Goal: Task Accomplishment & Management: Complete application form

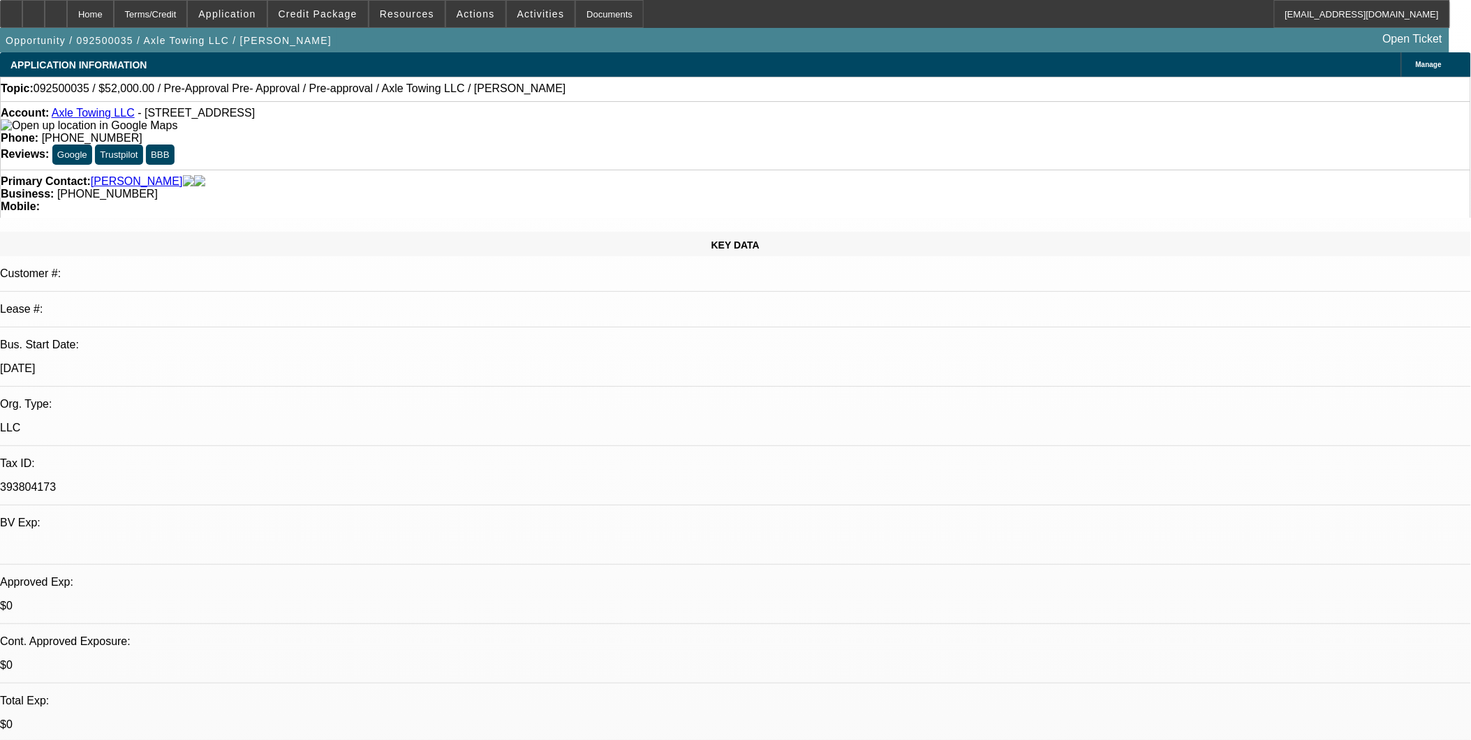
select select "0"
select select "2"
select select "0.1"
select select "1"
select select "2"
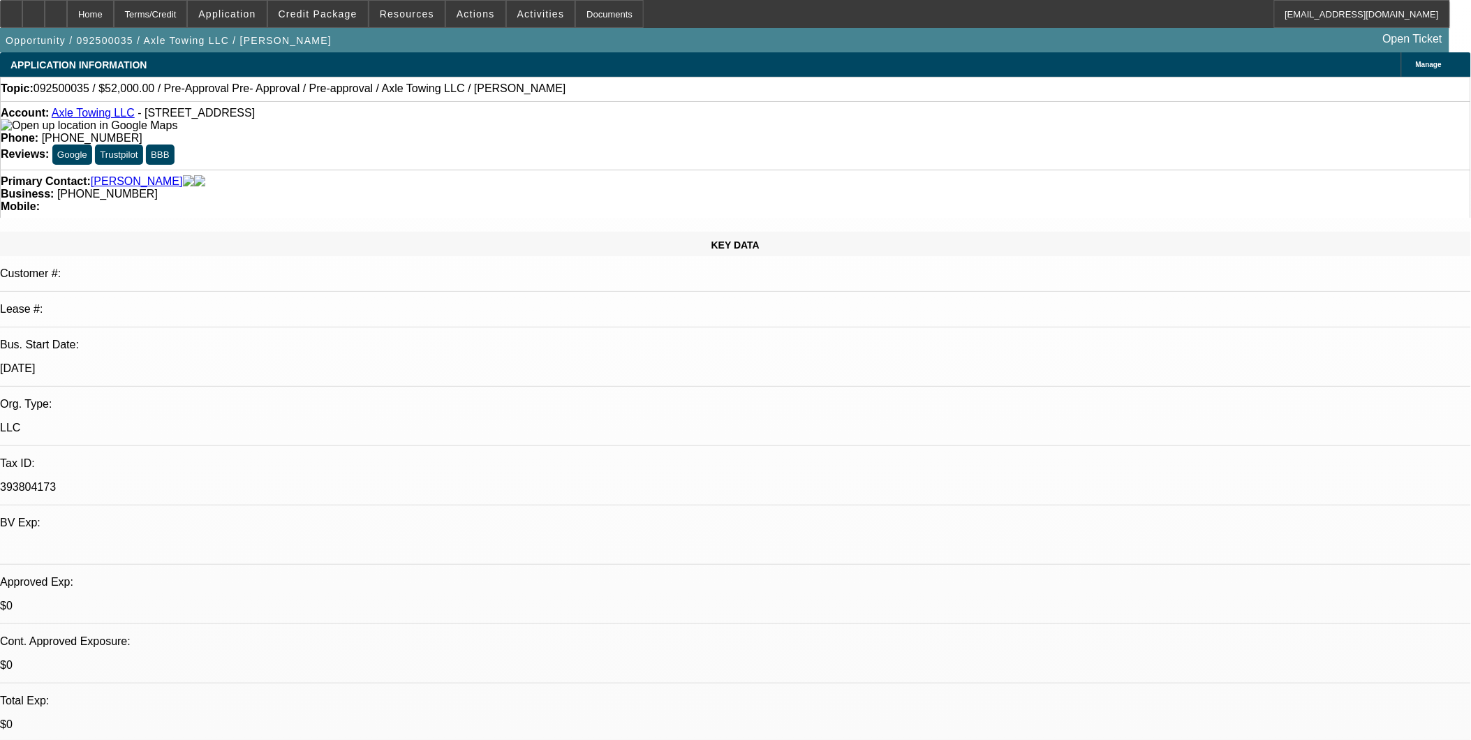
select select "4"
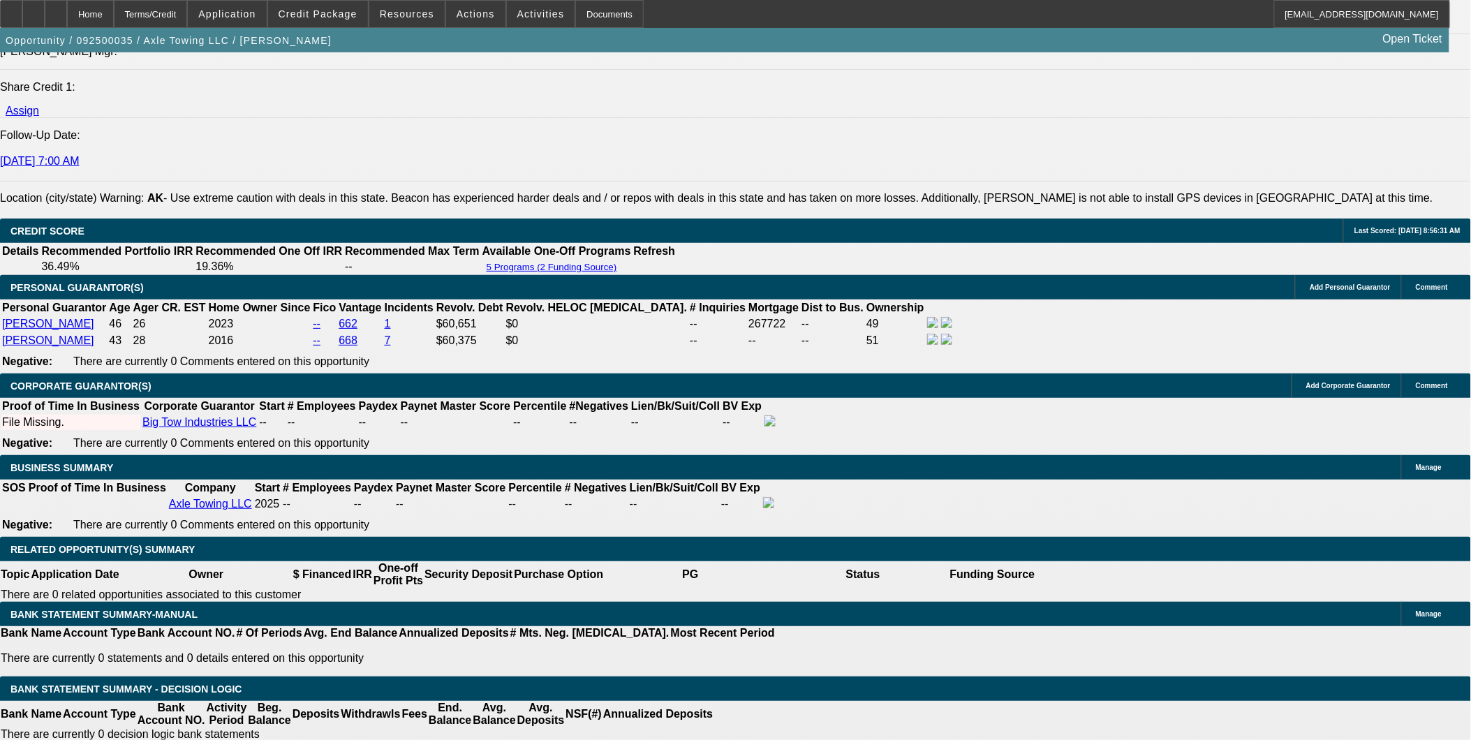
scroll to position [1783, 0]
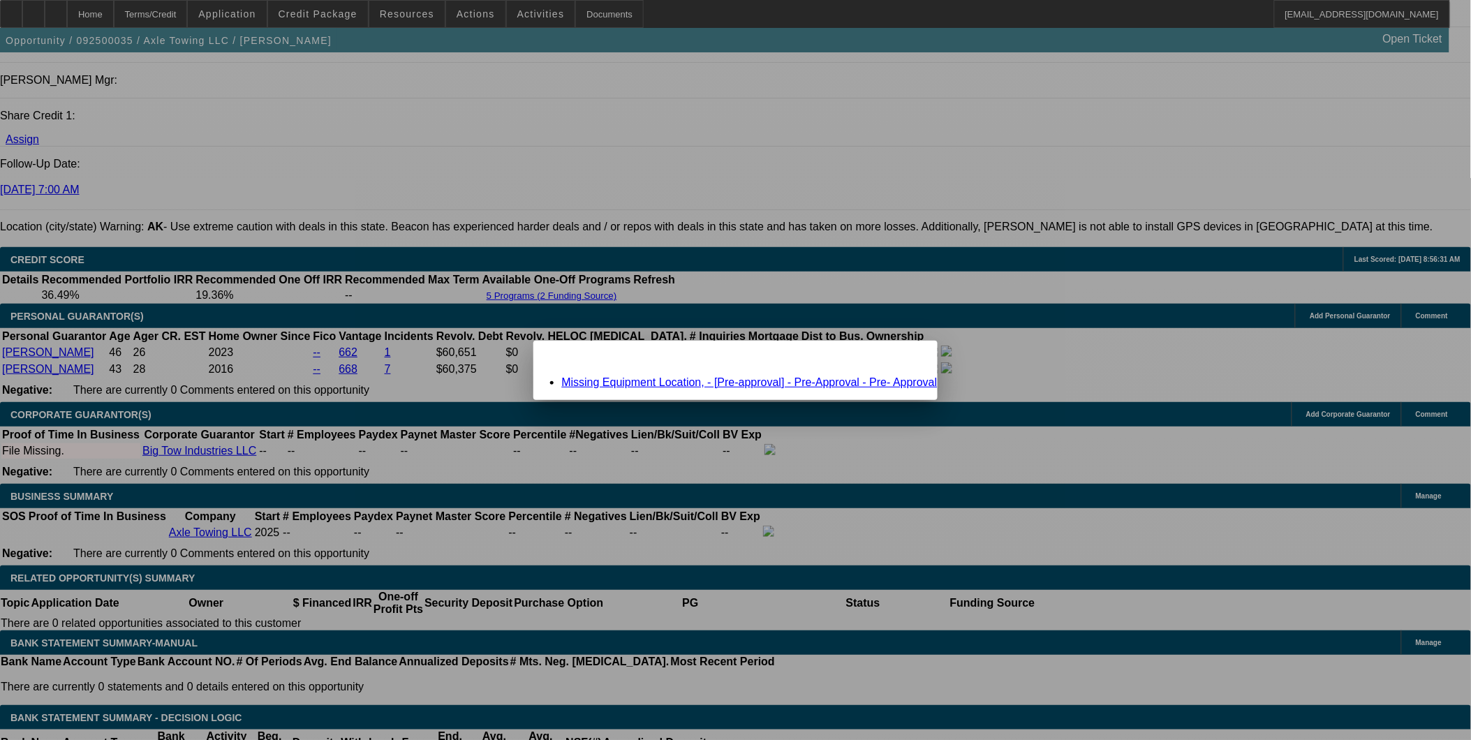
click at [639, 381] on link "Missing Equipment Location, - [Pre-approval] - Pre-Approval - Pre- Approval" at bounding box center [749, 382] width 376 height 12
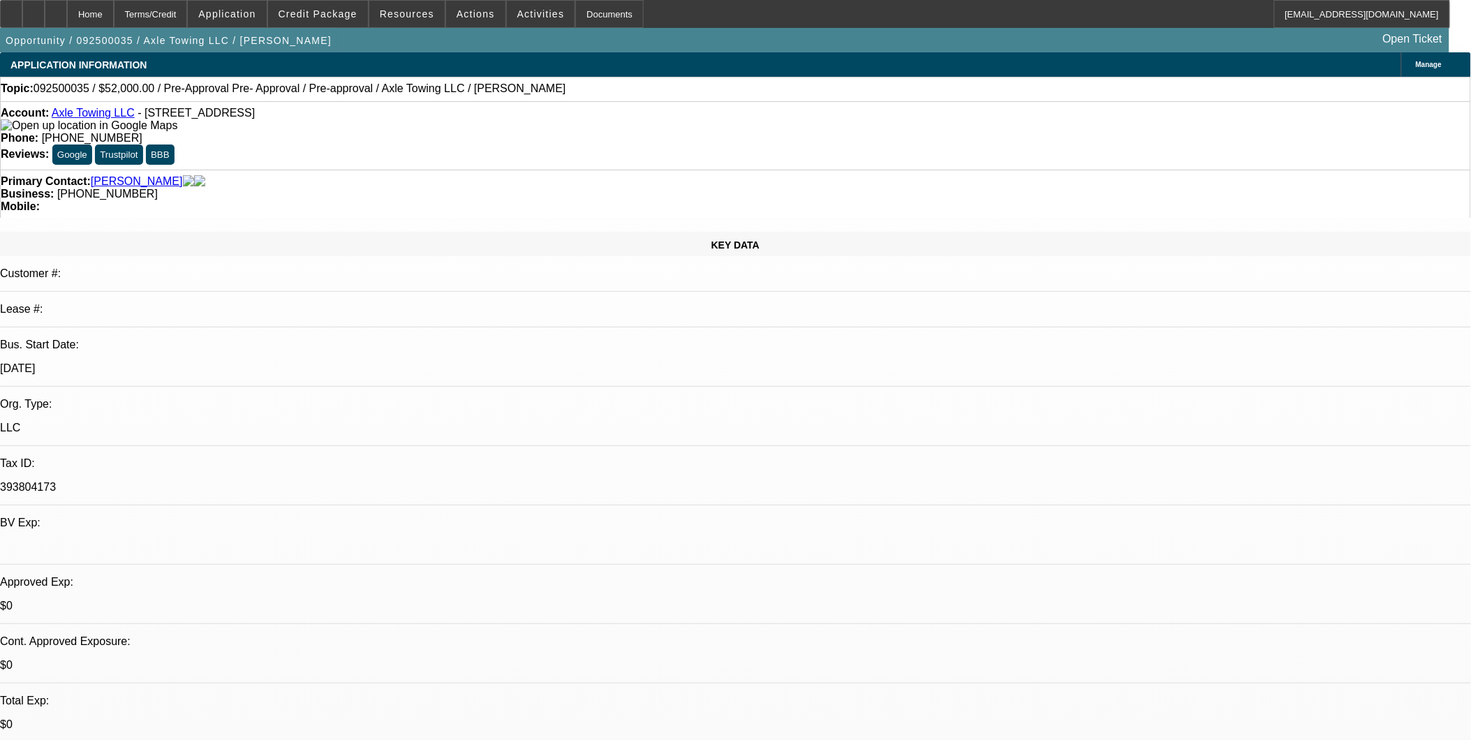
scroll to position [1783, 0]
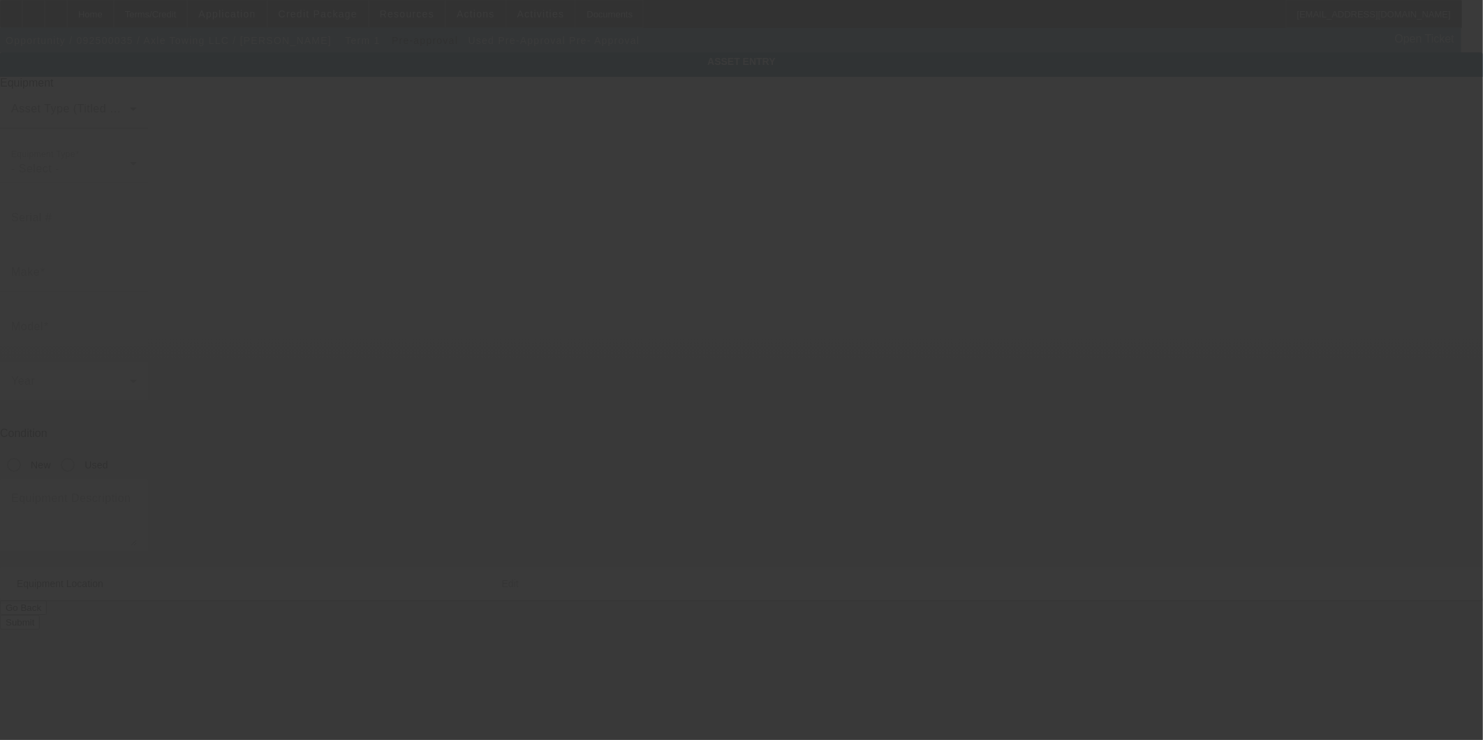
type input "Pre-Approval"
type input "Pre- Approval"
radio input "true"
type input "uknown"
type input "unknown"
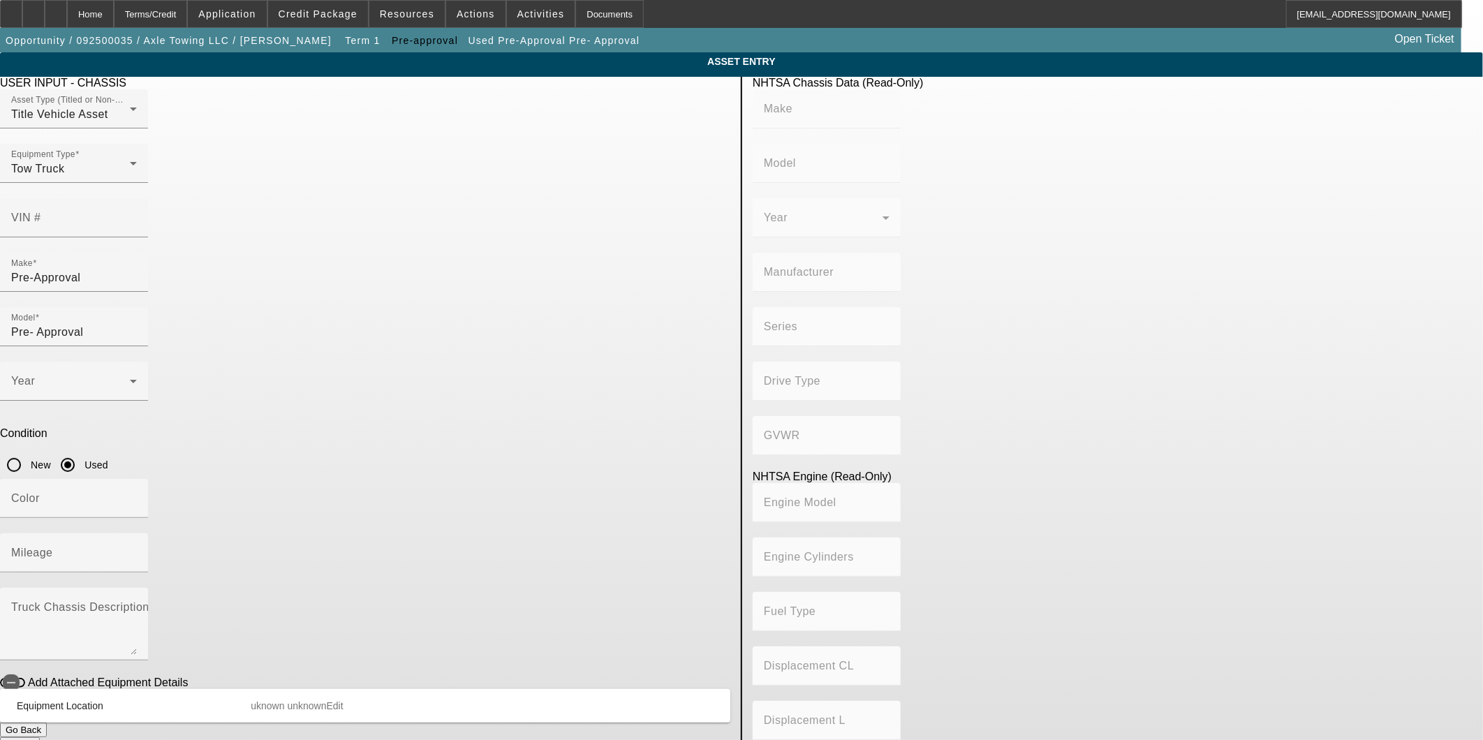
click at [343, 700] on span "Edit" at bounding box center [335, 705] width 17 height 11
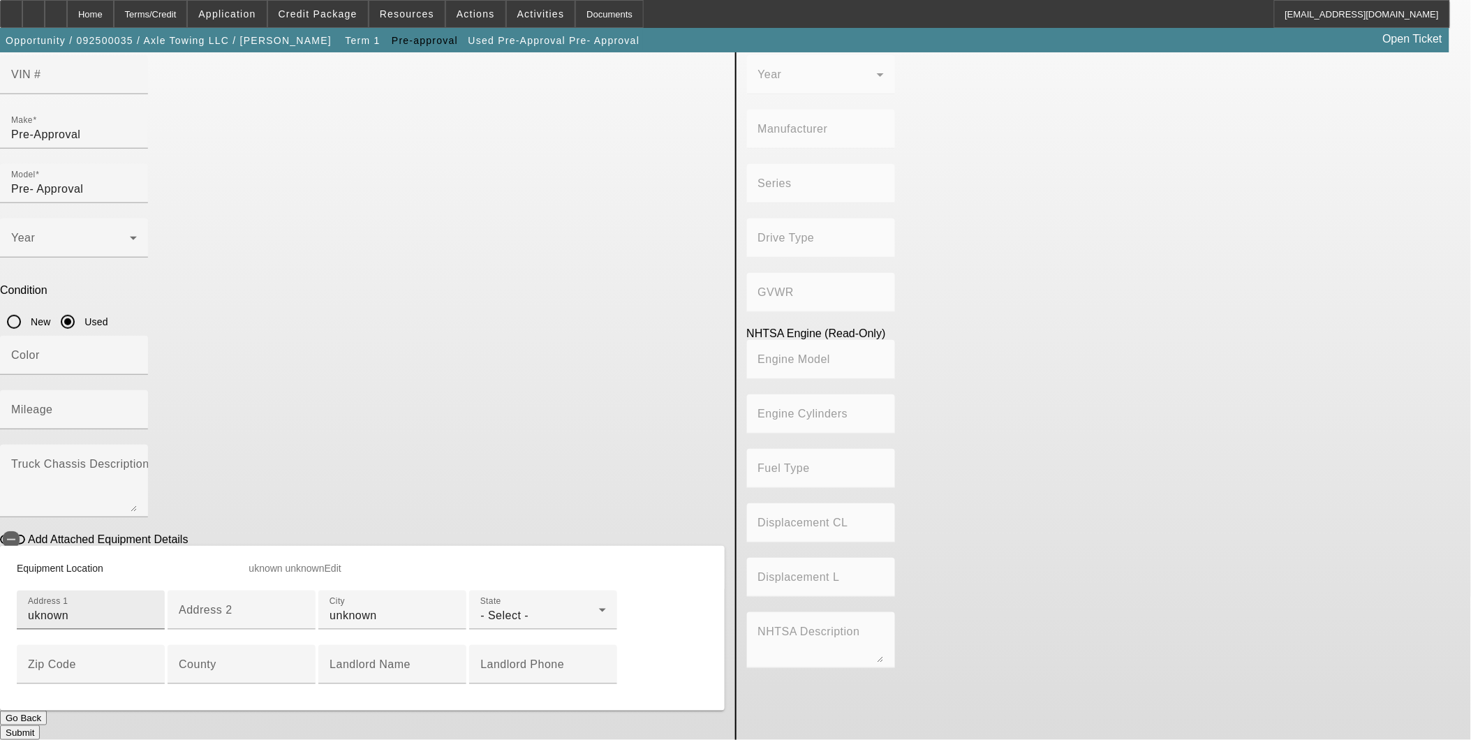
scroll to position [342, 0]
click at [114, 15] on div "Home" at bounding box center [90, 14] width 47 height 28
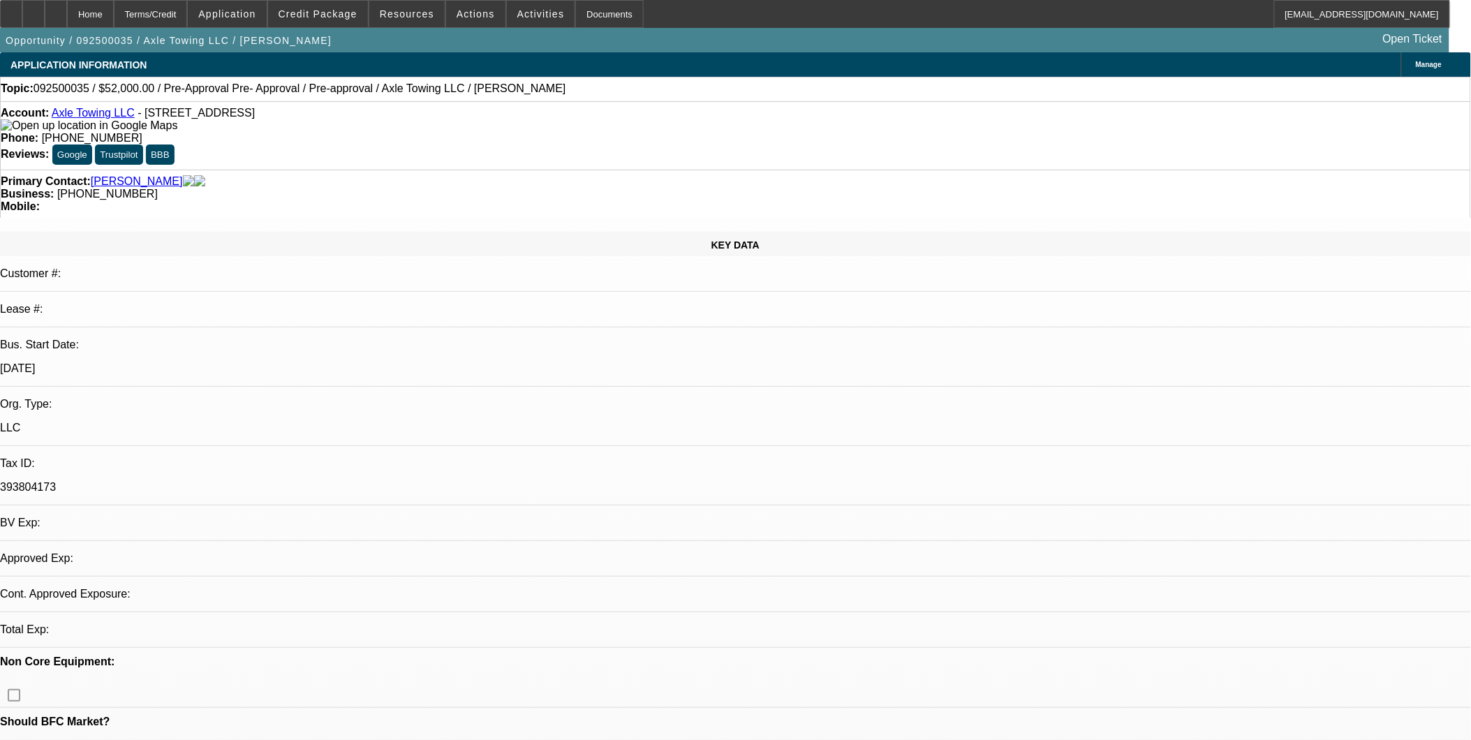
select select "0"
select select "2"
select select "0.1"
select select "4"
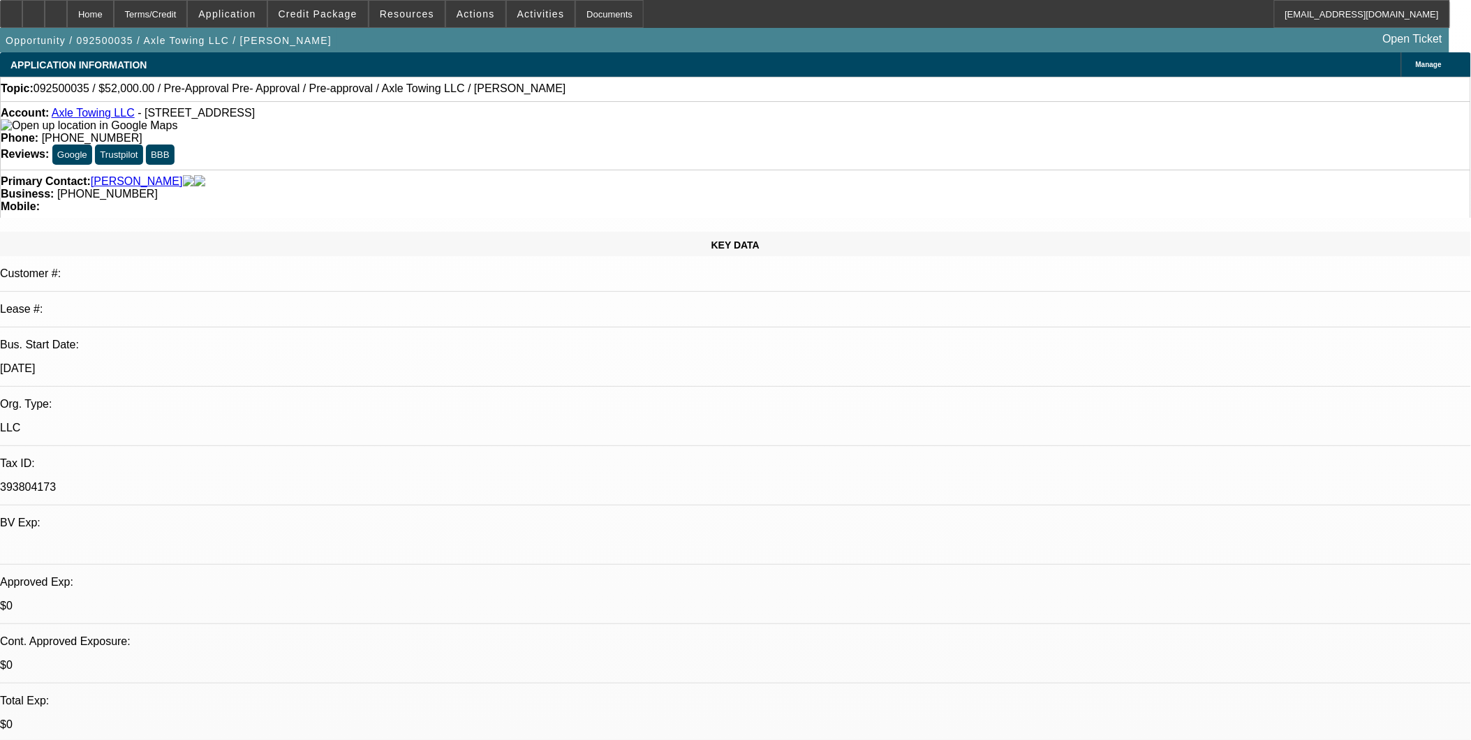
drag, startPoint x: 138, startPoint y: 117, endPoint x: 309, endPoint y: 116, distance: 170.3
click at [309, 116] on div "Account: Axle Towing LLC - 107 Kantishna Way, Fairbanks, AK 99701" at bounding box center [735, 119] width 1469 height 25
copy span "107 Kantishna Way, Fairbanks, AK 99701"
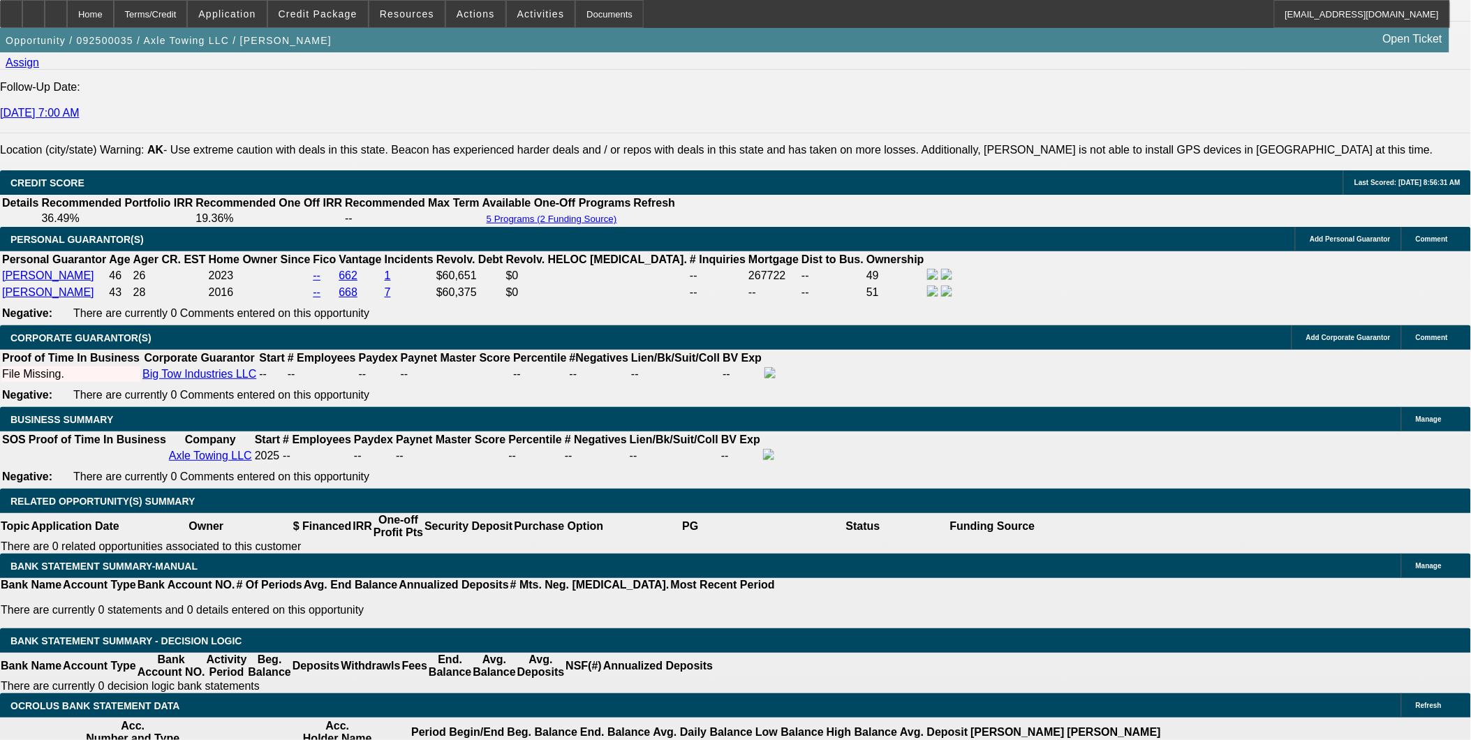
scroll to position [1938, 0]
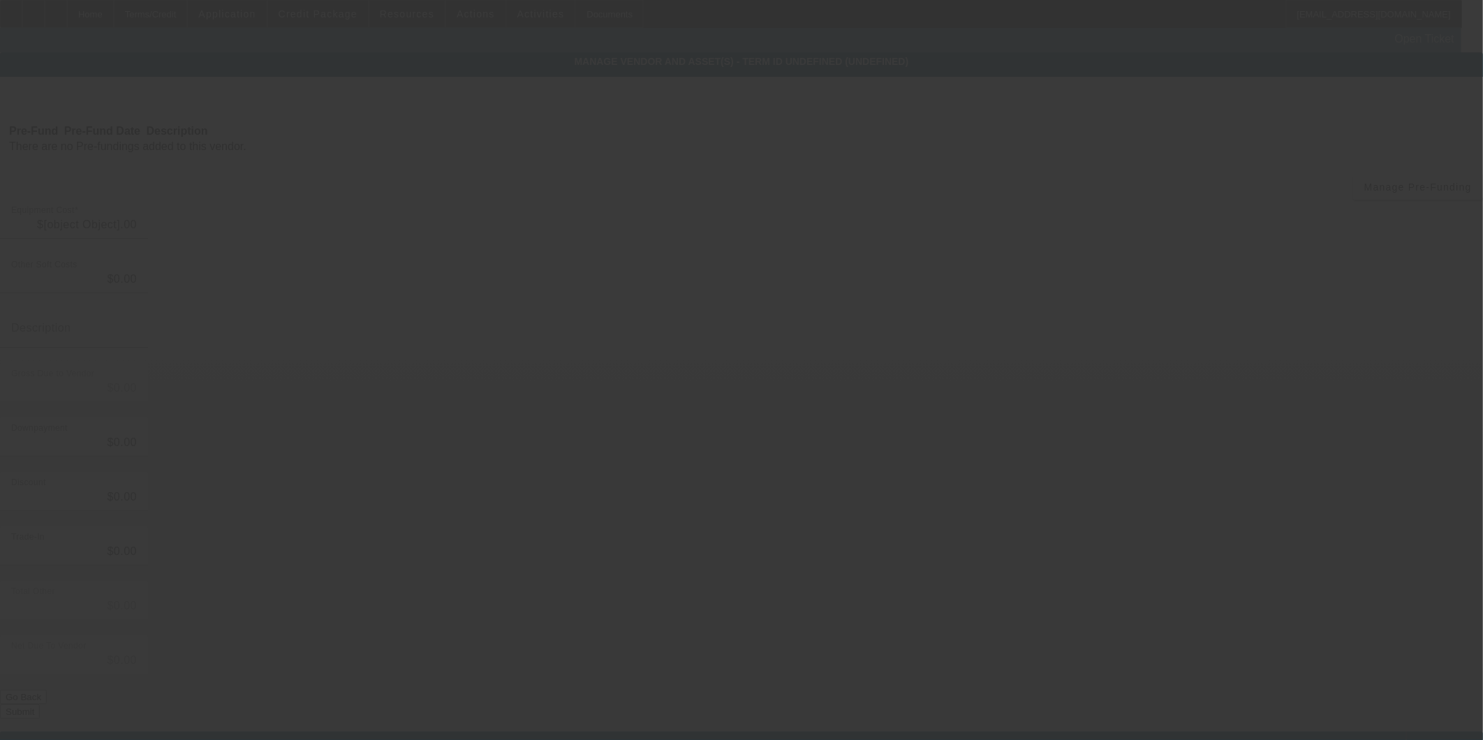
type input "$60,000.00"
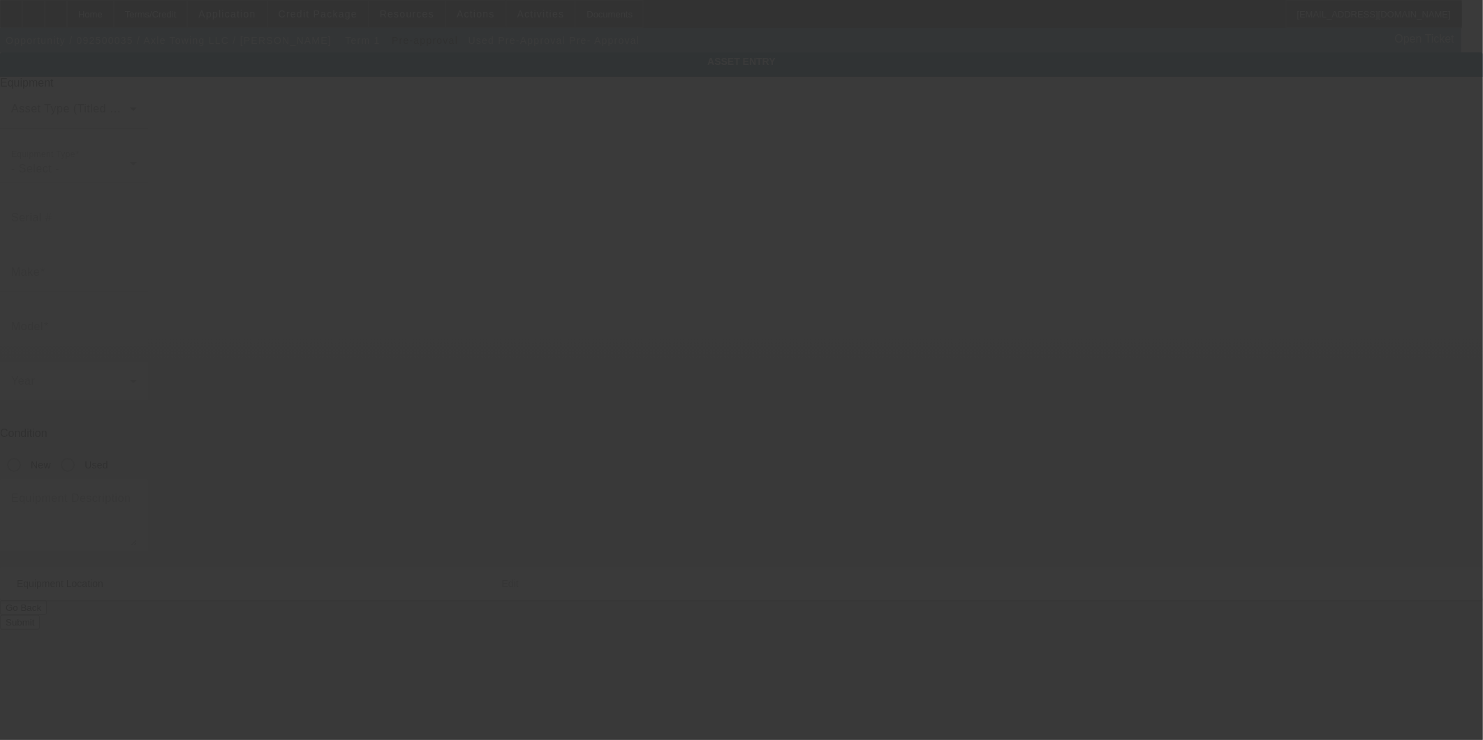
type input "Pre-Approval"
type input "Pre- Approval"
radio input "true"
type input "uknown"
type input "unknown"
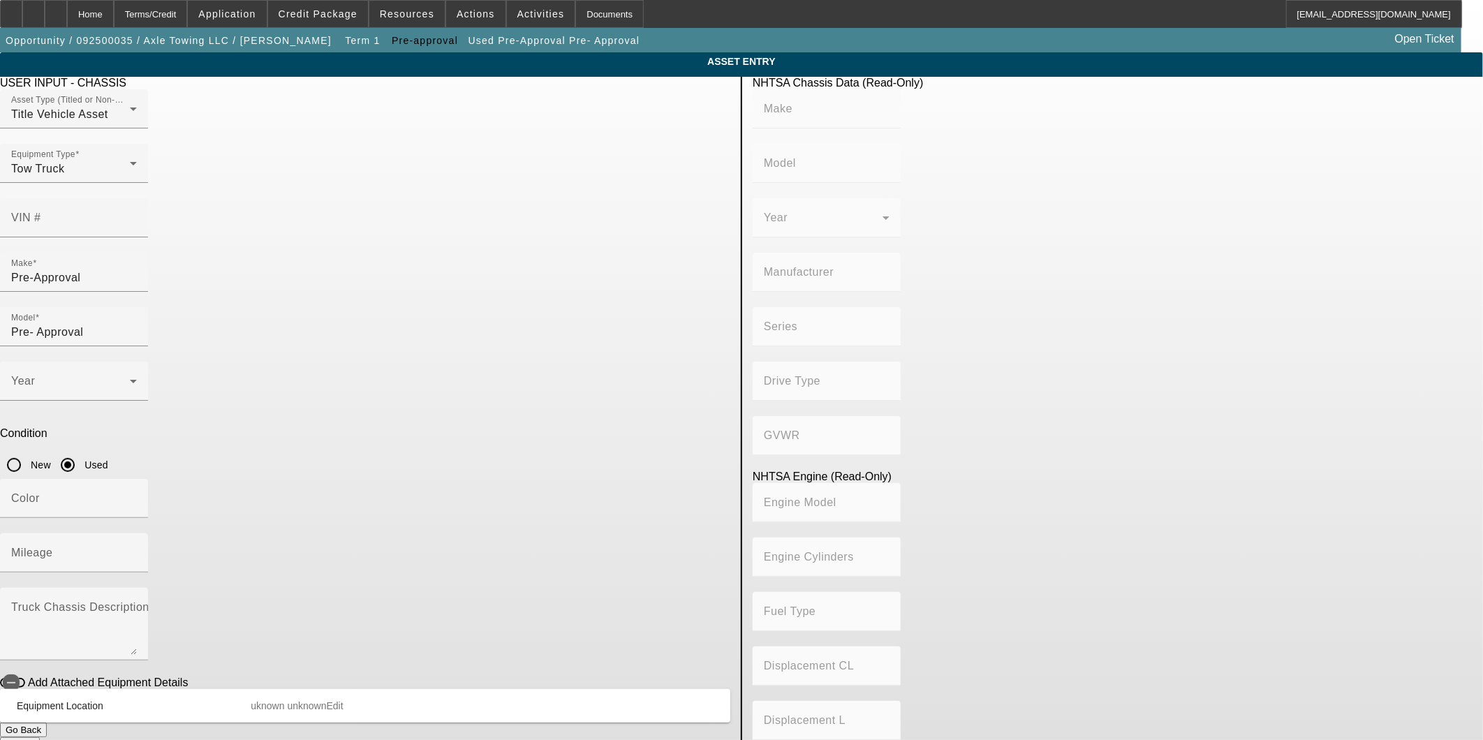
click at [343, 700] on span "Edit" at bounding box center [335, 705] width 17 height 11
click at [154, 734] on div "Address 1 uknown" at bounding box center [91, 753] width 126 height 39
drag, startPoint x: 443, startPoint y: 583, endPoint x: 321, endPoint y: 578, distance: 122.2
click at [322, 578] on app-asset-collateral-manage "ASSET ENTRY Delete asset USER INPUT - CHASSIS Asset Type (Titled or Non-Titled)…" at bounding box center [735, 467] width 1471 height 831
paste input "107 Kantishna Way, Fairbanks, AK 99701"
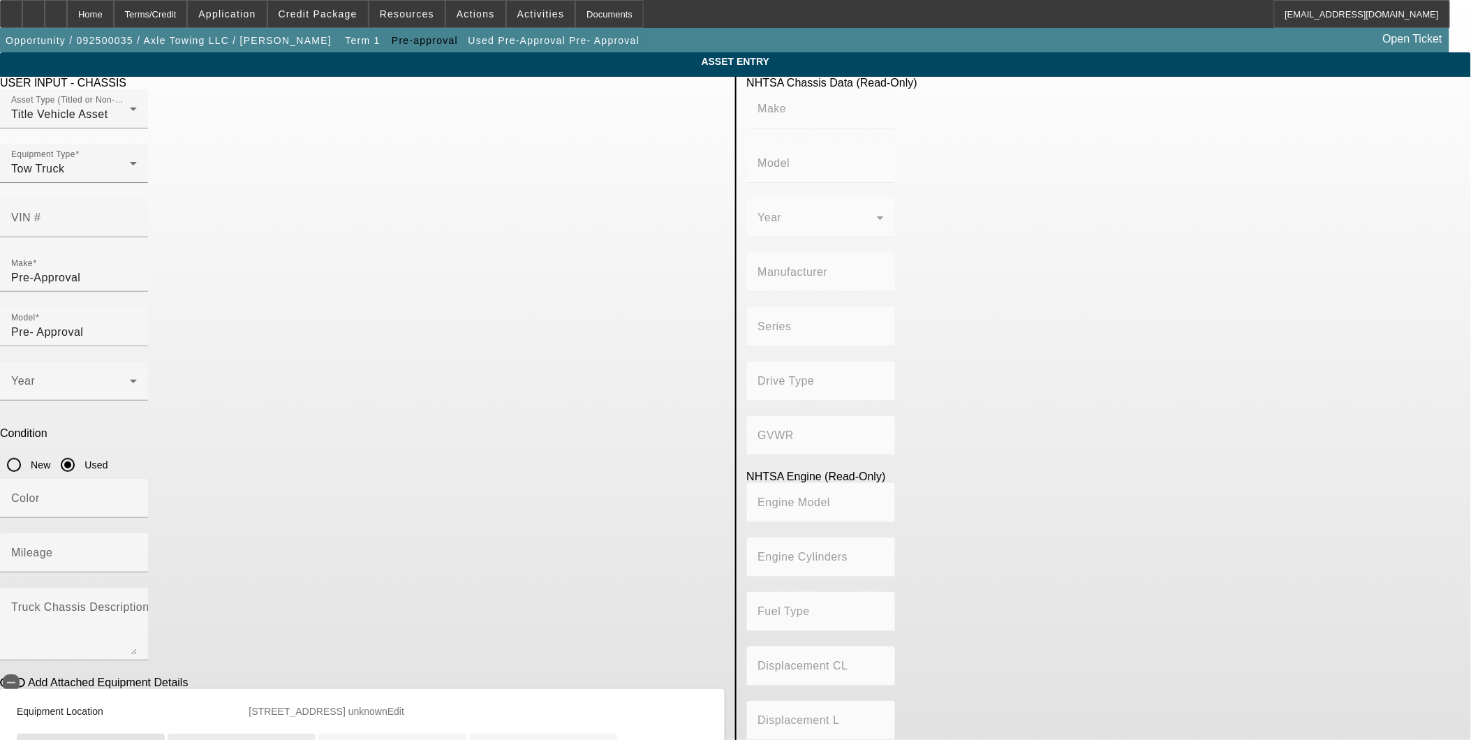
scroll to position [77, 0]
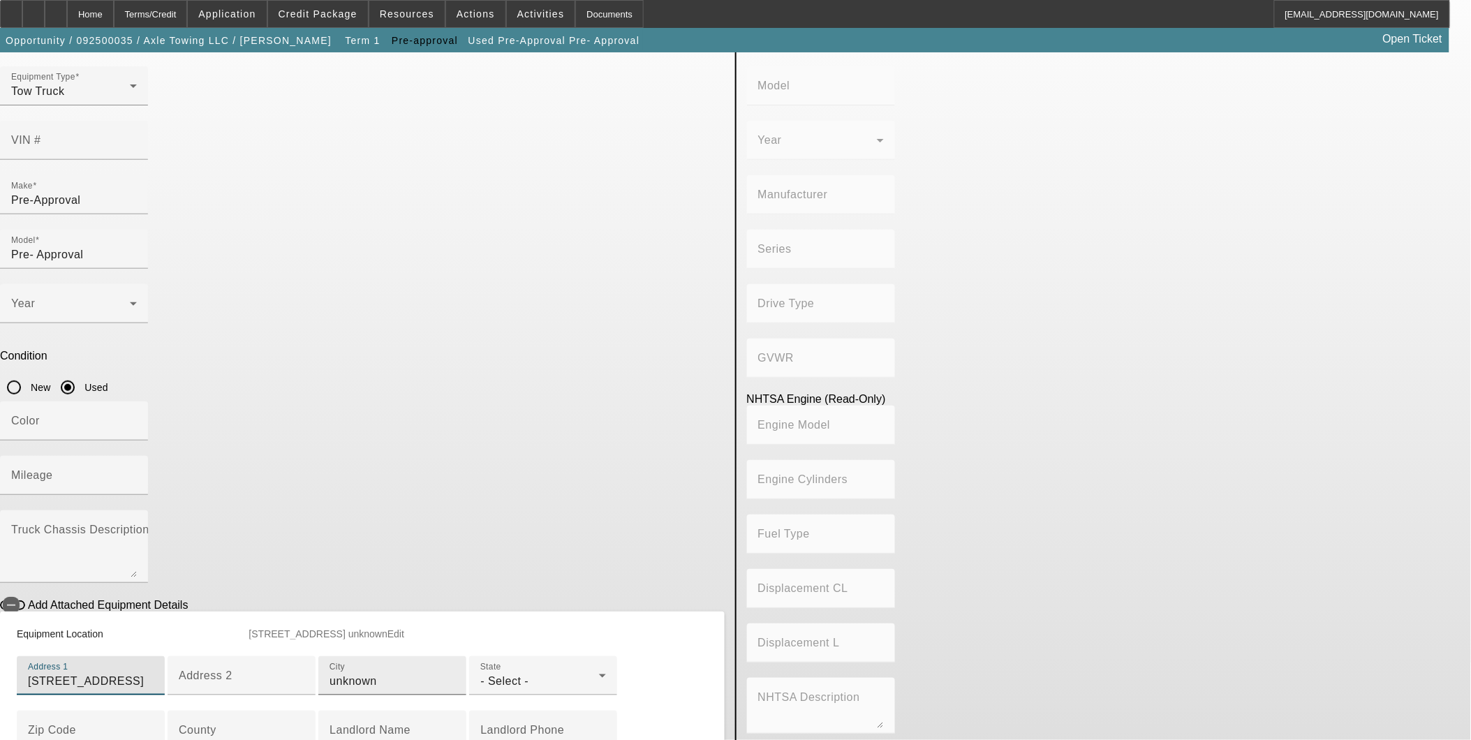
type input "107 Kantishna Way, Fairbanks, AK 99701"
drag, startPoint x: 428, startPoint y: 618, endPoint x: 298, endPoint y: 616, distance: 129.9
click at [294, 616] on app-asset-collateral-manage "ASSET ENTRY Delete asset USER INPUT - CHASSIS Asset Type (Titled or Non-Titled)…" at bounding box center [735, 390] width 1471 height 831
type input "Fairbanks"
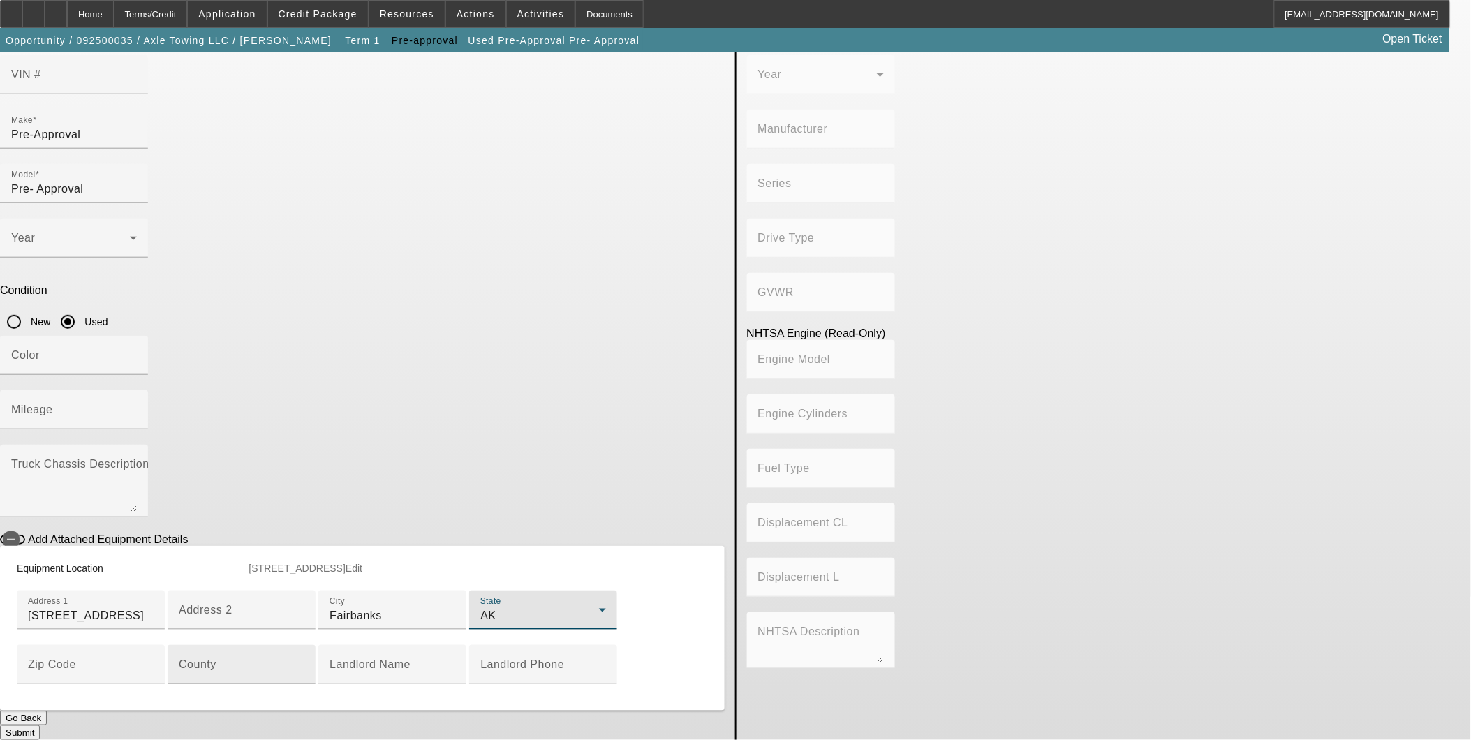
scroll to position [232, 0]
click at [154, 645] on div "Zip Code" at bounding box center [91, 664] width 126 height 39
type input "99701"
click at [814, 461] on div "NHTSA Chassis Data (Read-Only) Make Model Year Manufacturer Series Drive Type G…" at bounding box center [1108, 337] width 745 height 806
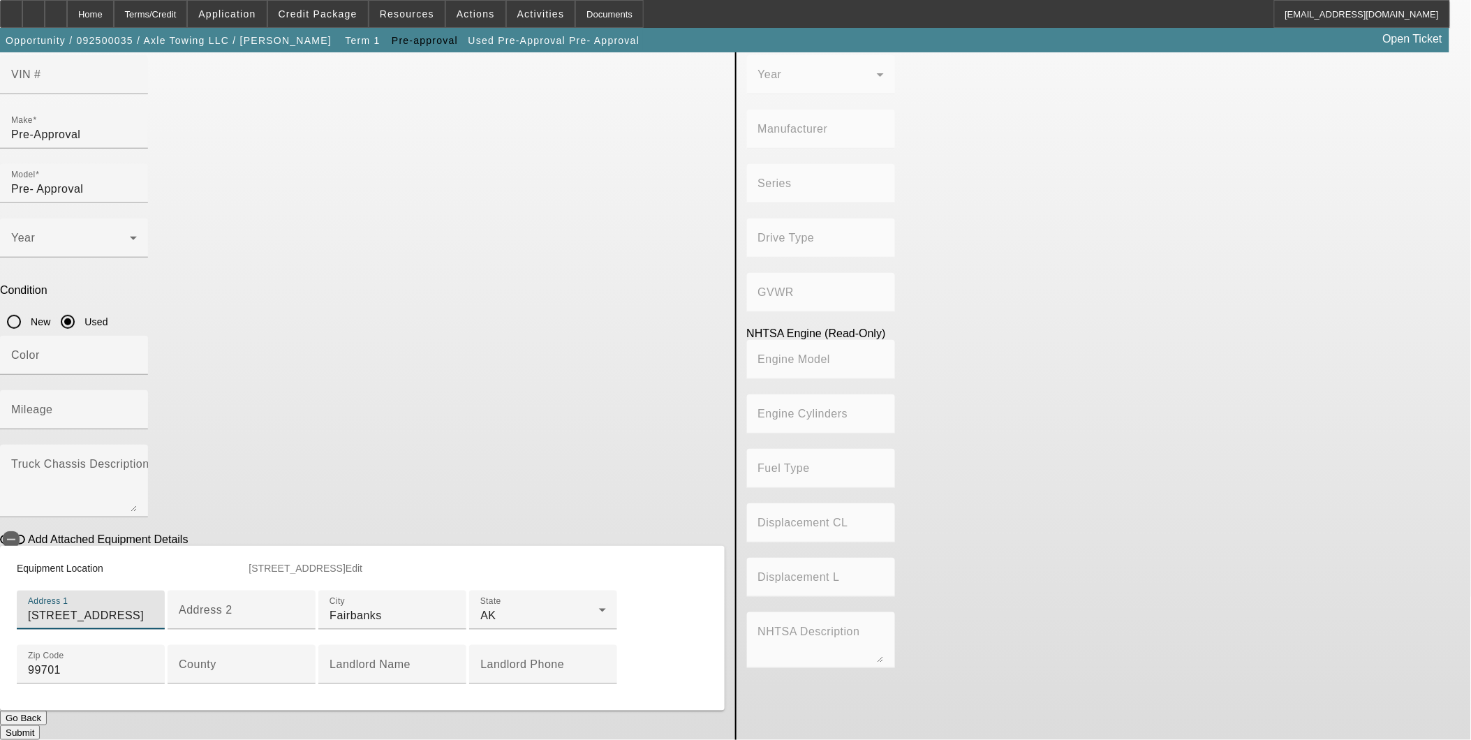
drag, startPoint x: 543, startPoint y: 353, endPoint x: 443, endPoint y: 353, distance: 99.8
click at [154, 607] on input "107 Kantishna Way, Fairbanks, AK 99701" at bounding box center [91, 615] width 126 height 17
type input "107 Kantishna Way"
click at [815, 422] on div "NHTSA Chassis Data (Read-Only) Make Model Year Manufacturer Series Drive Type G…" at bounding box center [1108, 337] width 745 height 806
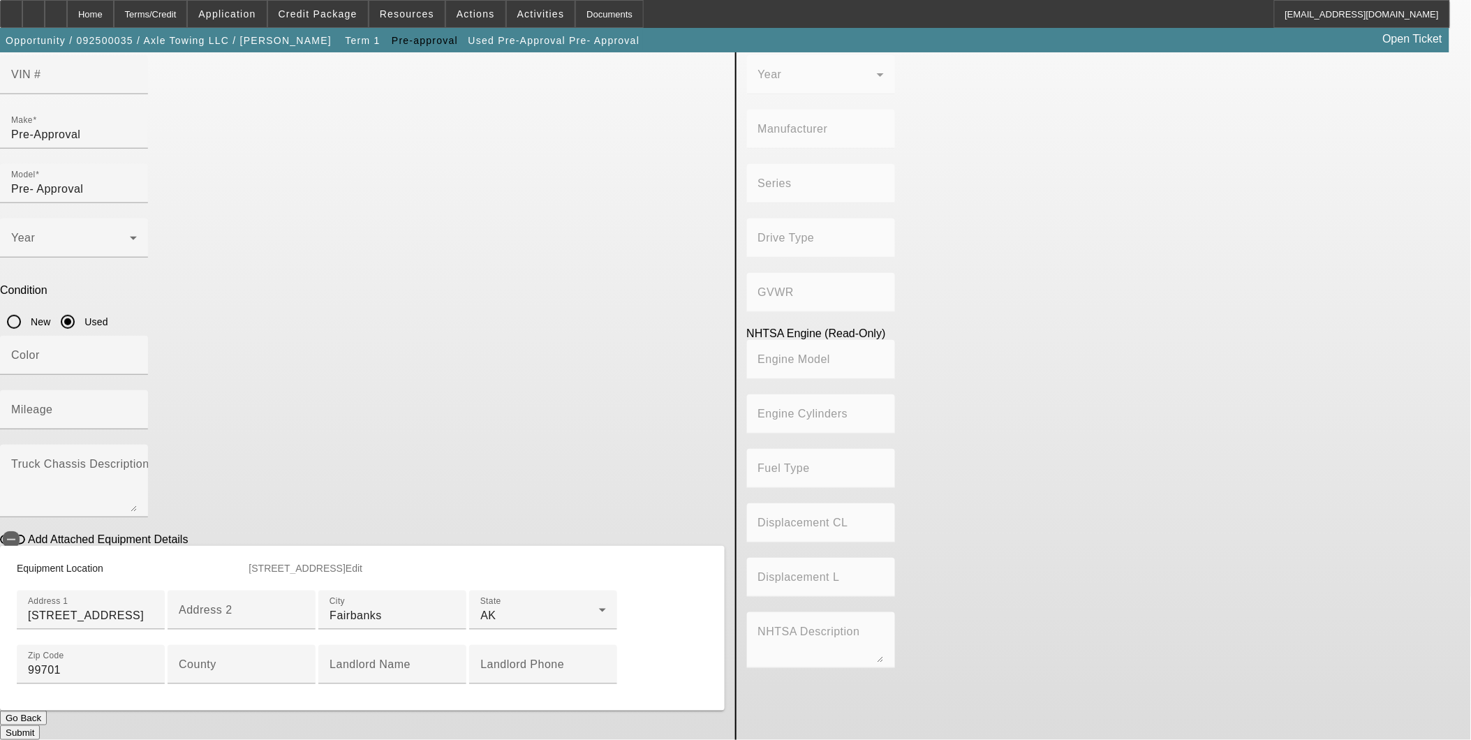
click at [40, 725] on button "Submit" at bounding box center [20, 732] width 40 height 15
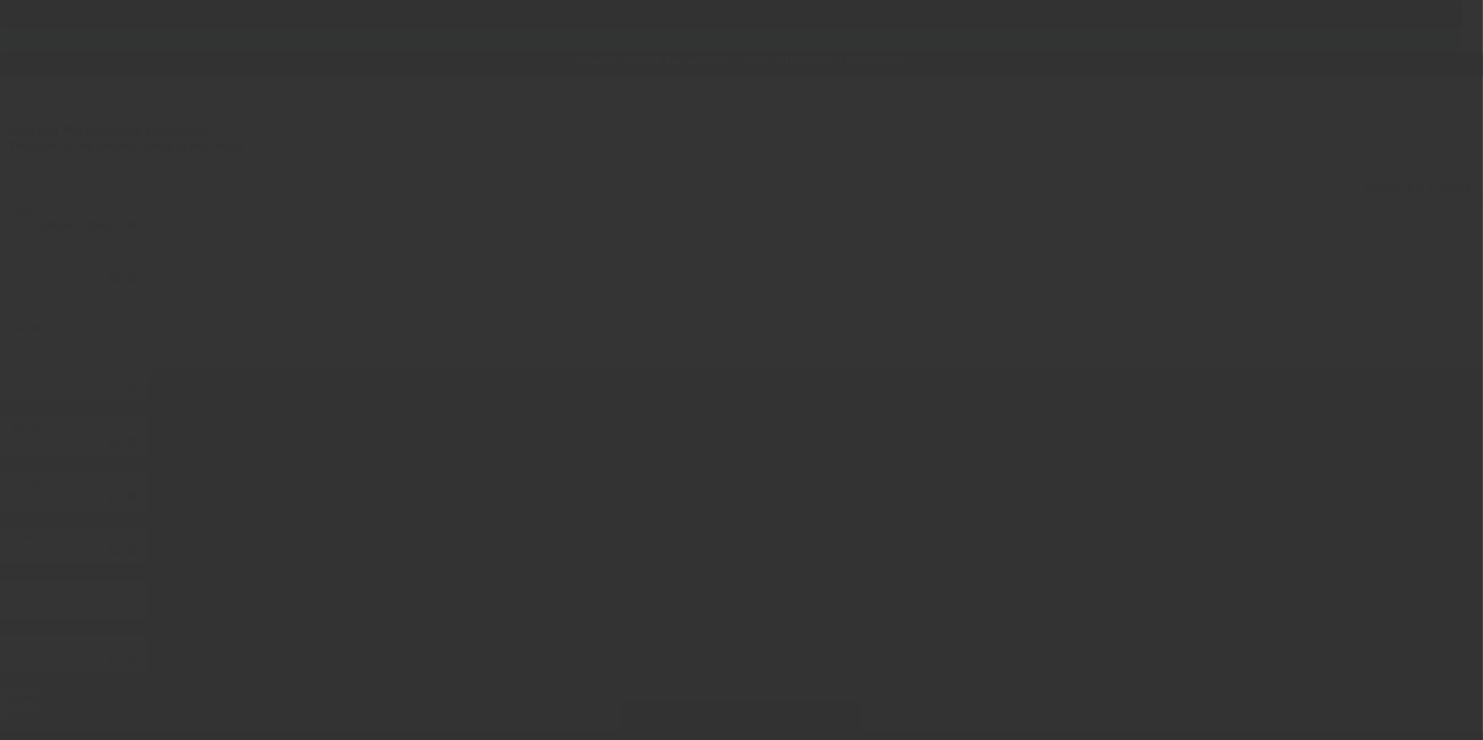
type input "$60,000.00"
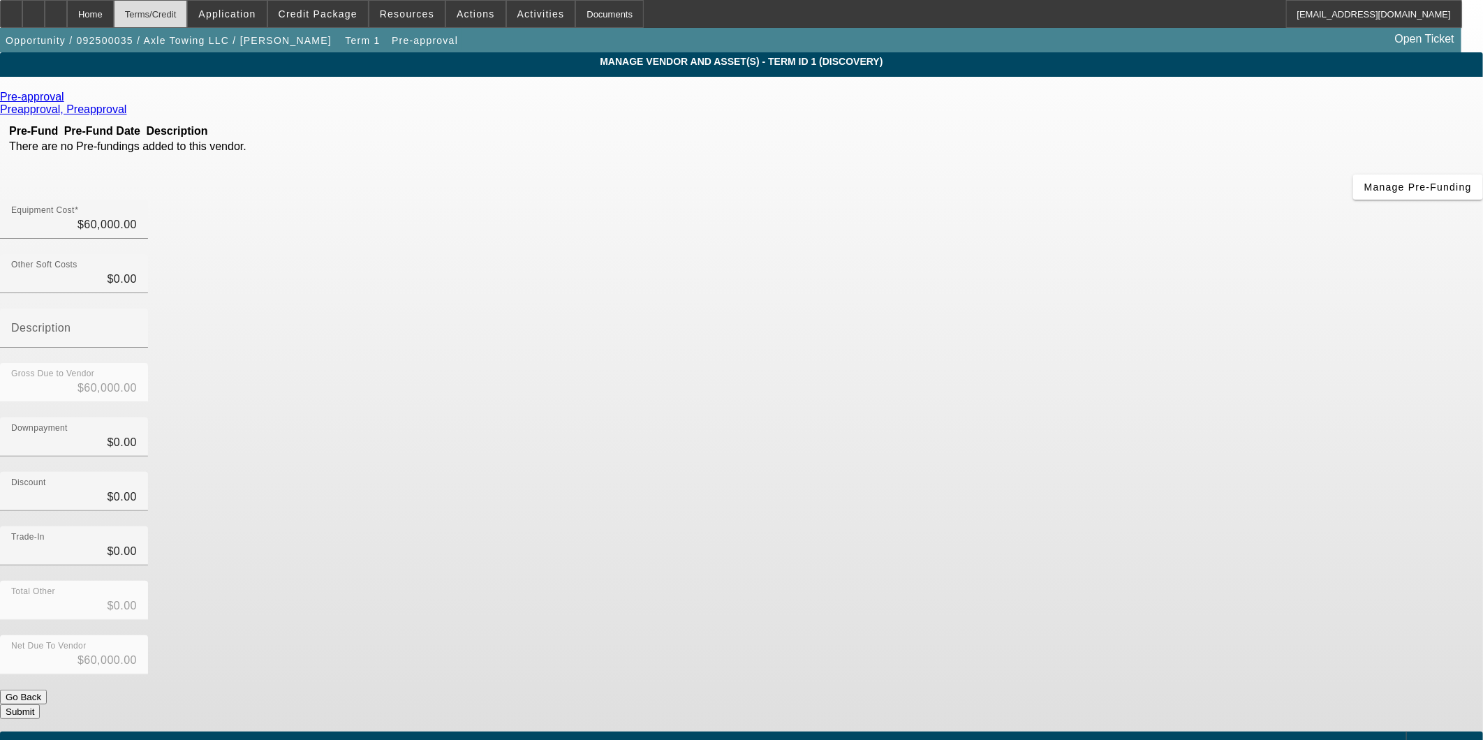
drag, startPoint x: 172, startPoint y: 16, endPoint x: 177, endPoint y: 24, distance: 8.7
click at [172, 15] on div "Terms/Credit" at bounding box center [151, 14] width 74 height 28
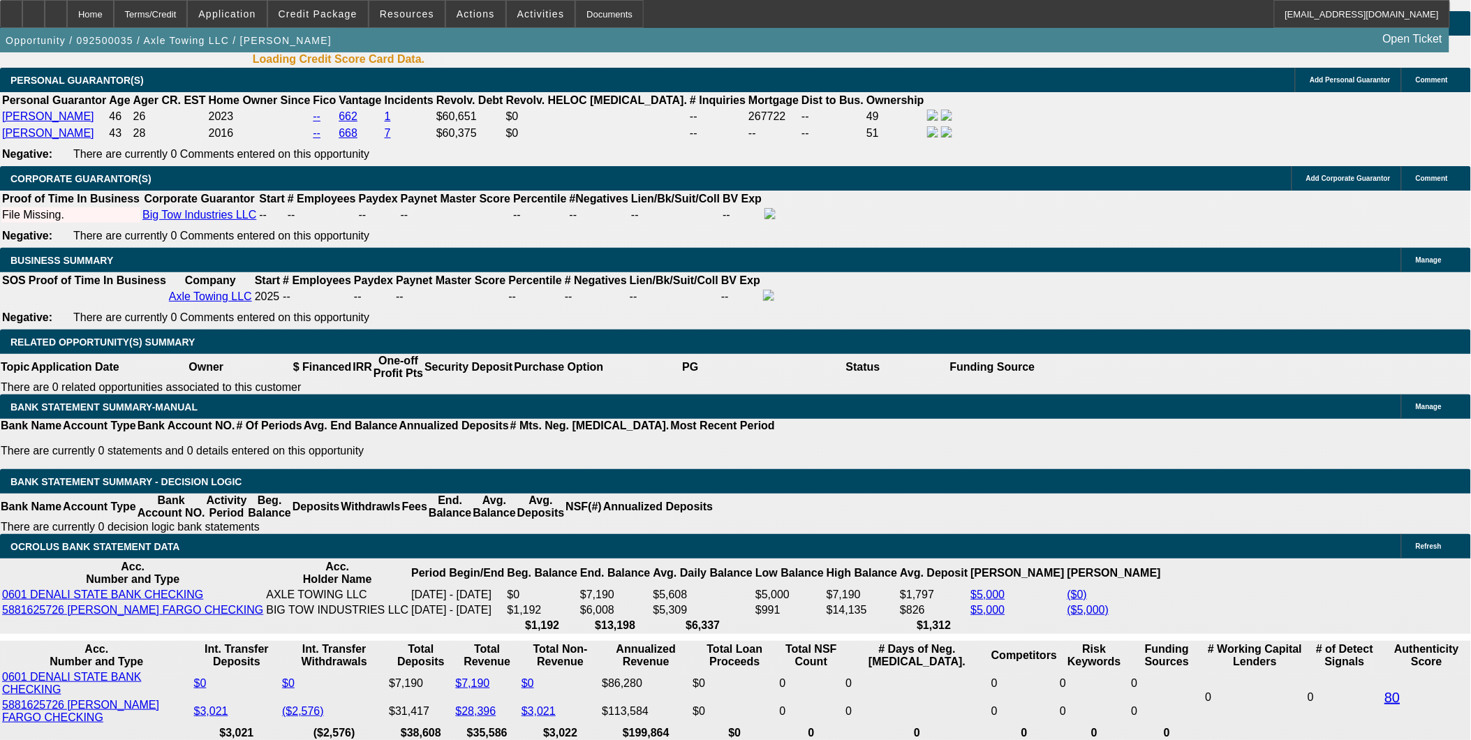
select select "0"
select select "2"
select select "0.1"
select select "4"
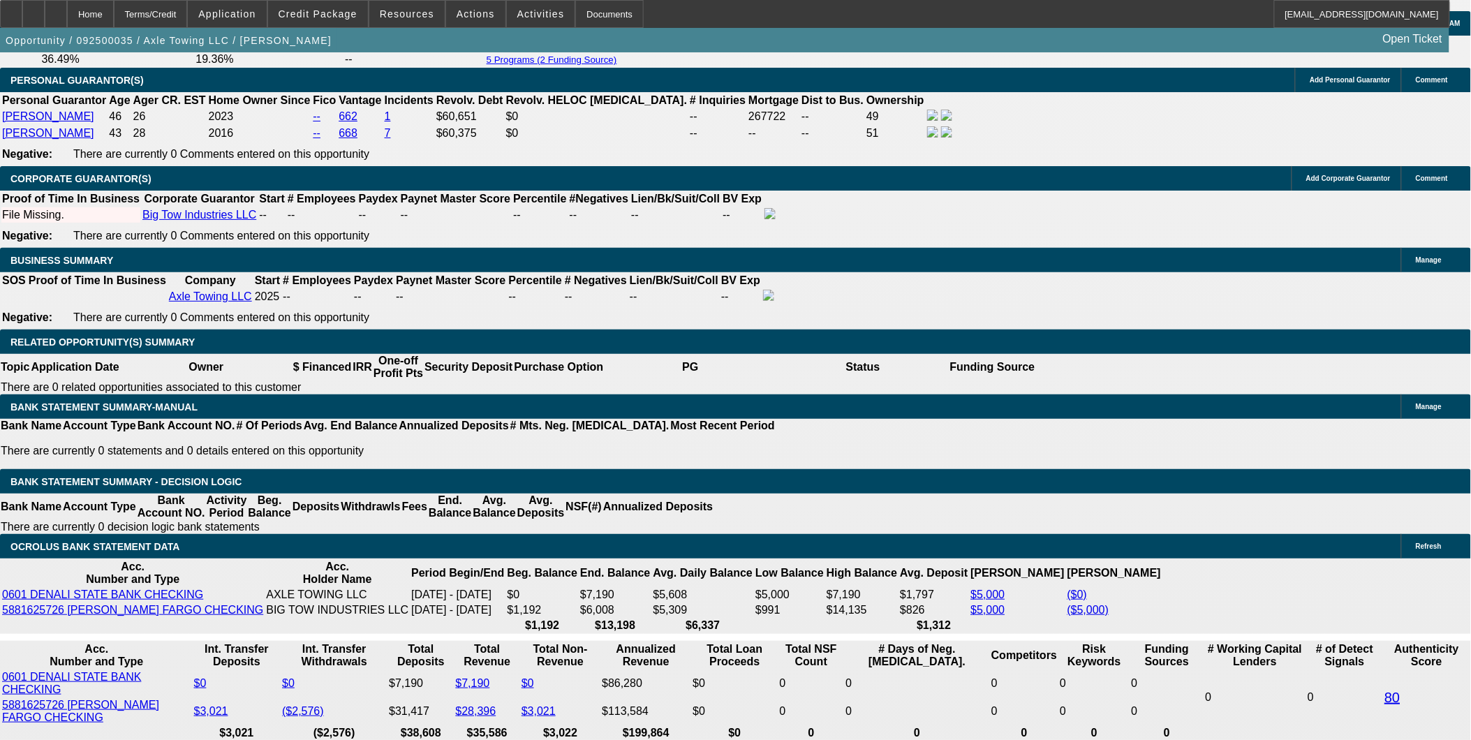
scroll to position [2041, 0]
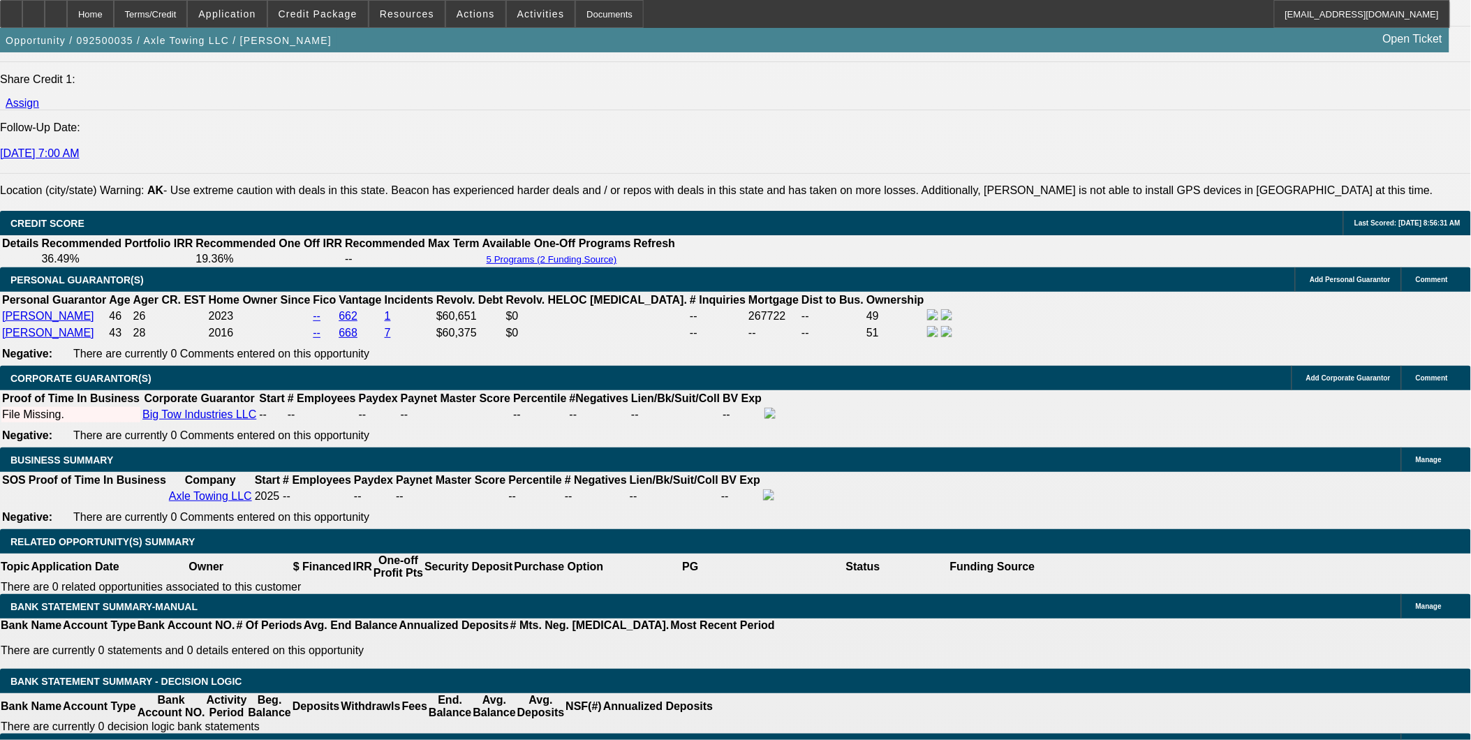
scroll to position [1809, 0]
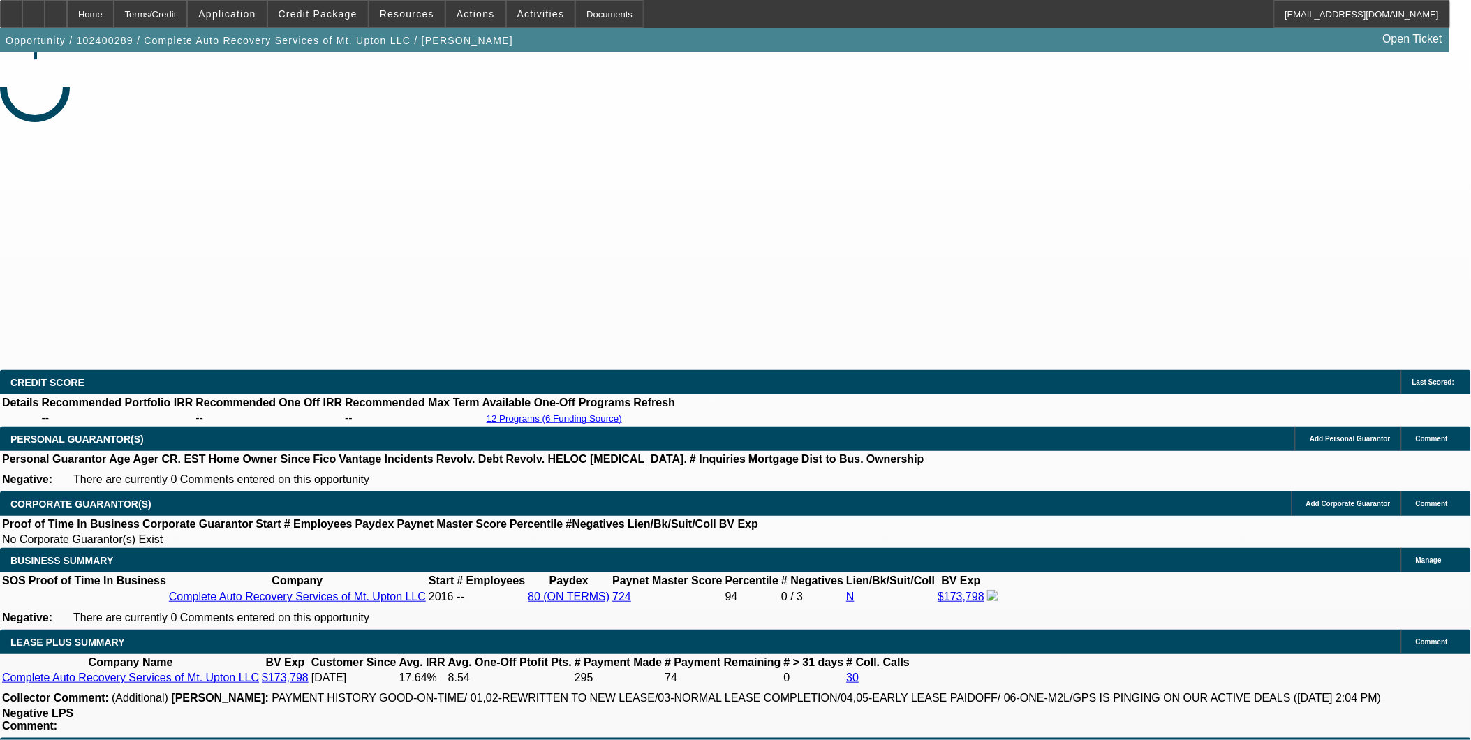
select select "0"
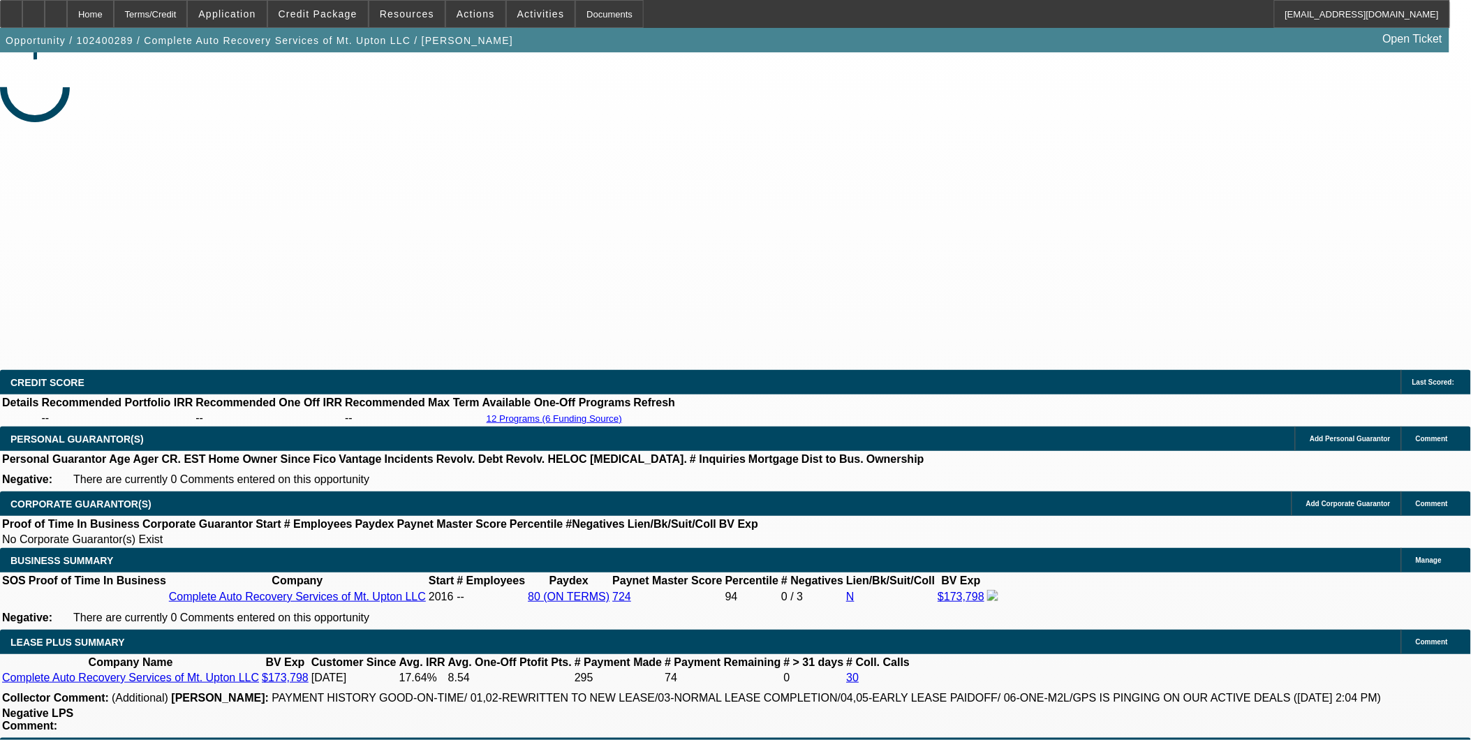
select select "0"
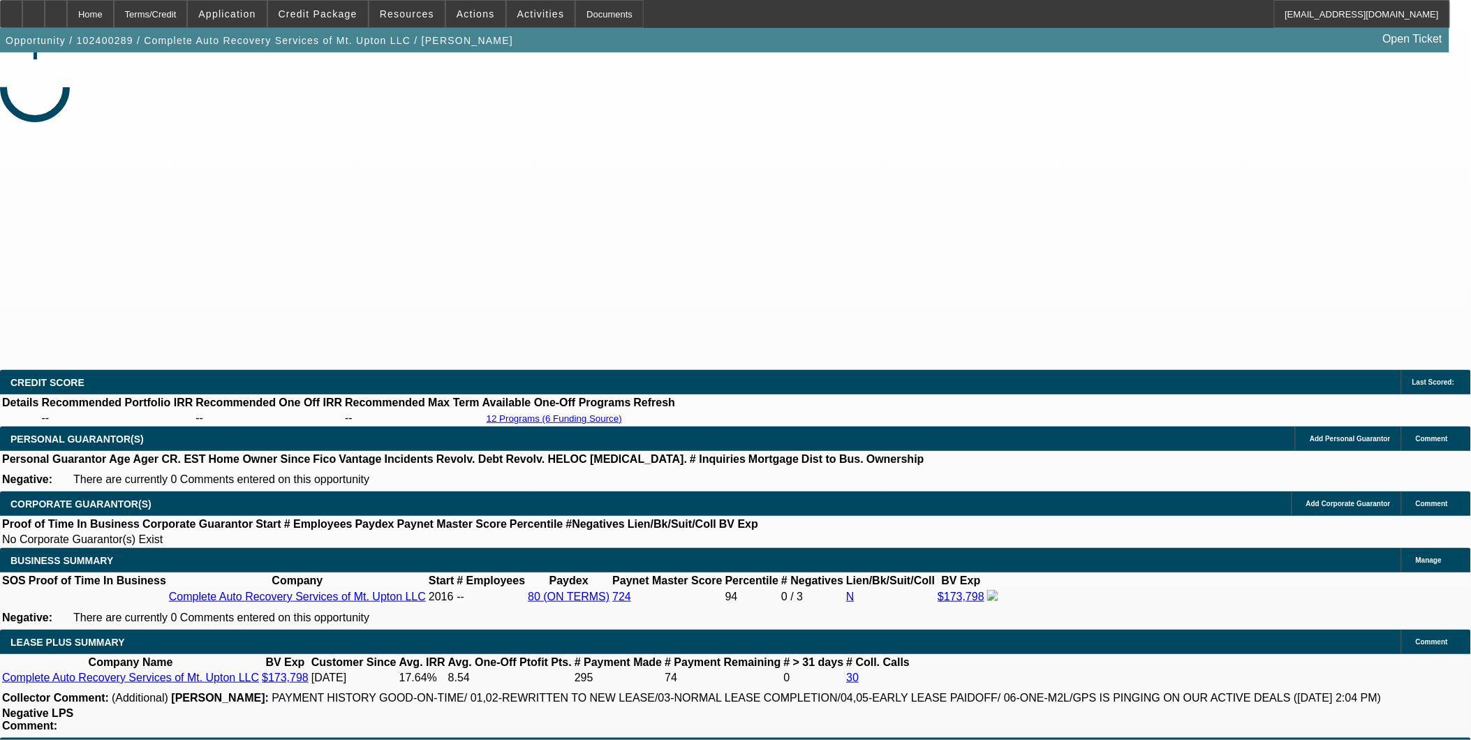
select select "0"
select select "1"
select select "6"
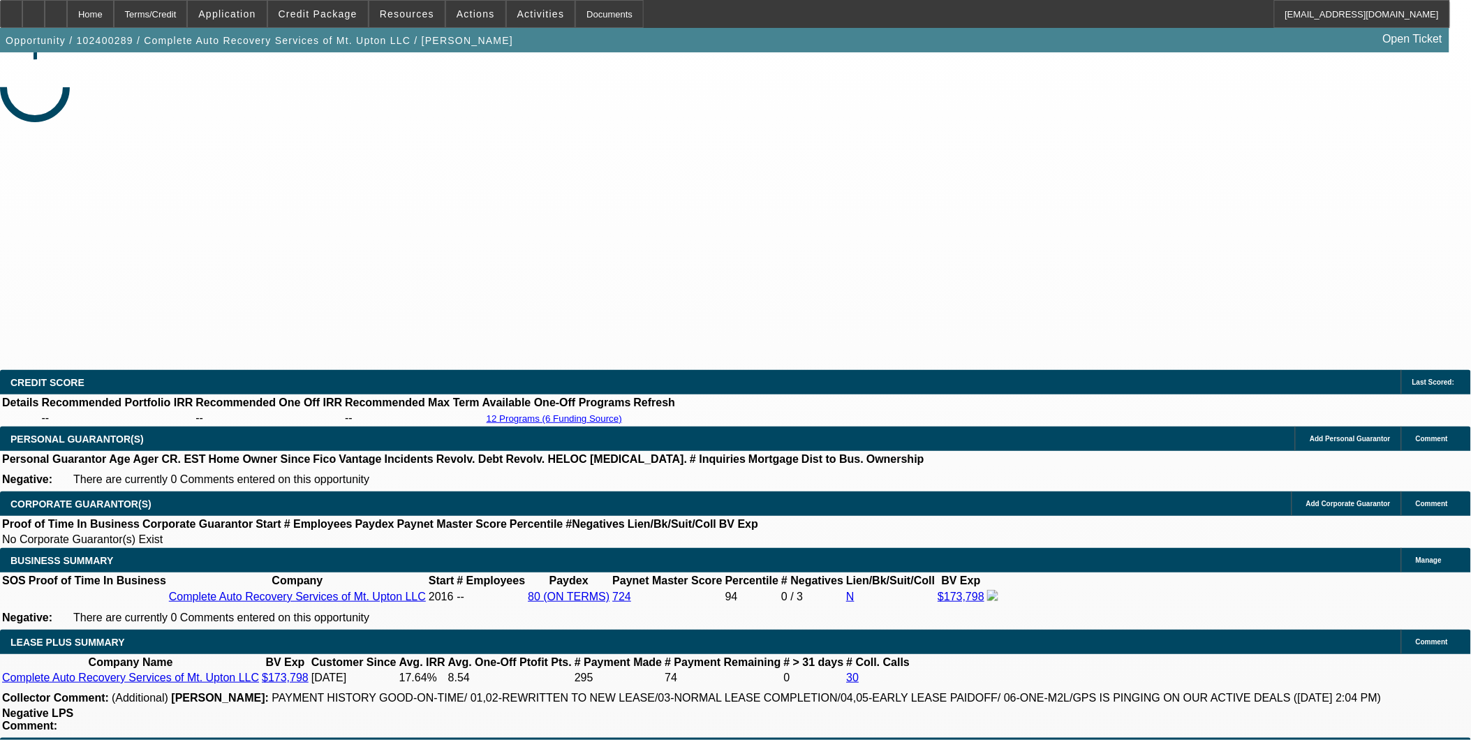
select select "1"
select select "6"
select select "1"
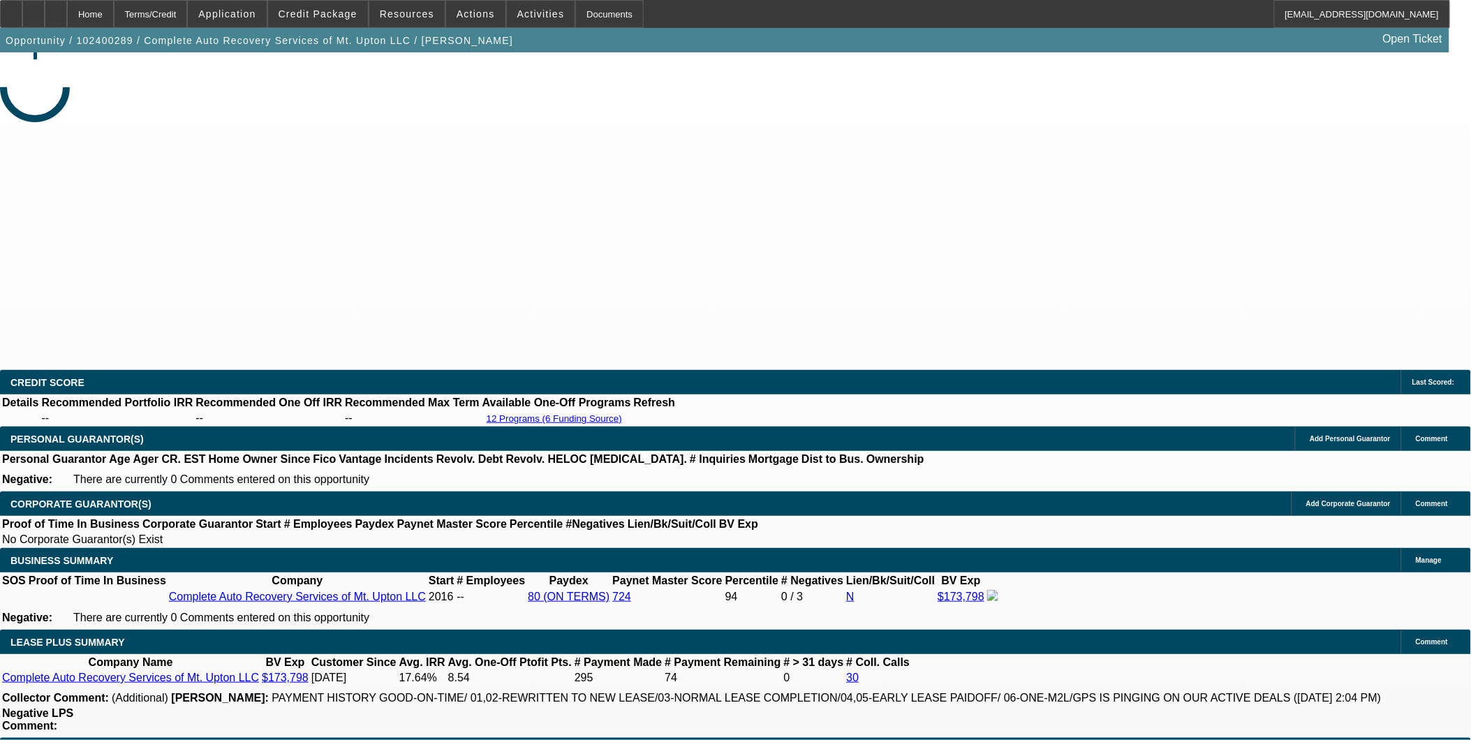
select select "6"
select select "1"
select select "6"
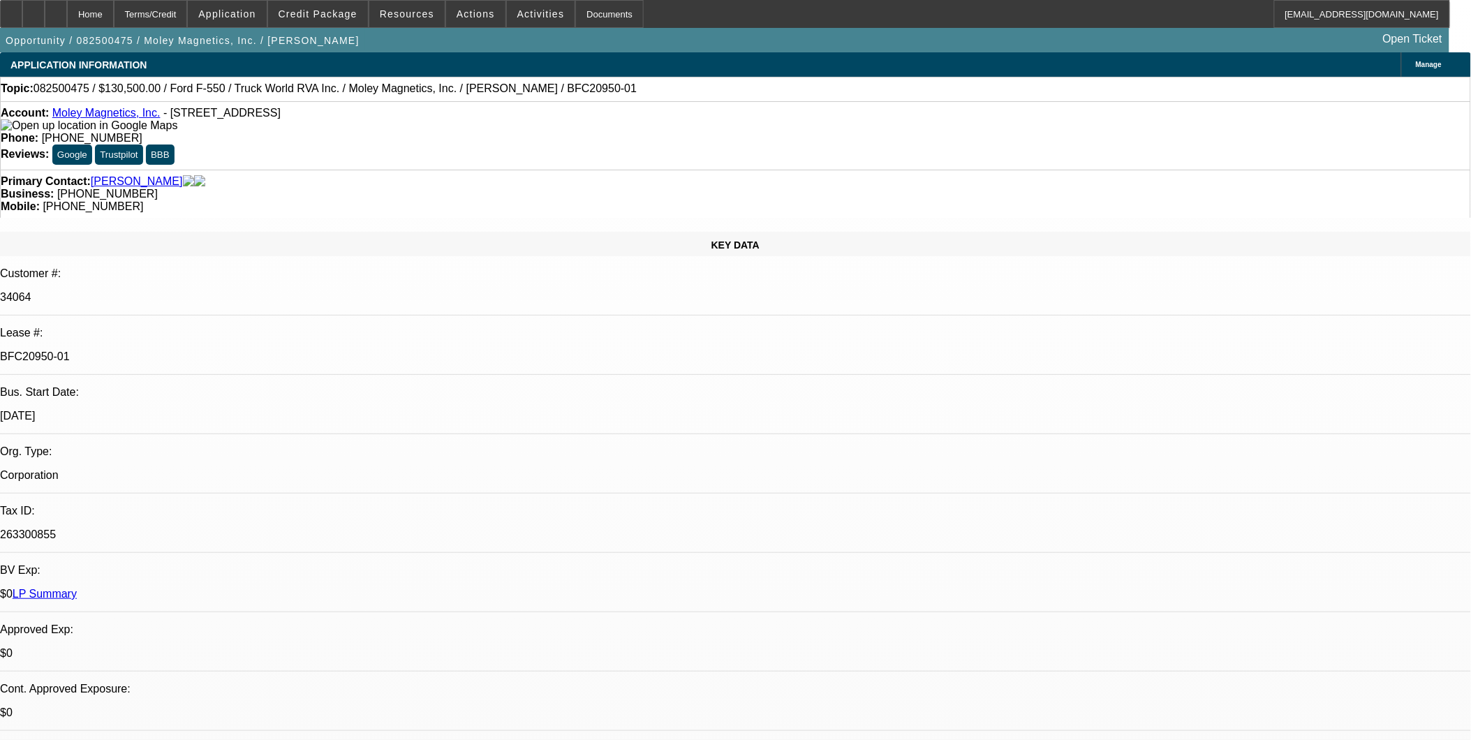
select select "0.1"
select select "0"
select select "0.1"
select select "0"
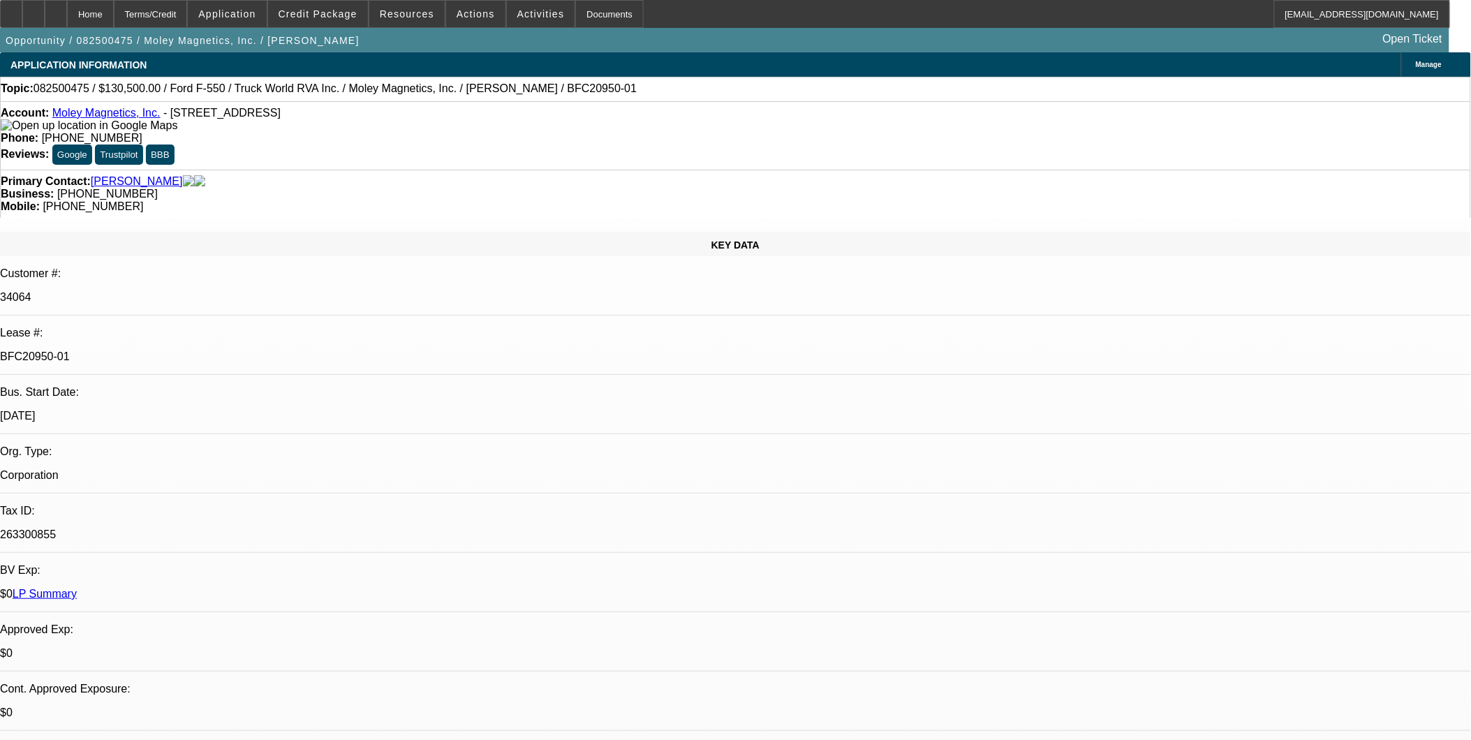
select select "0"
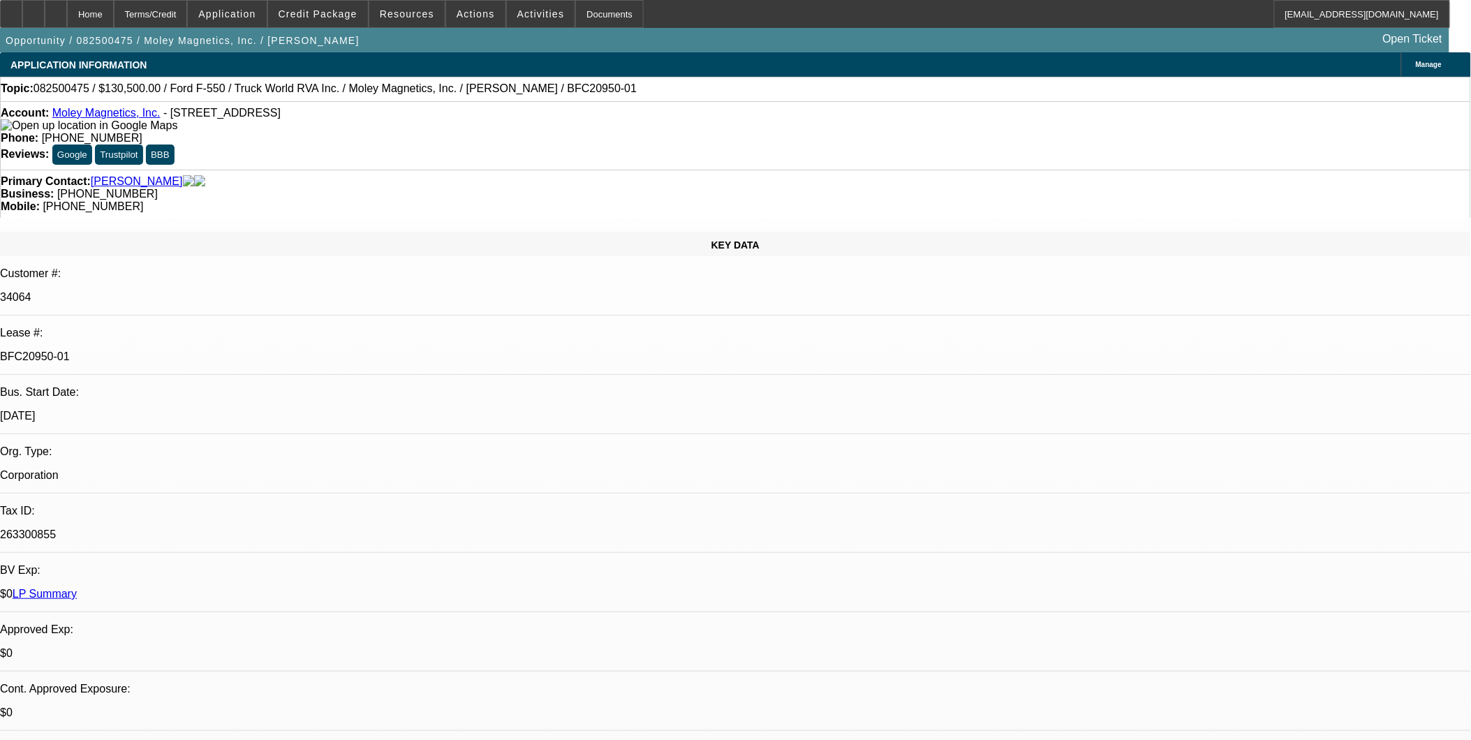
select select "0"
select select "1"
select select "6"
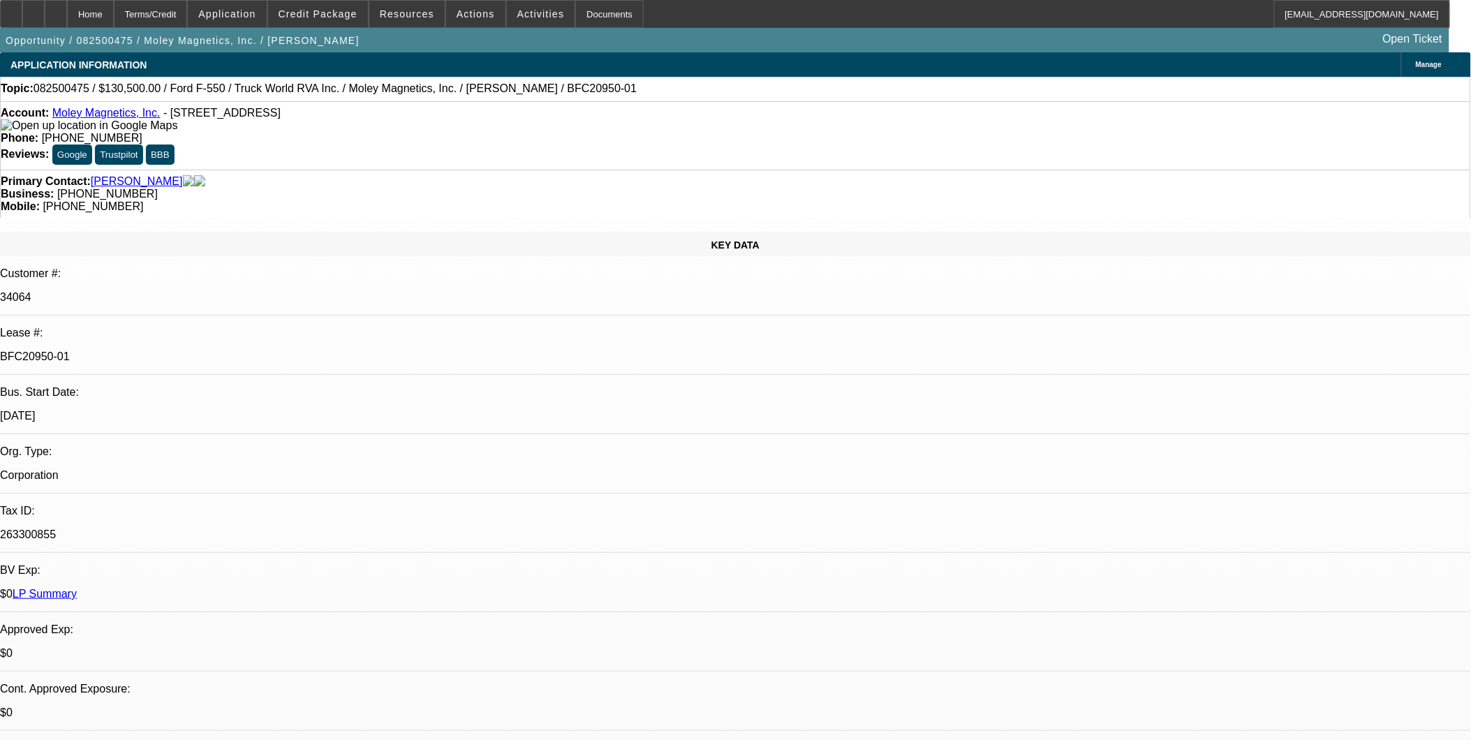
select select "1"
select select "6"
select select "1"
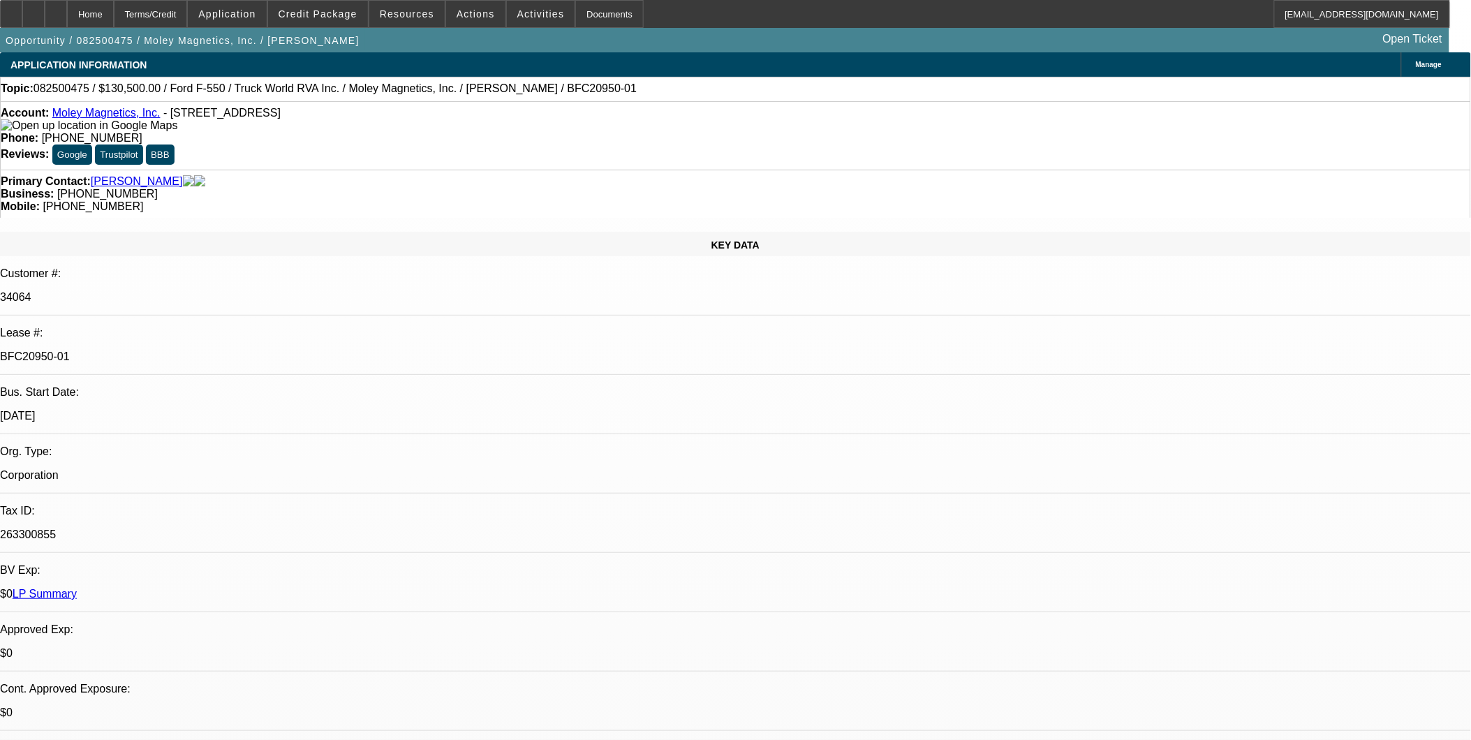
select select "6"
select select "1"
select select "6"
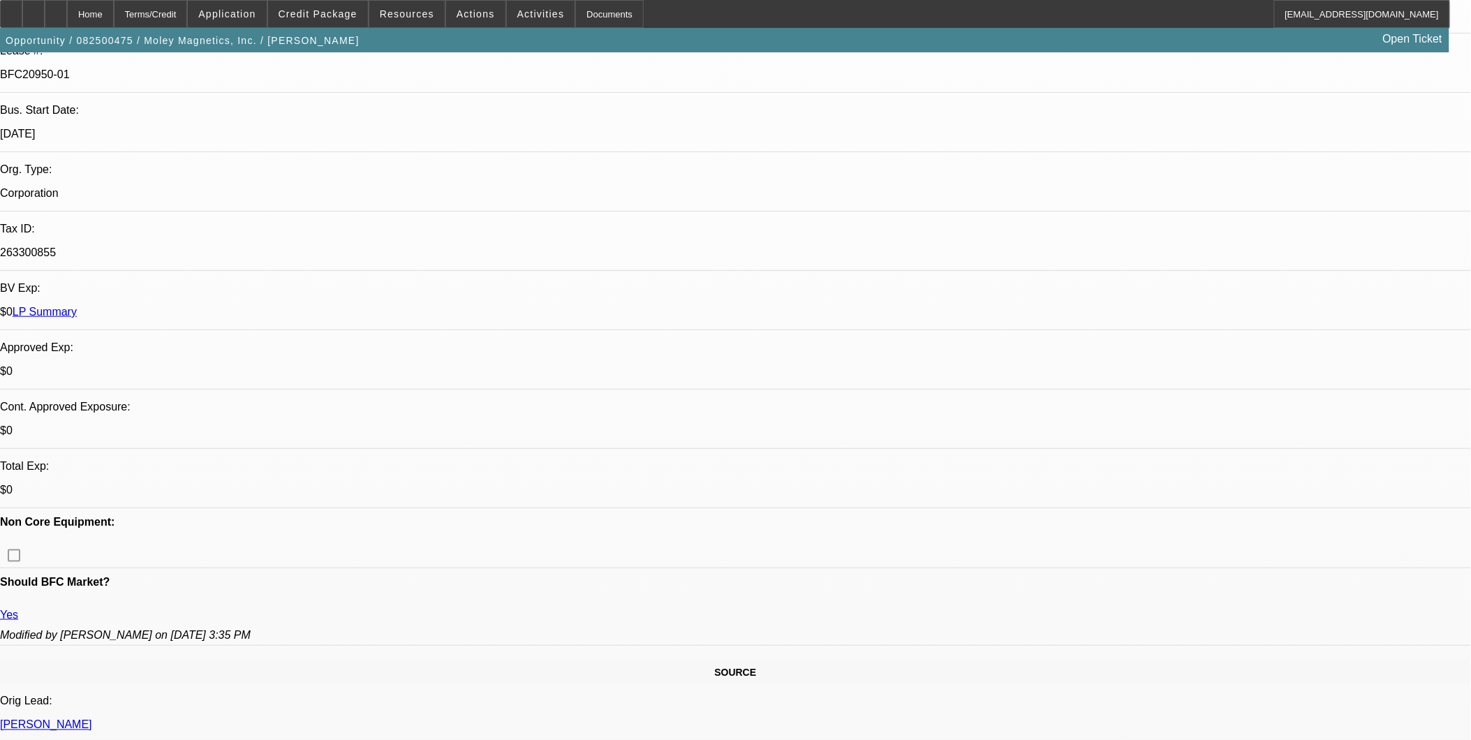
scroll to position [387, 0]
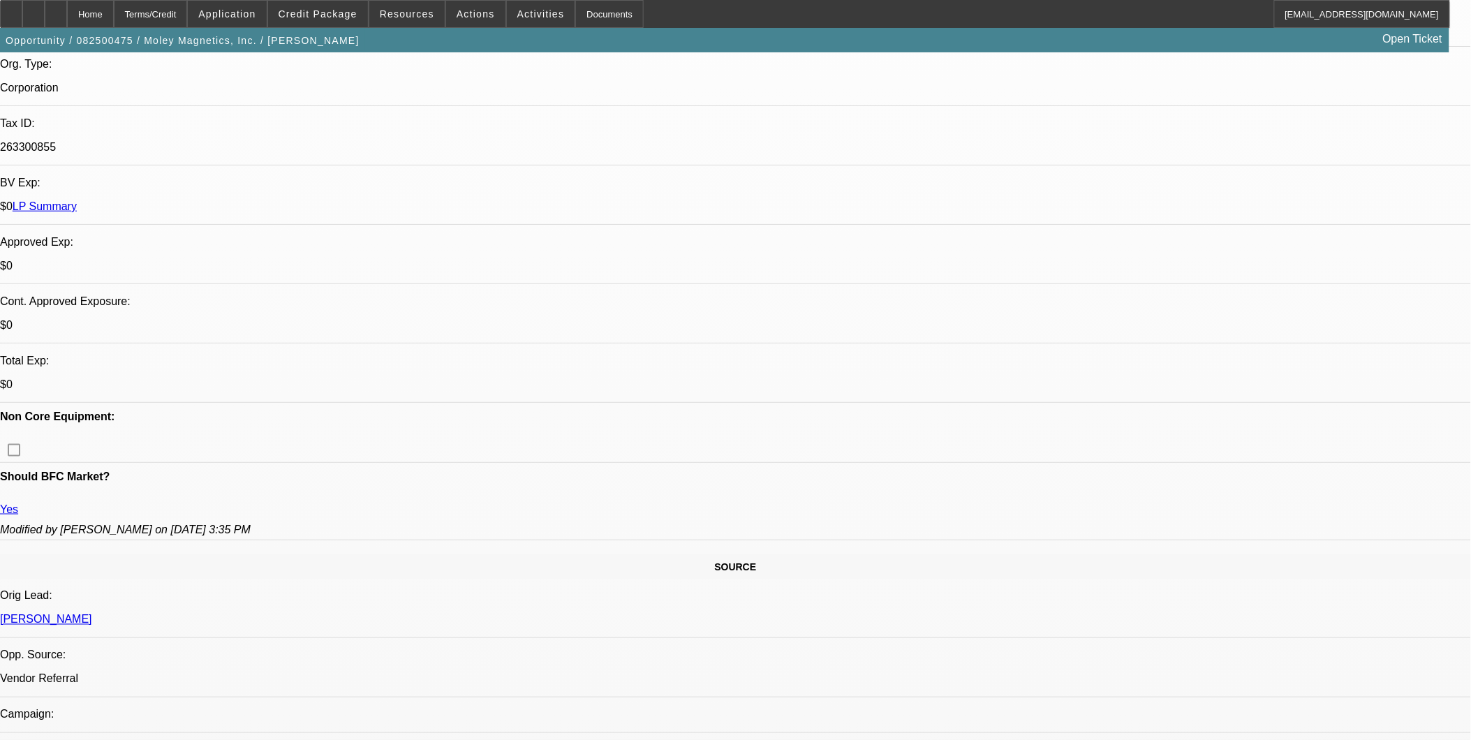
drag, startPoint x: 337, startPoint y: 410, endPoint x: 357, endPoint y: 410, distance: 19.5
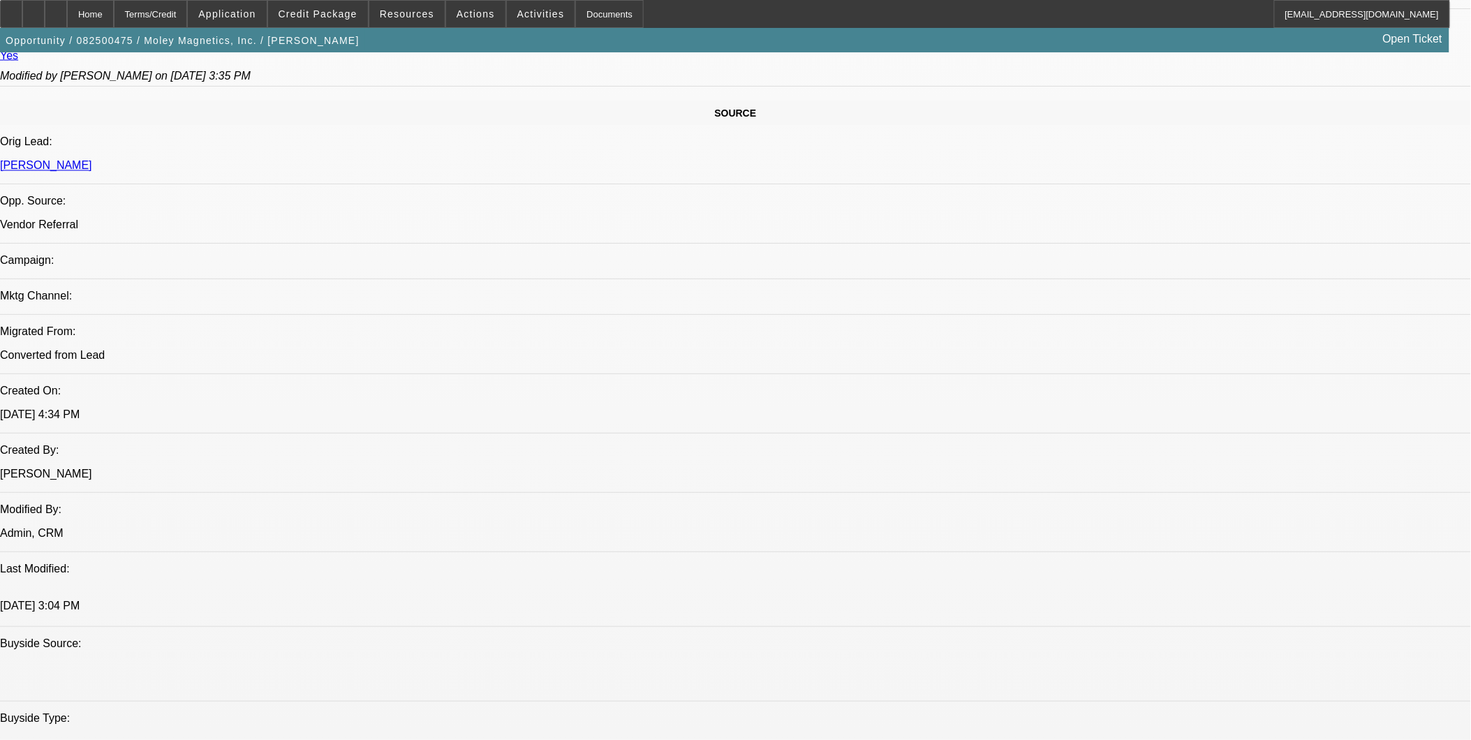
scroll to position [1008, 0]
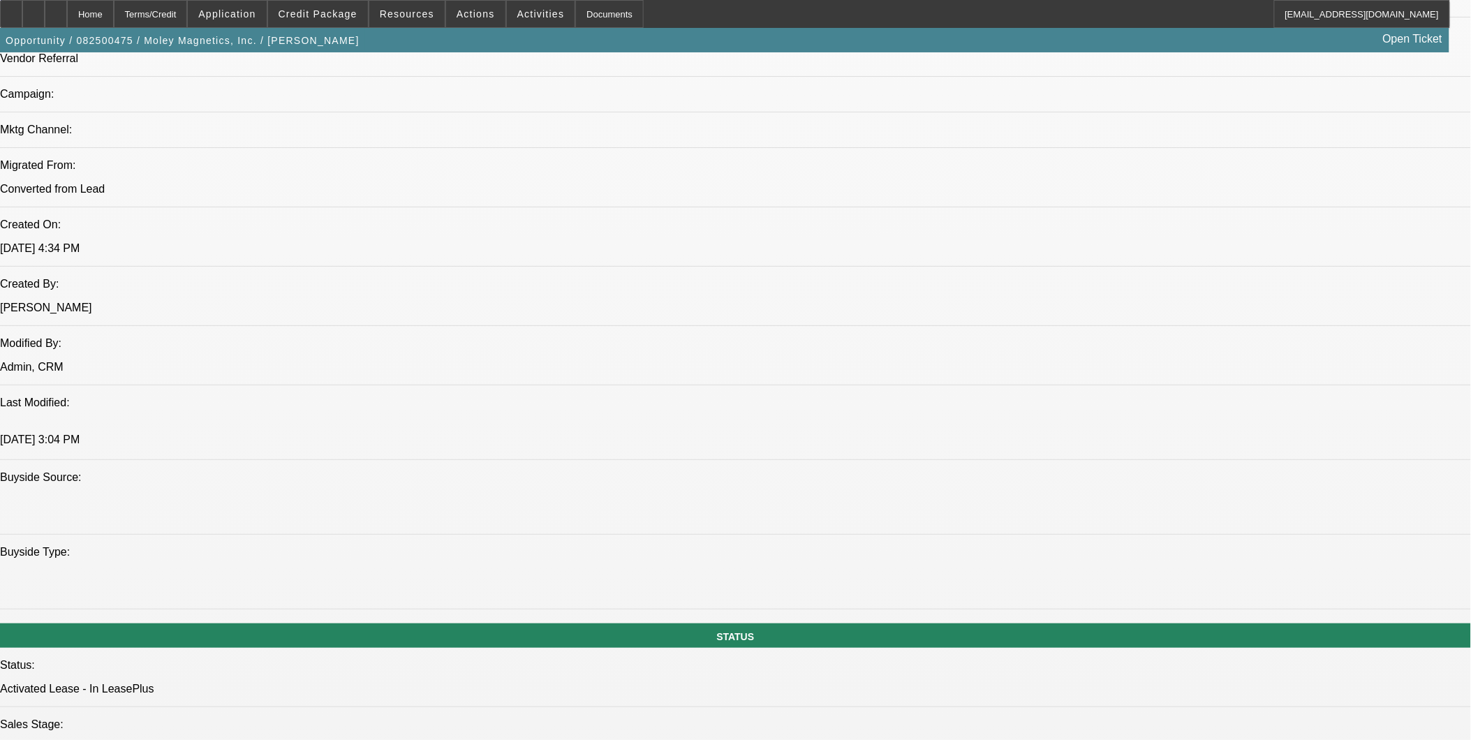
drag, startPoint x: 413, startPoint y: 448, endPoint x: 457, endPoint y: 447, distance: 44.0
drag, startPoint x: 574, startPoint y: 331, endPoint x: 614, endPoint y: 332, distance: 40.5
drag, startPoint x: 674, startPoint y: 334, endPoint x: 630, endPoint y: 336, distance: 43.3
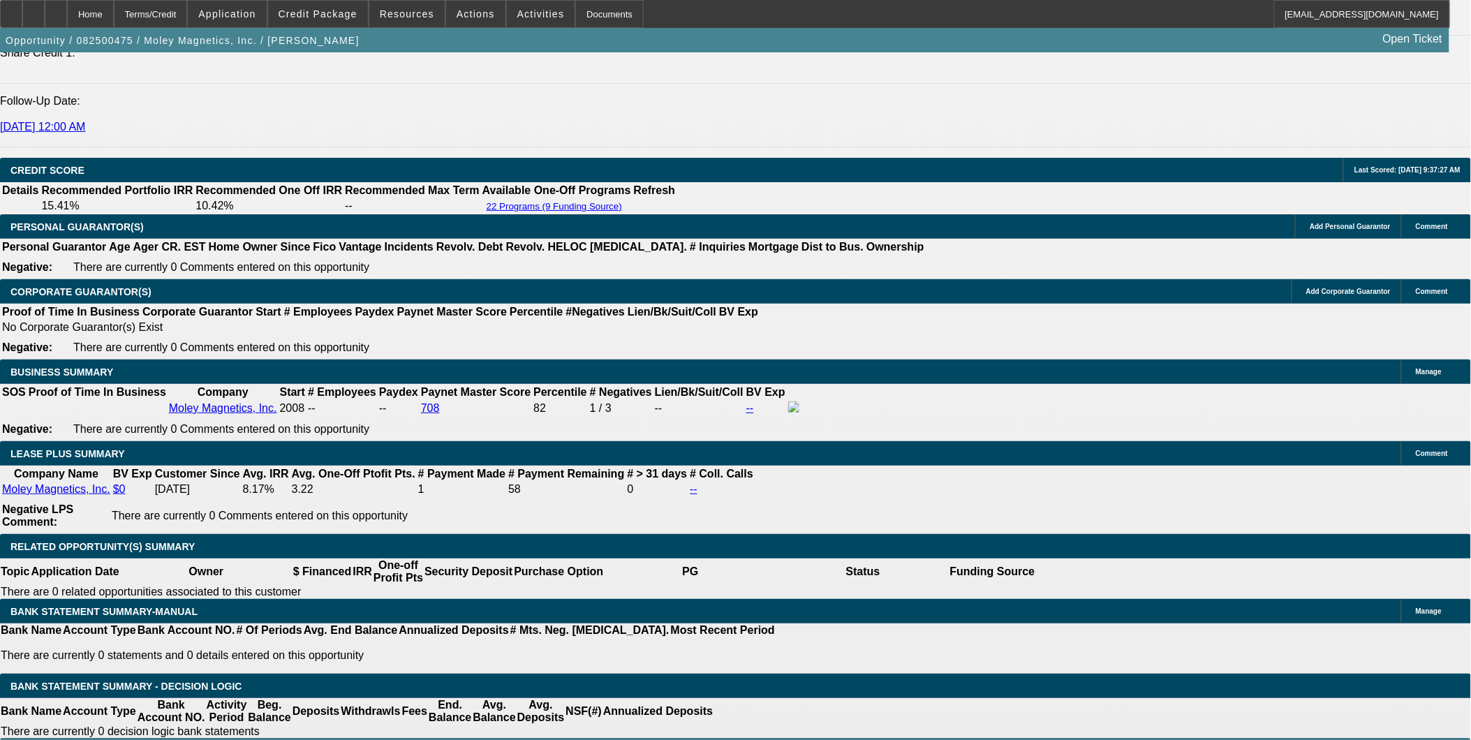
scroll to position [2016, 0]
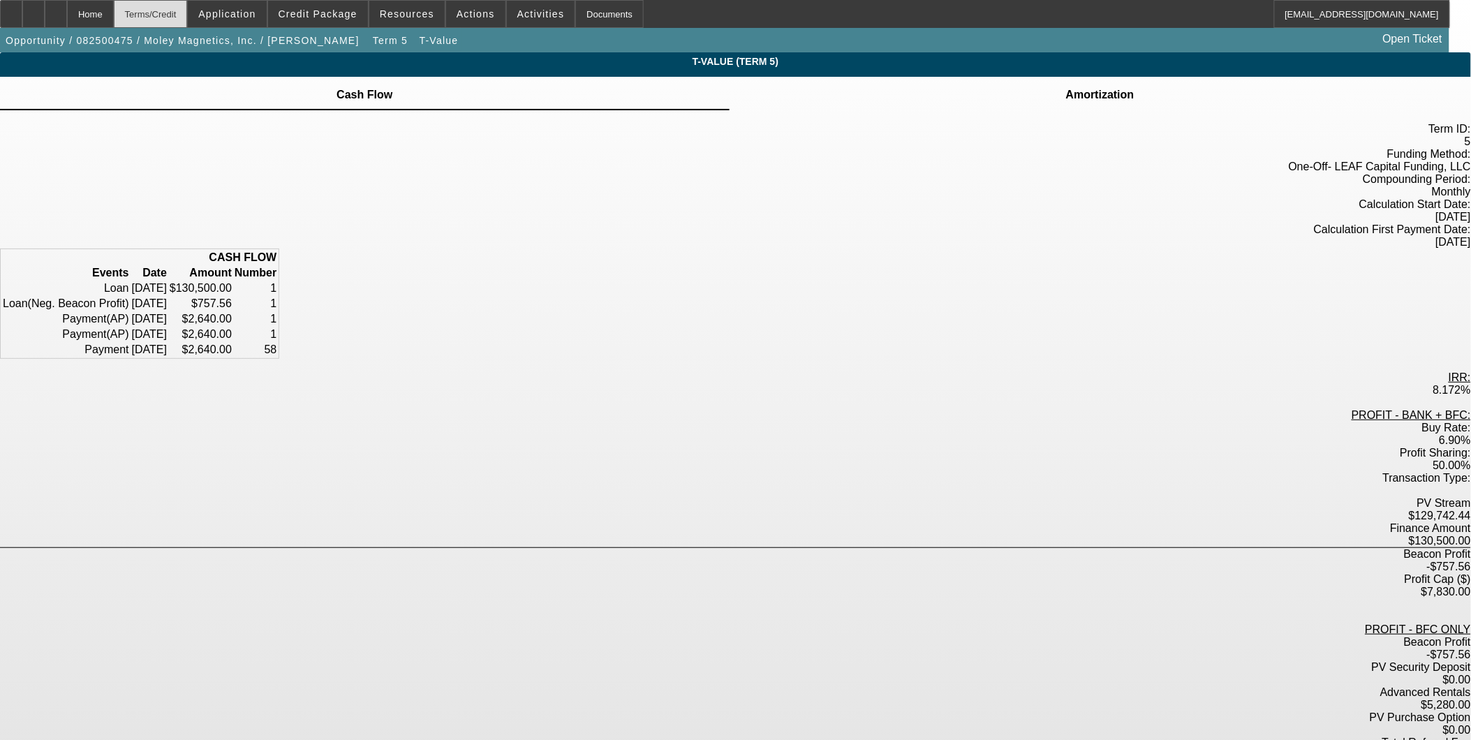
click at [170, 12] on div "Terms/Credit" at bounding box center [151, 14] width 74 height 28
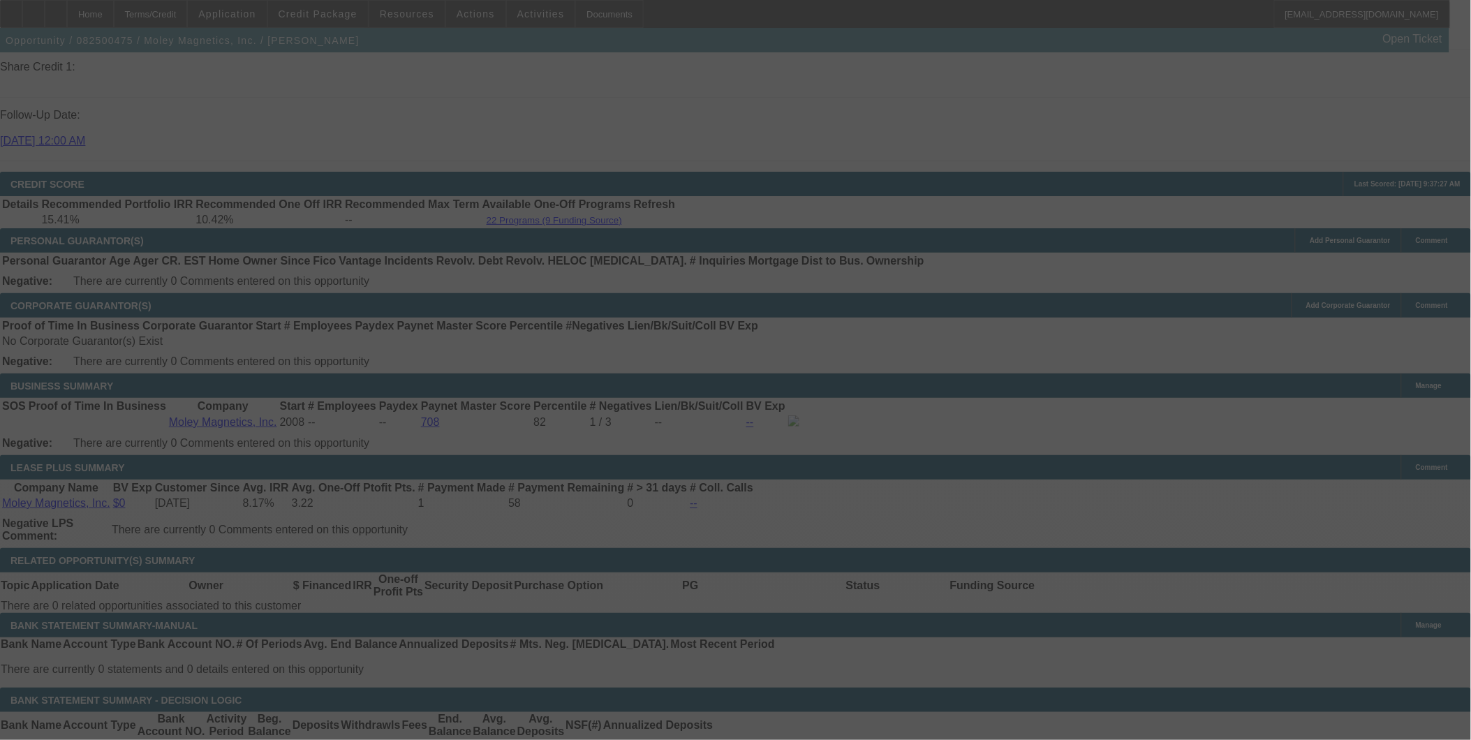
scroll to position [2040, 0]
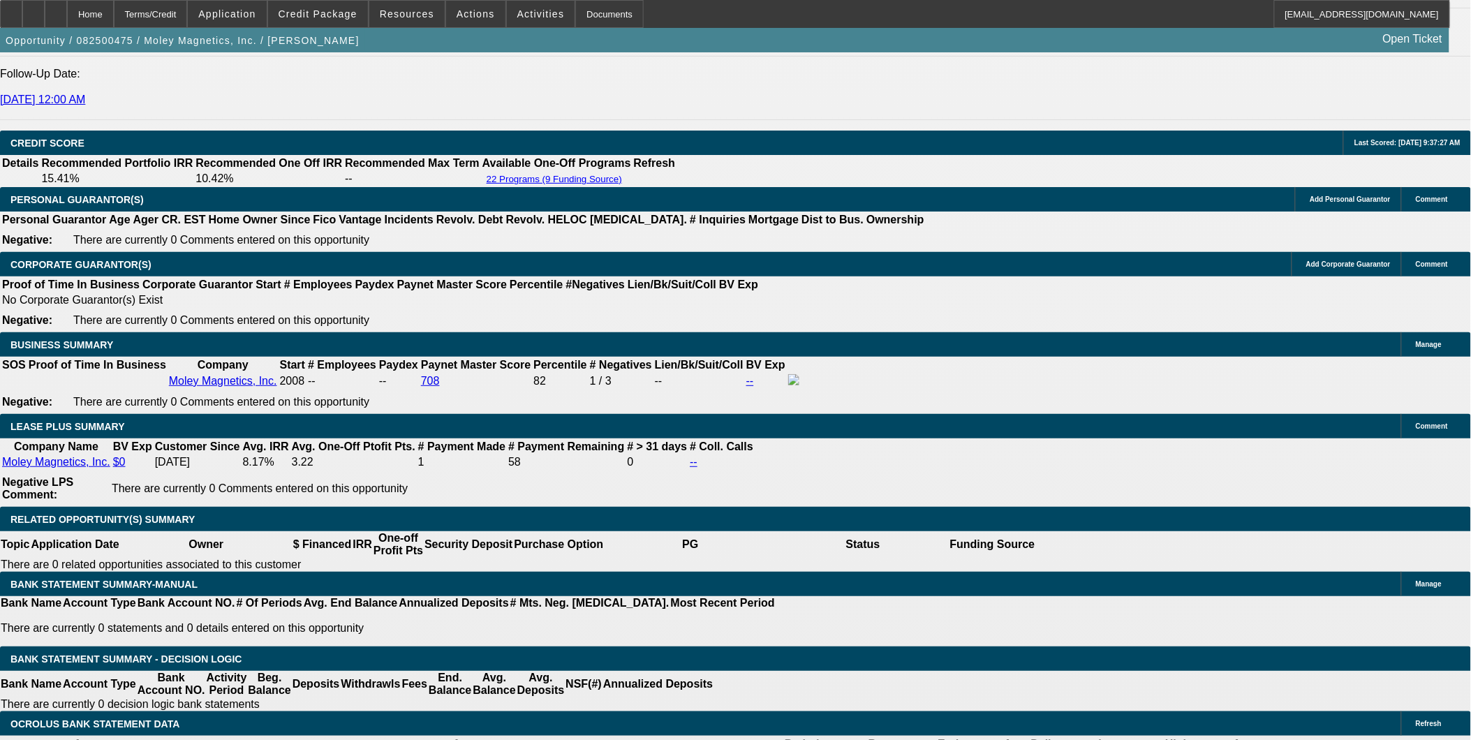
select select "0.1"
select select "0"
select select "6"
select select "0.1"
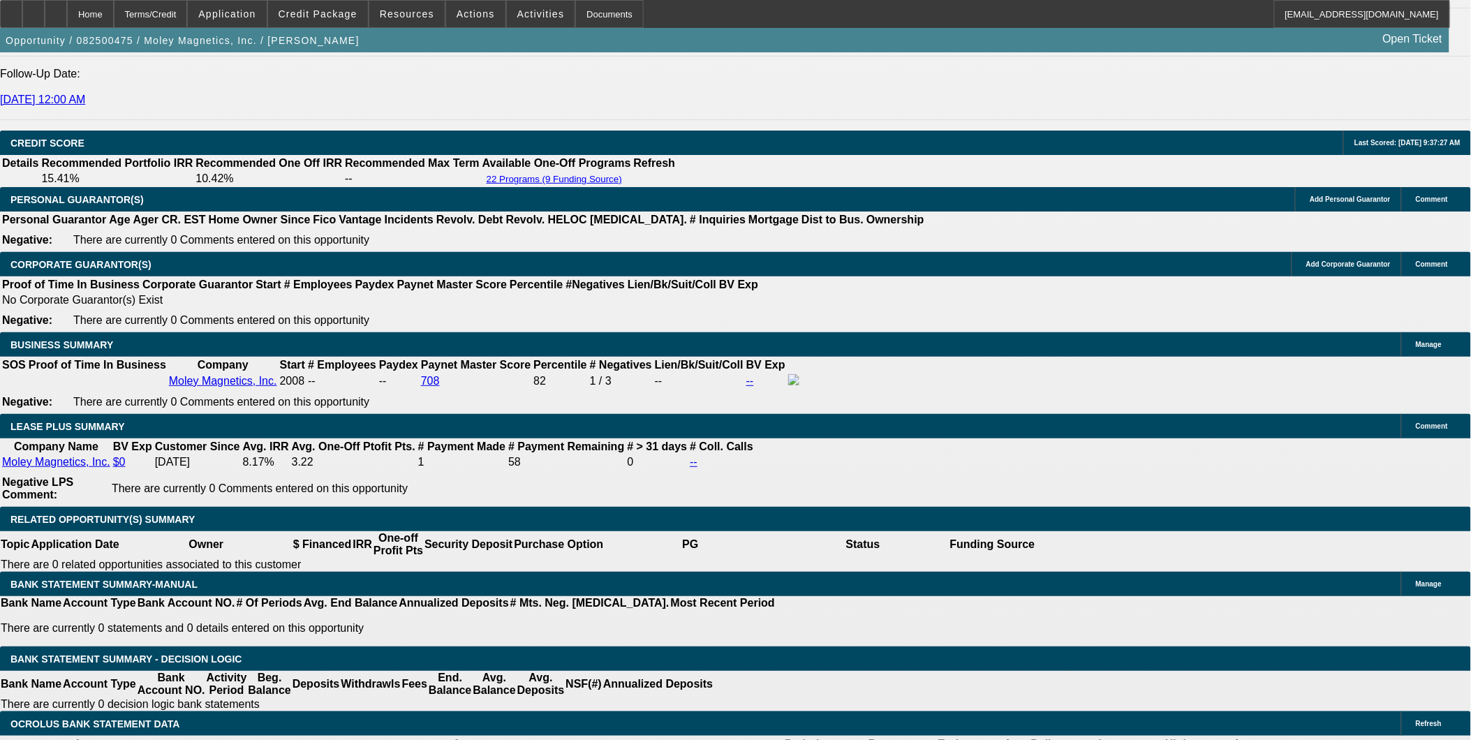
select select "0"
select select "6"
select select "0"
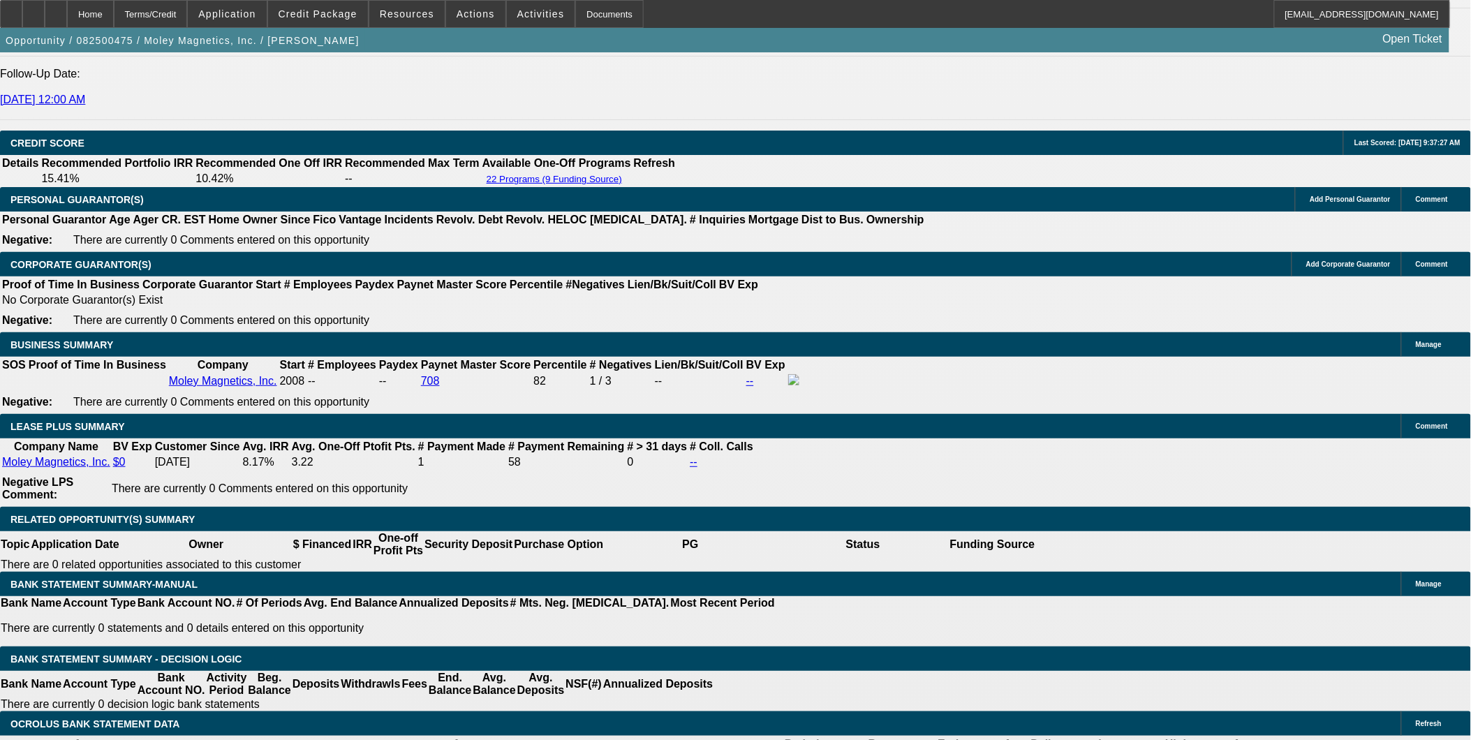
select select "0"
select select "6"
select select "0"
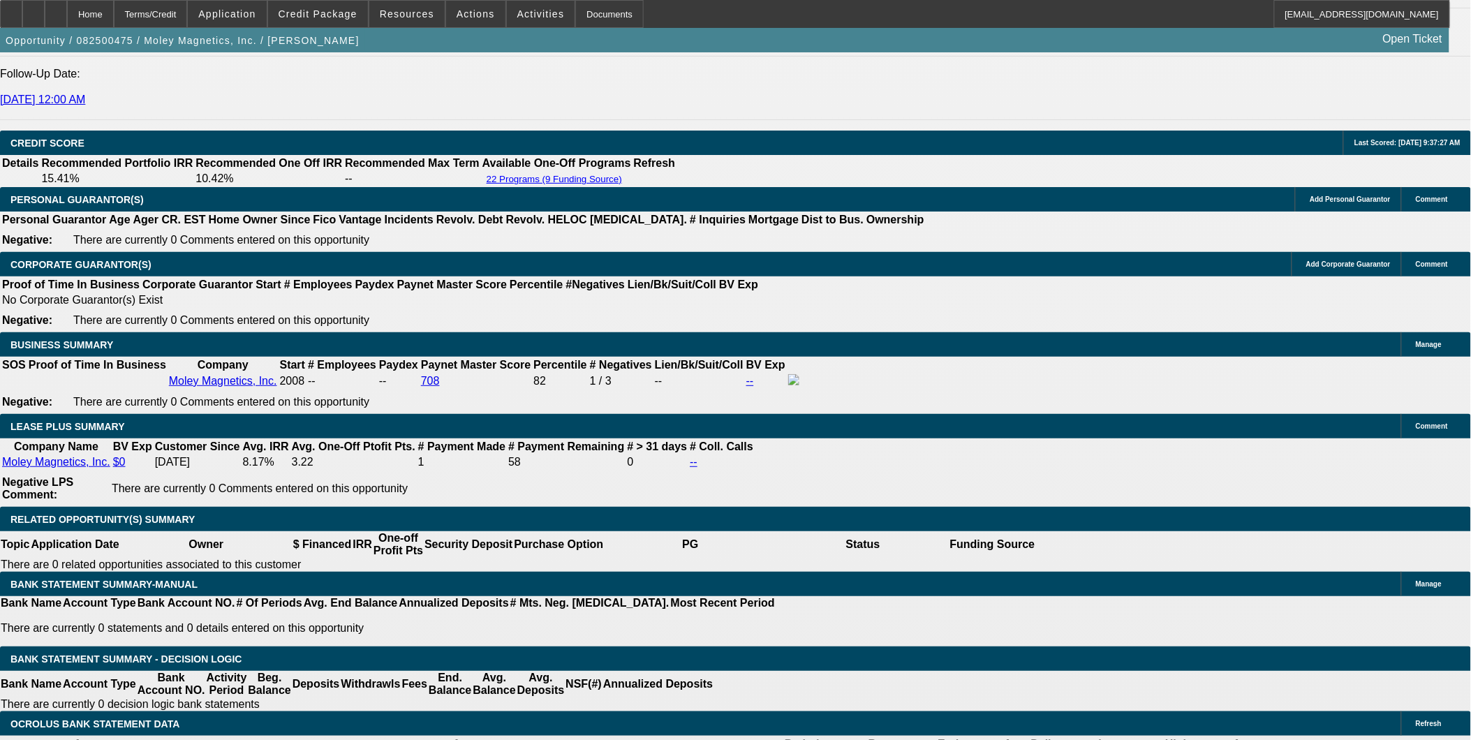
select select "6"
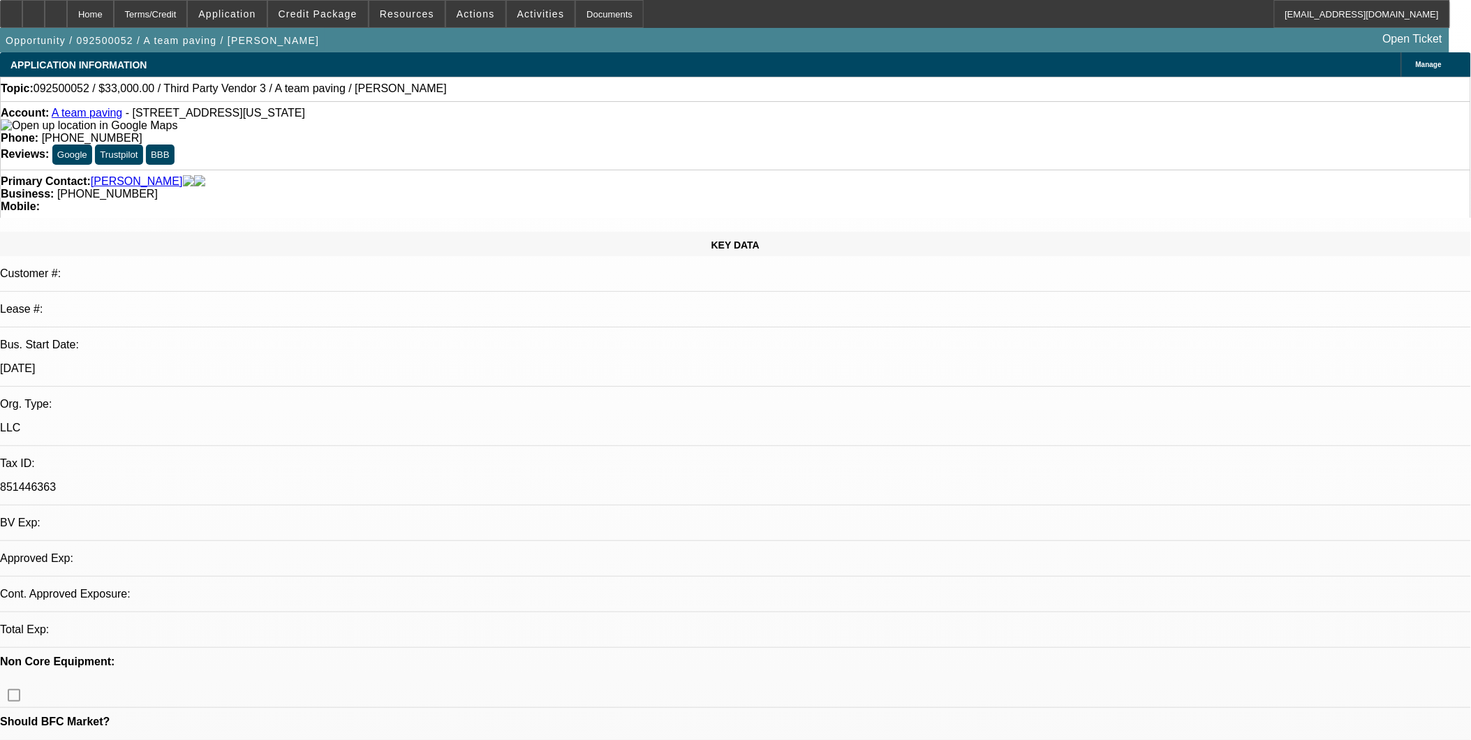
select select "0"
select select "2"
select select "0.1"
select select "1"
select select "2"
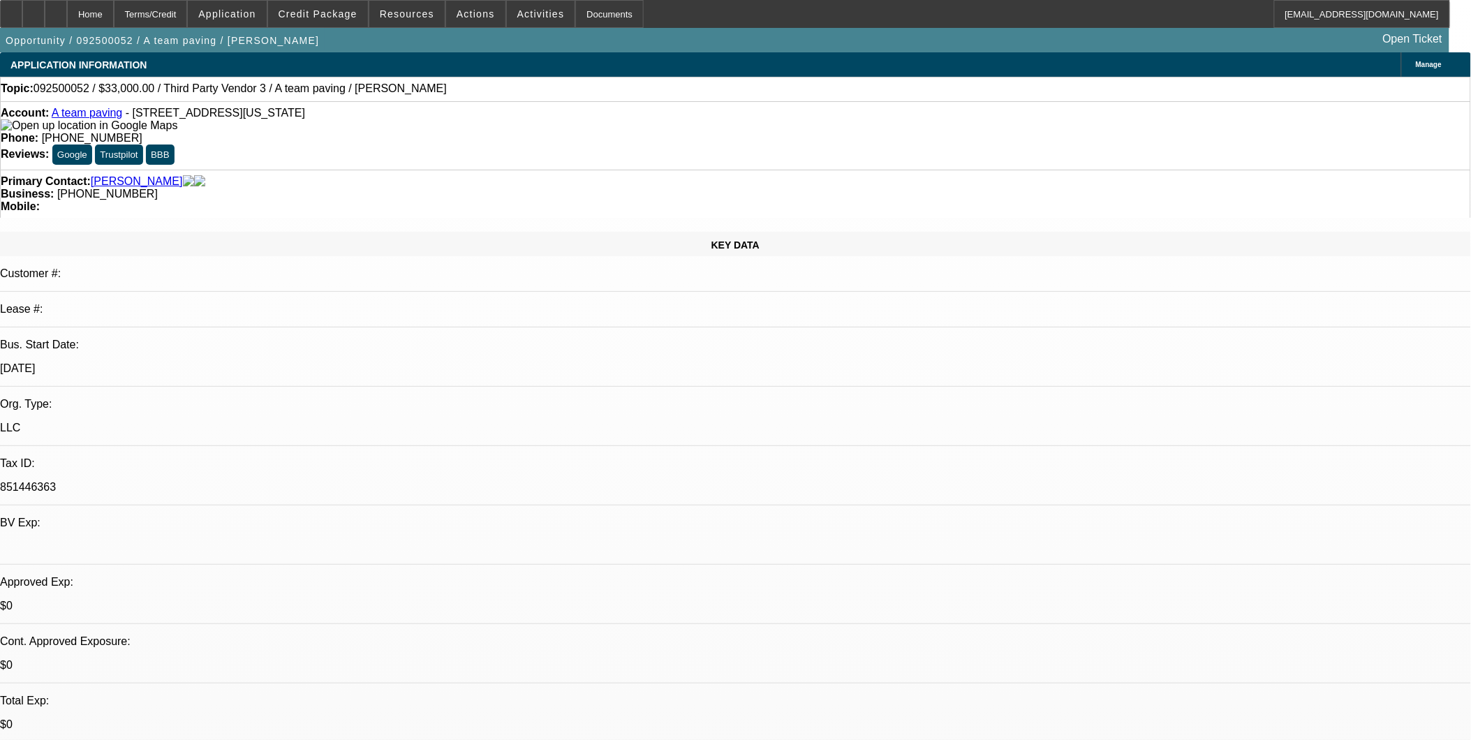
select select "4"
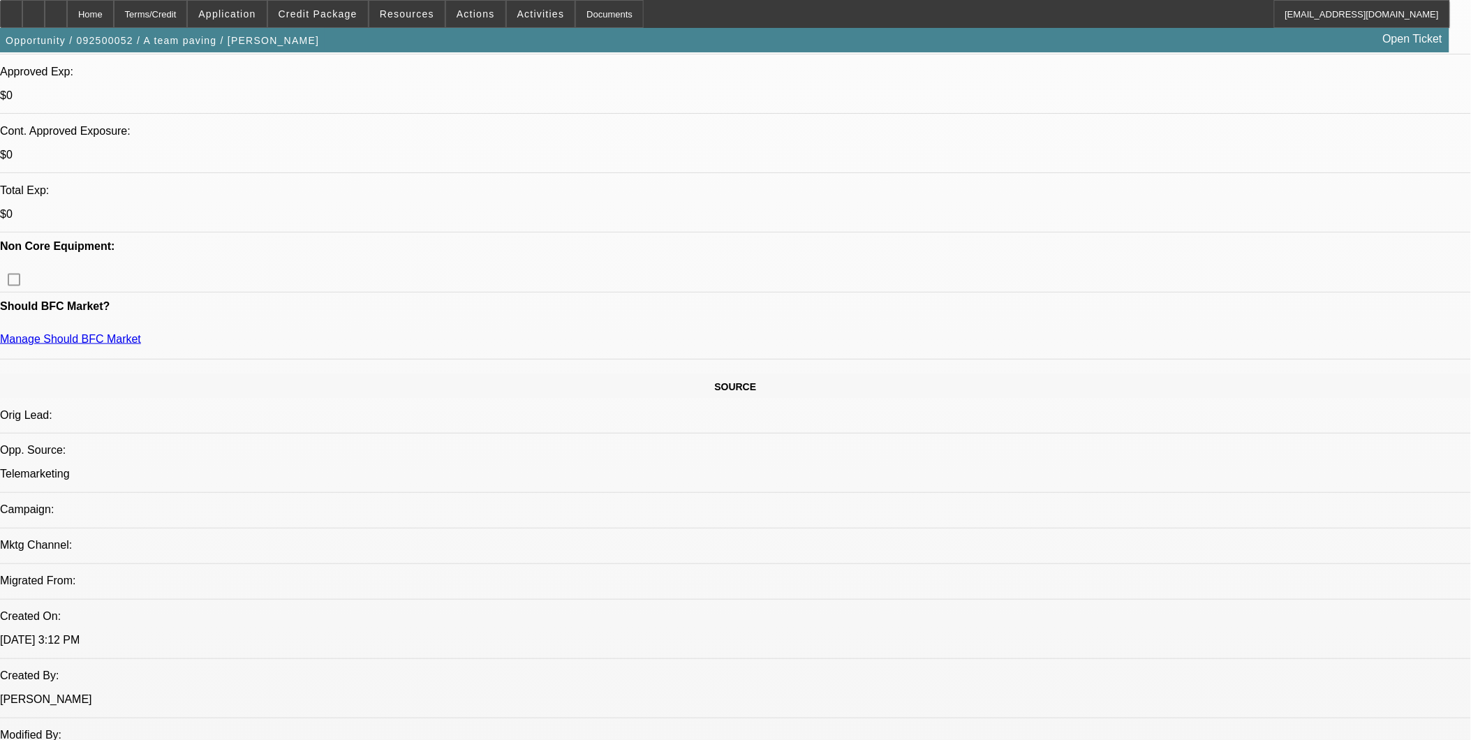
scroll to position [542, 0]
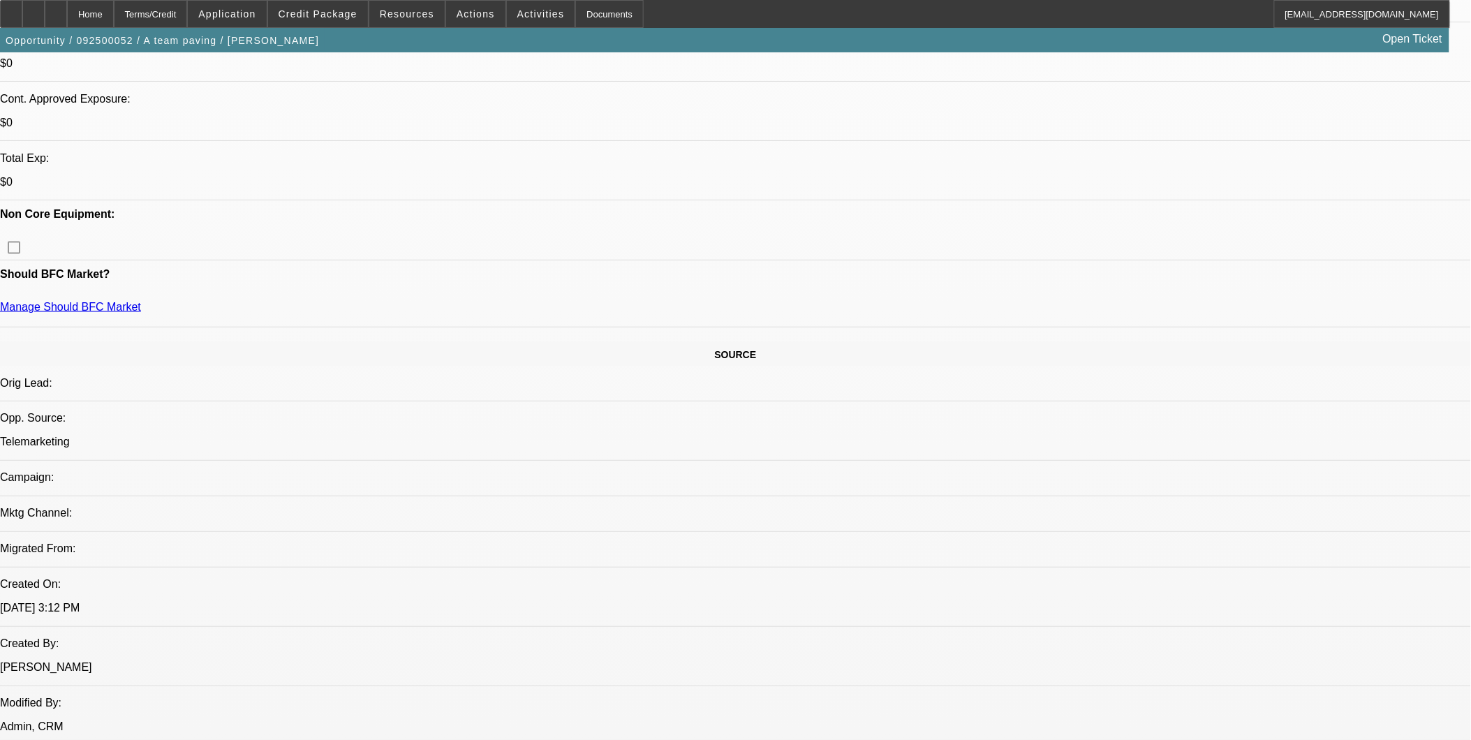
drag, startPoint x: 370, startPoint y: 335, endPoint x: 347, endPoint y: 336, distance: 23.0
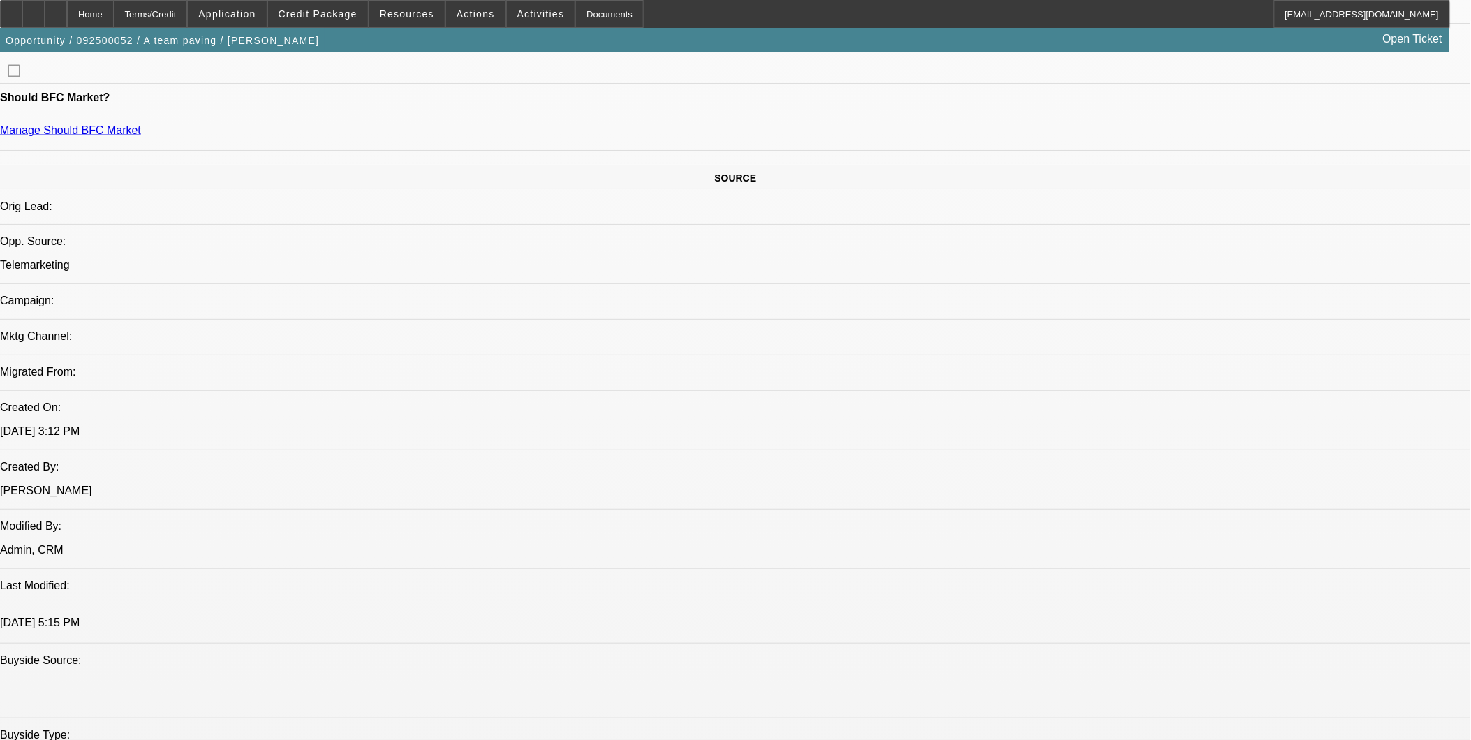
scroll to position [620, 0]
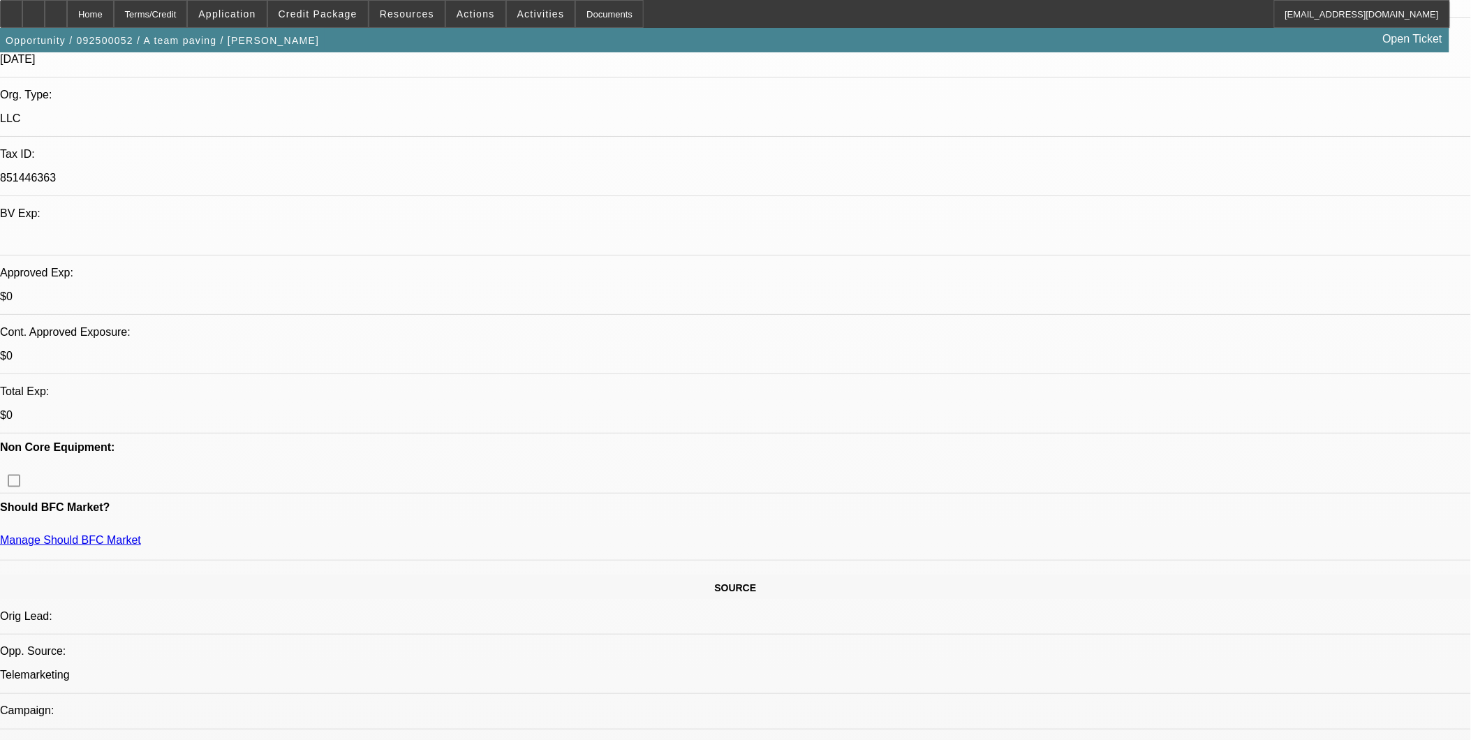
scroll to position [310, 0]
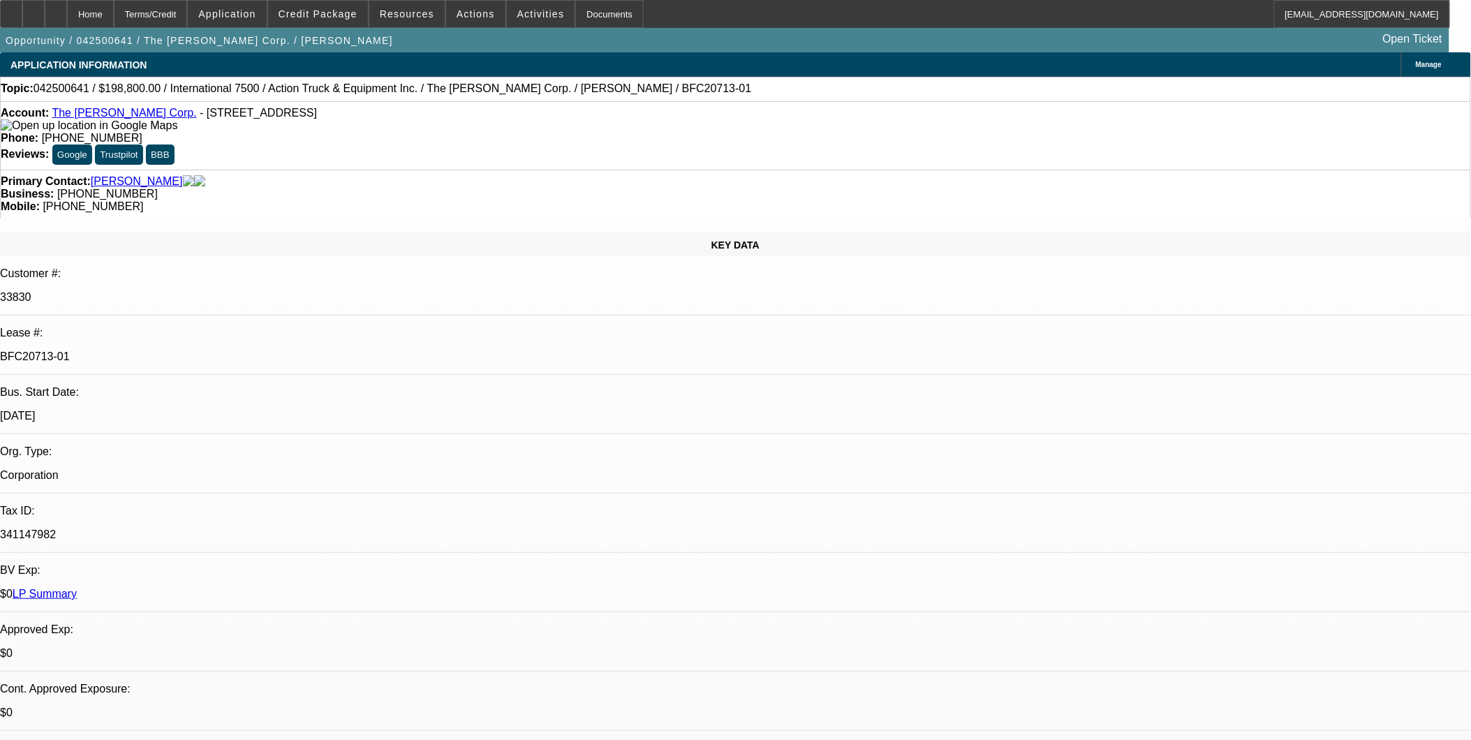
select select "0"
select select "0.1"
select select "0"
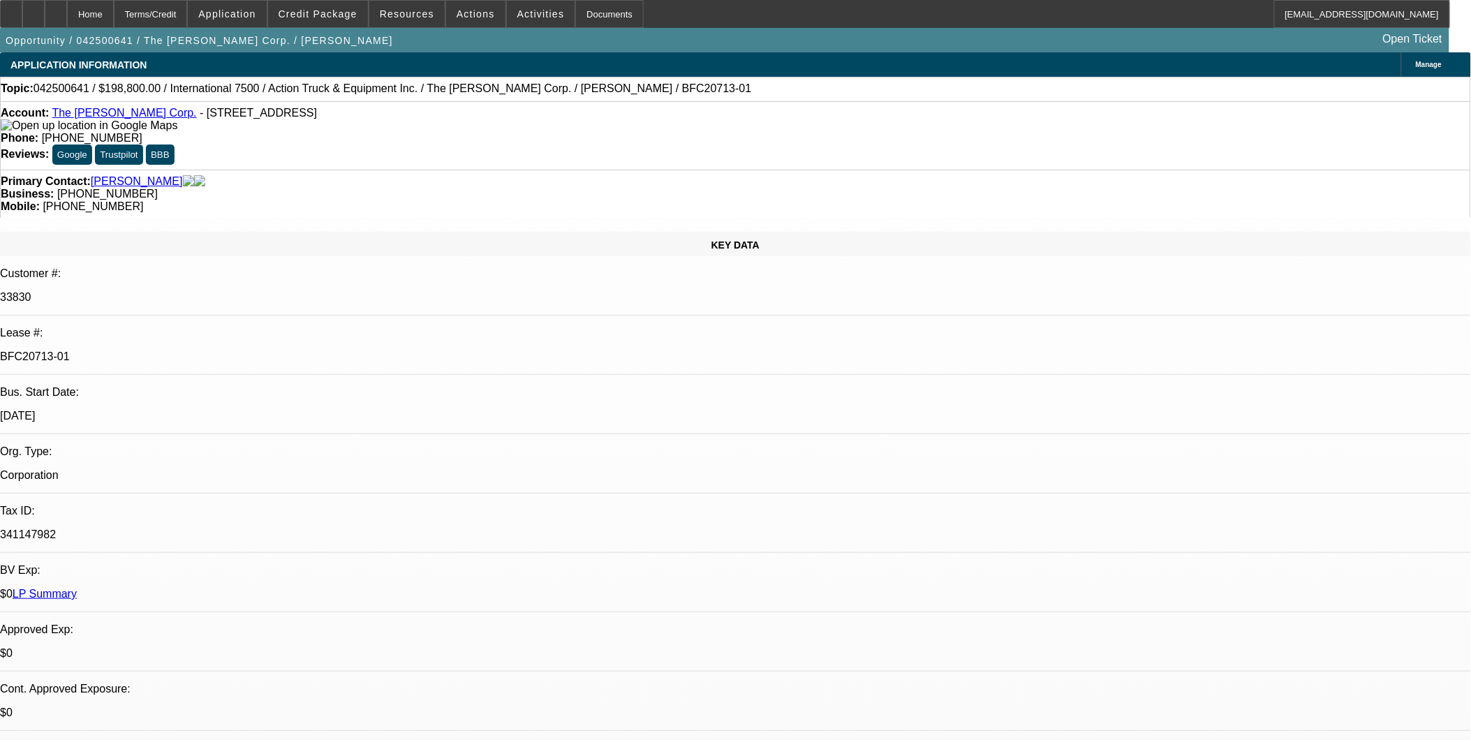
select select "0.1"
select select "0"
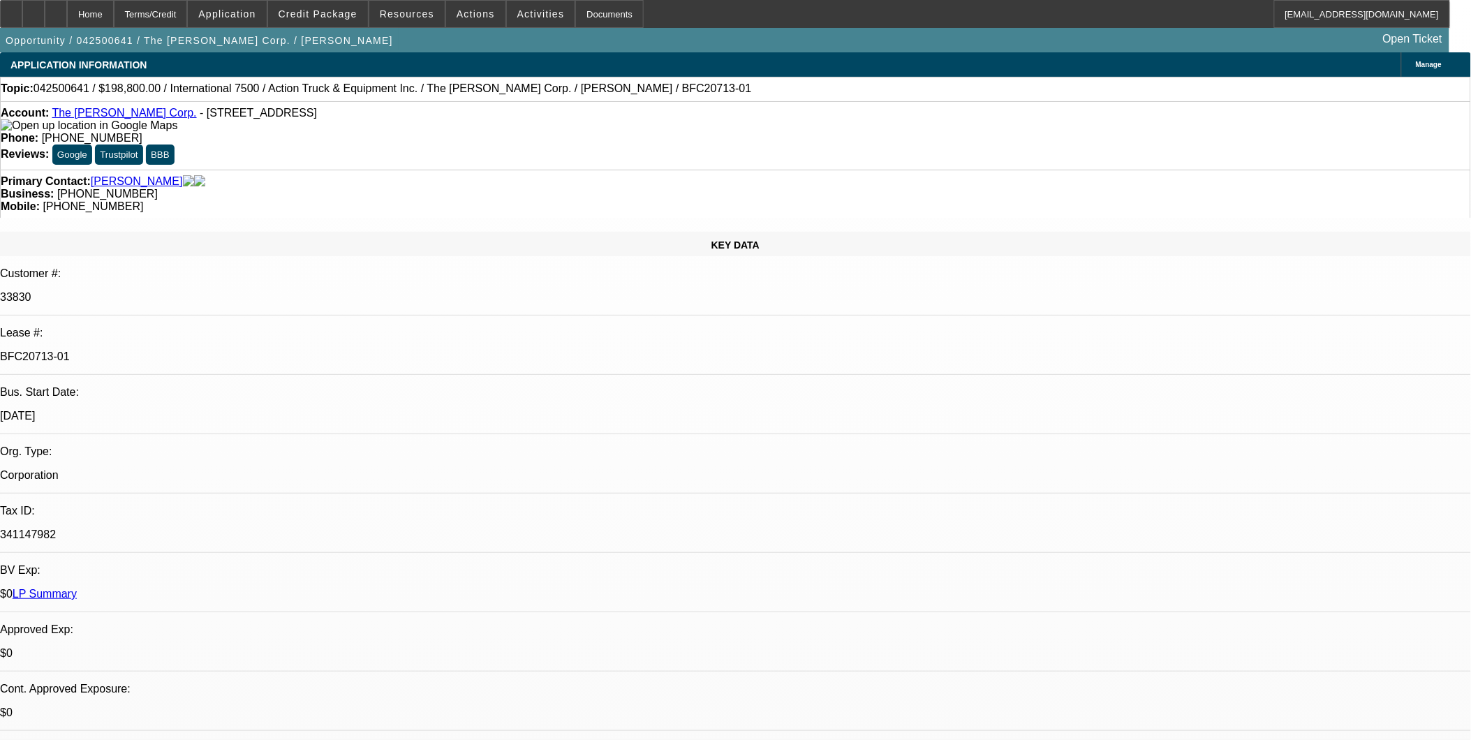
select select "0"
select select "0.1"
select select "1"
select select "4"
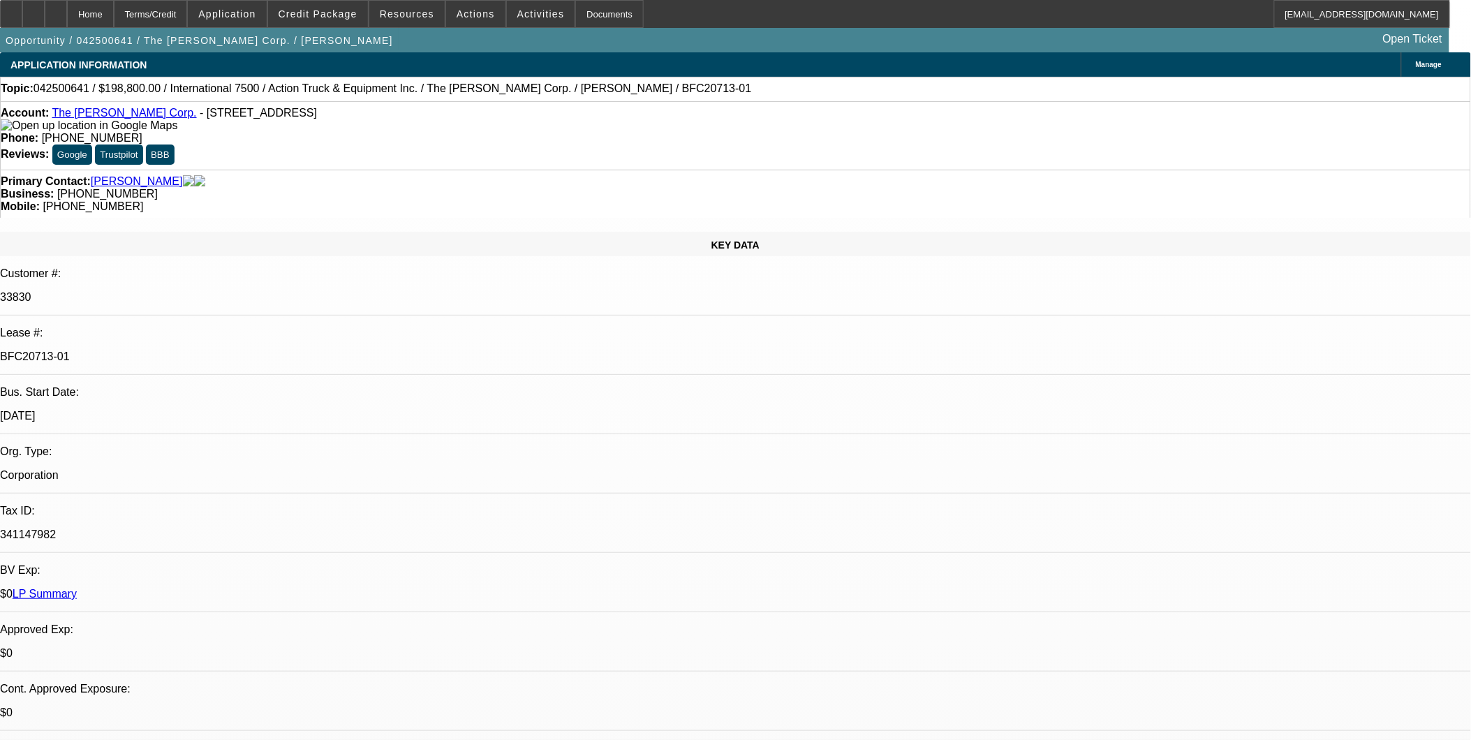
select select "1"
select select "4"
select select "1"
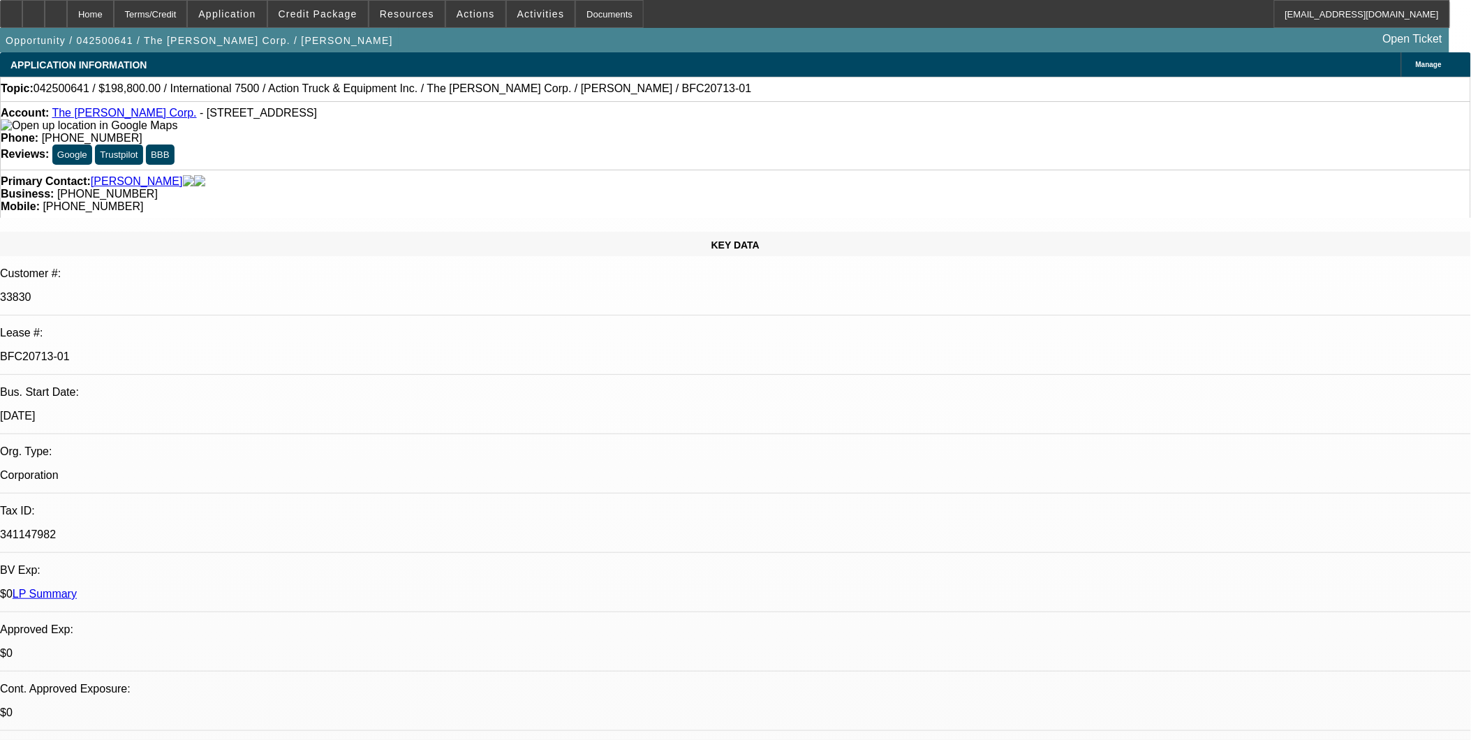
select select "6"
select select "1"
select select "4"
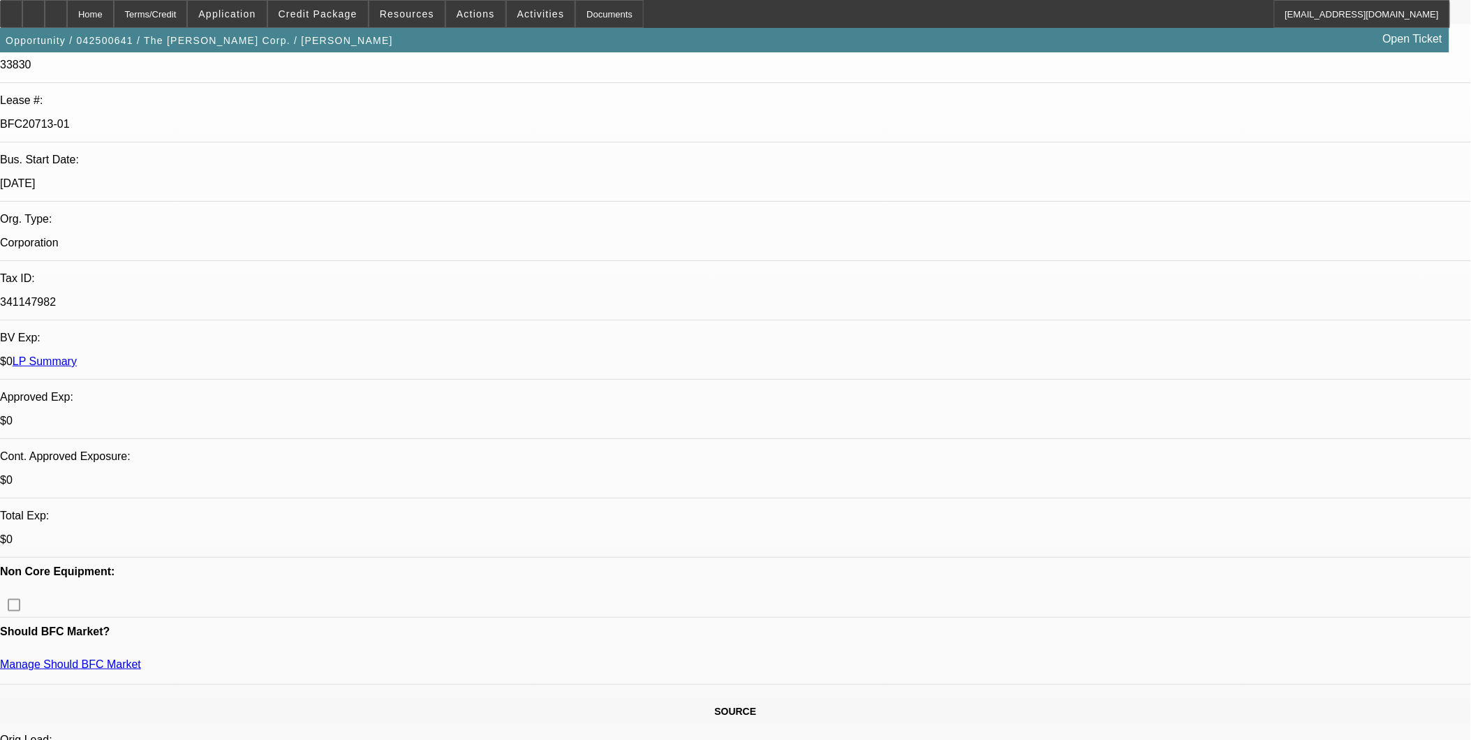
scroll to position [3055, 0]
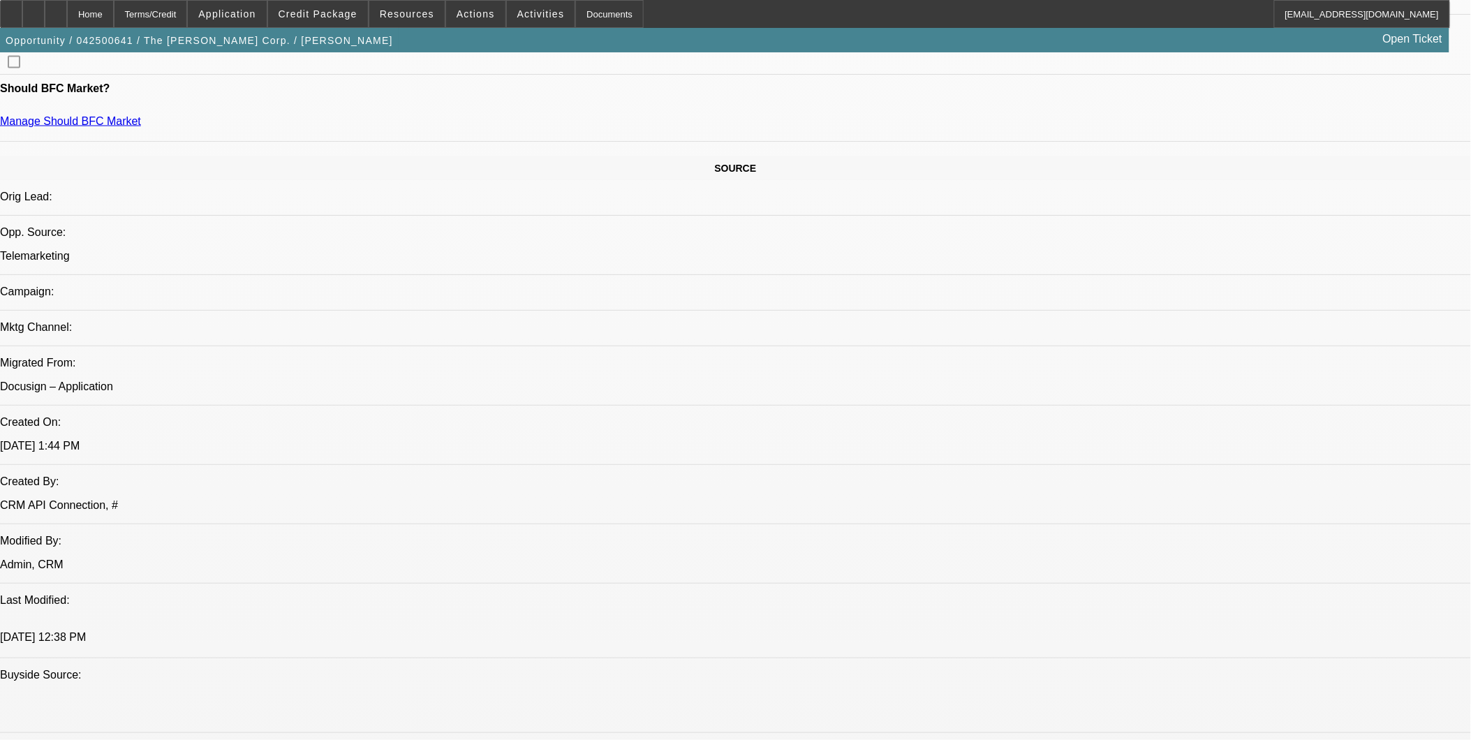
scroll to position [853, 0]
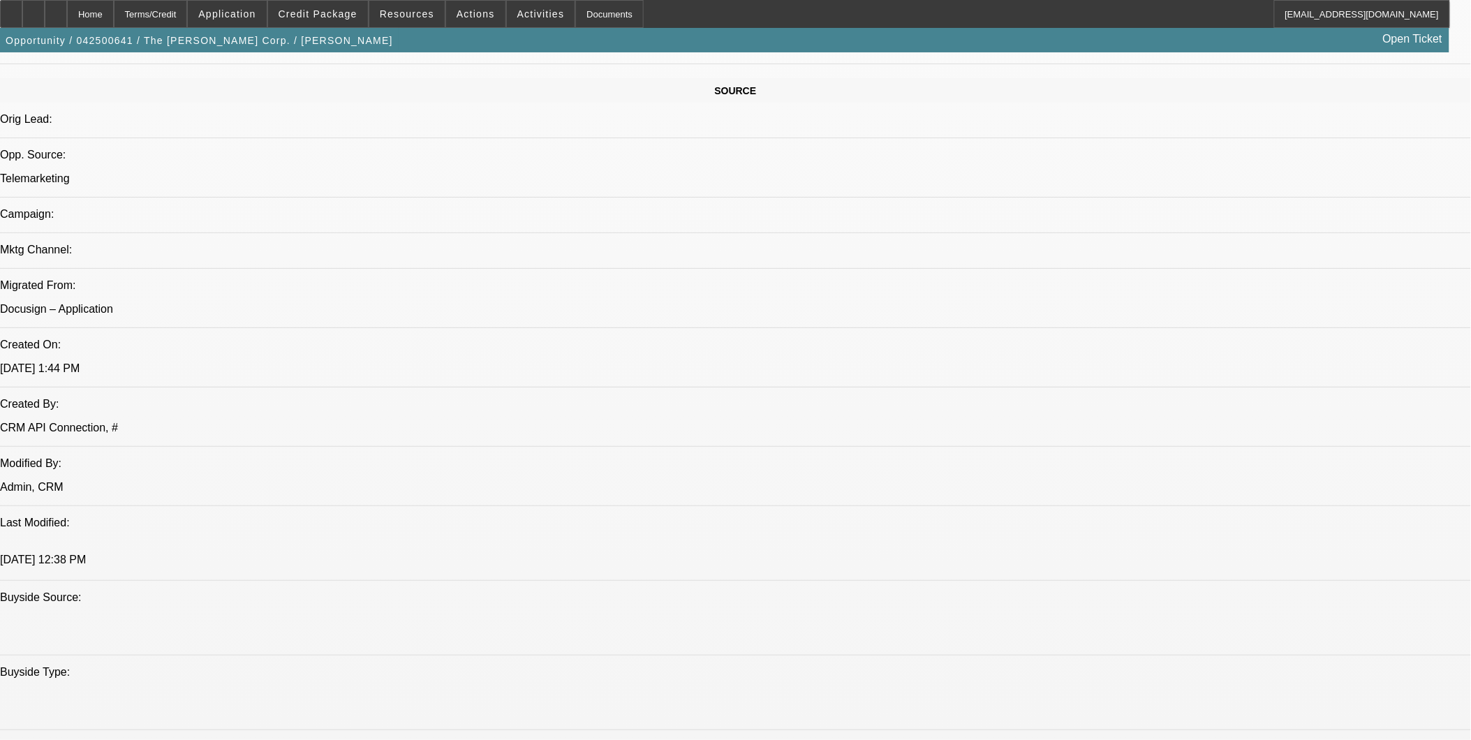
drag, startPoint x: 560, startPoint y: 510, endPoint x: 517, endPoint y: 514, distance: 42.8
drag, startPoint x: 471, startPoint y: 512, endPoint x: 413, endPoint y: 517, distance: 58.1
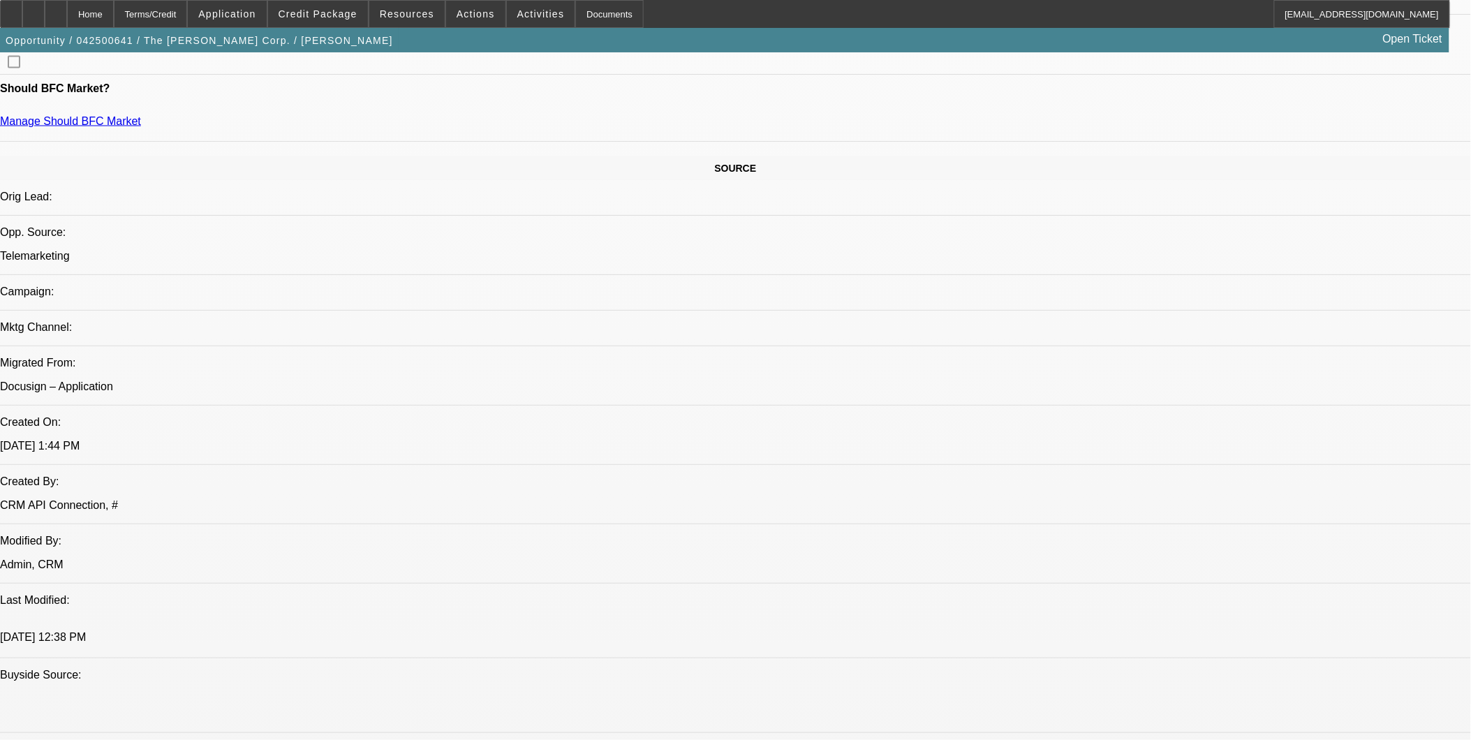
scroll to position [698, 0]
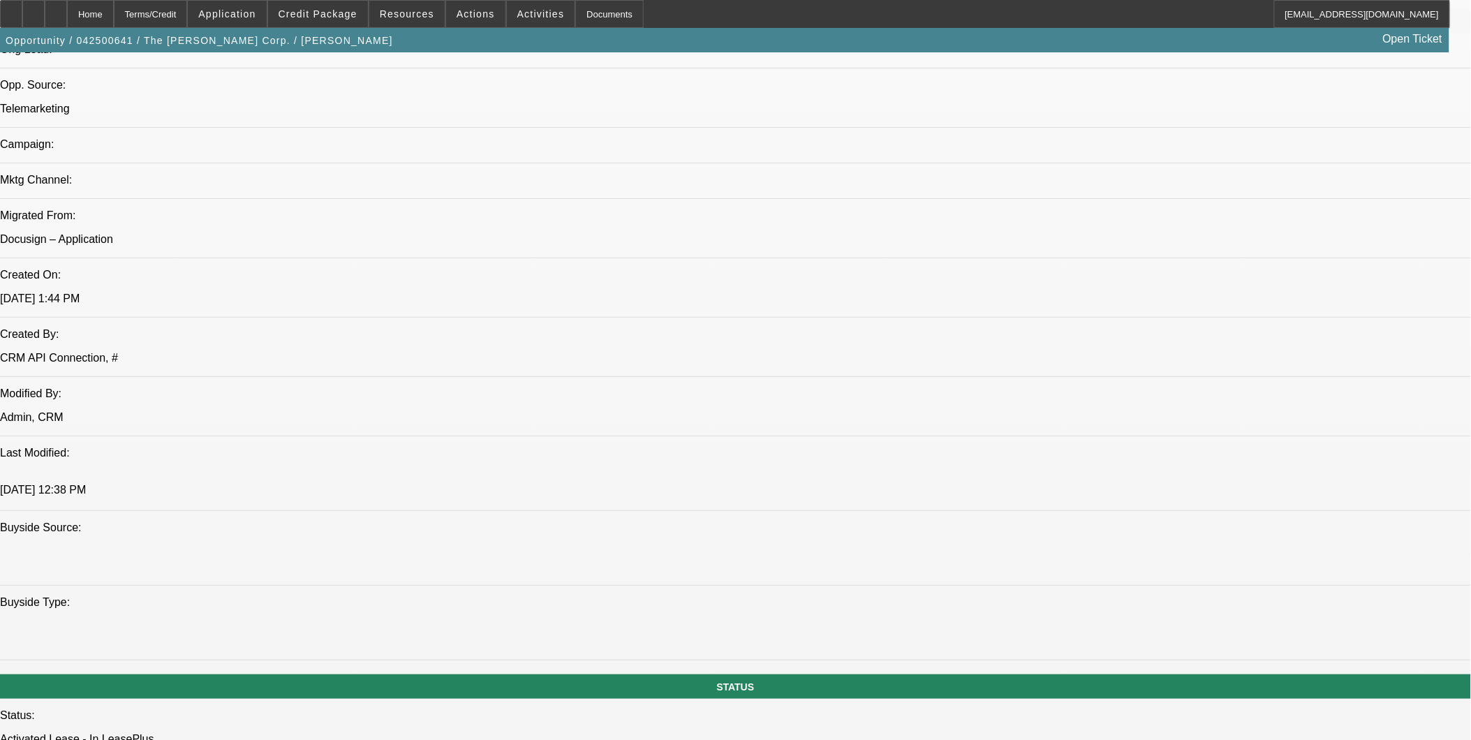
scroll to position [1163, 0]
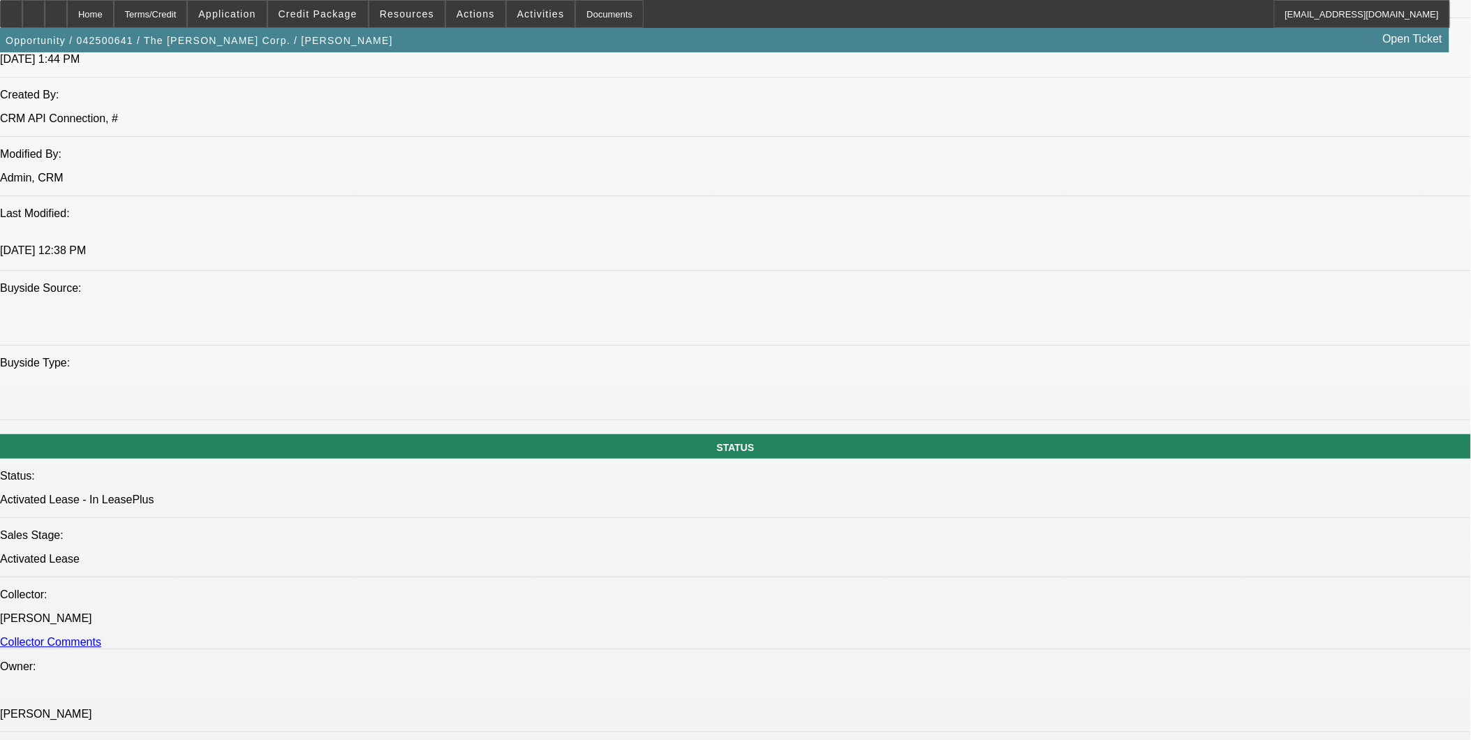
drag, startPoint x: 570, startPoint y: 200, endPoint x: 436, endPoint y: 204, distance: 134.8
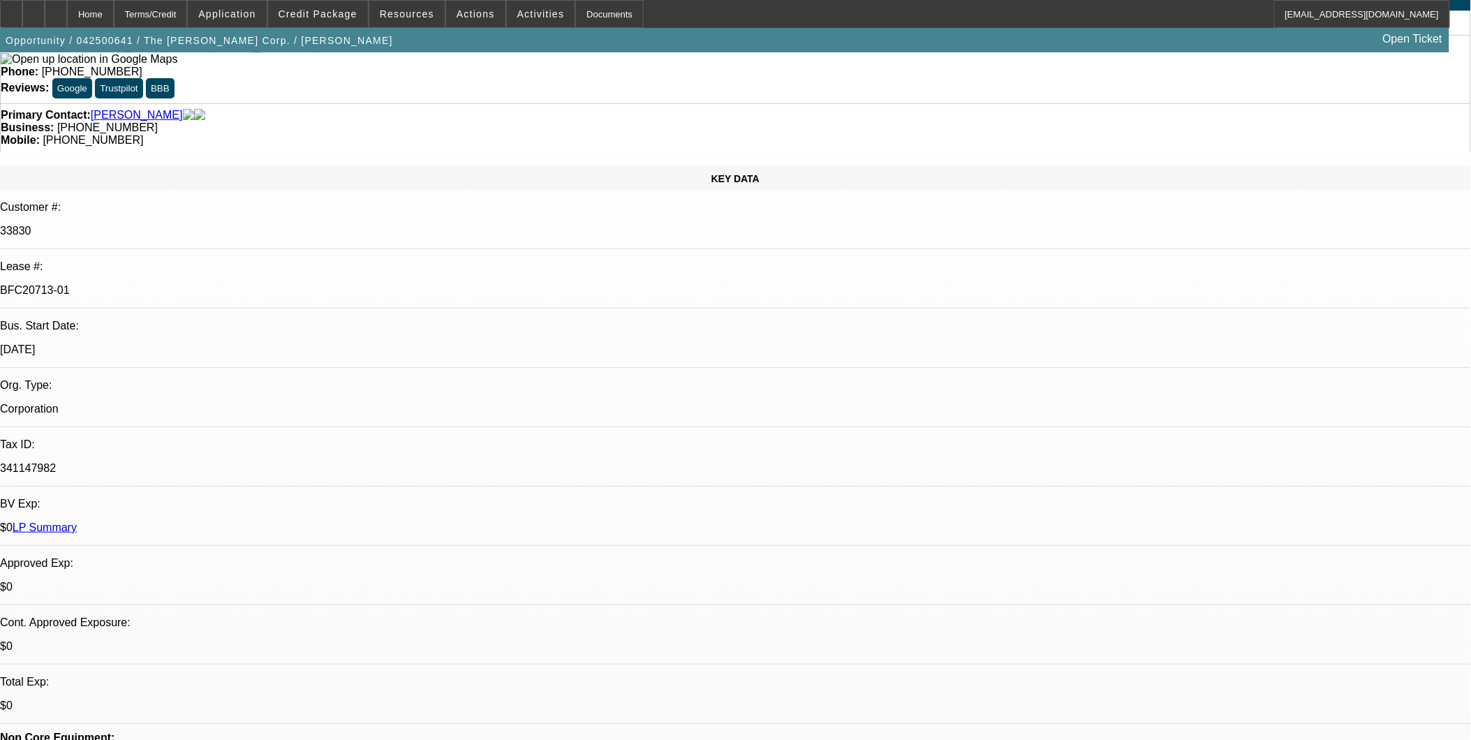
scroll to position [0, 0]
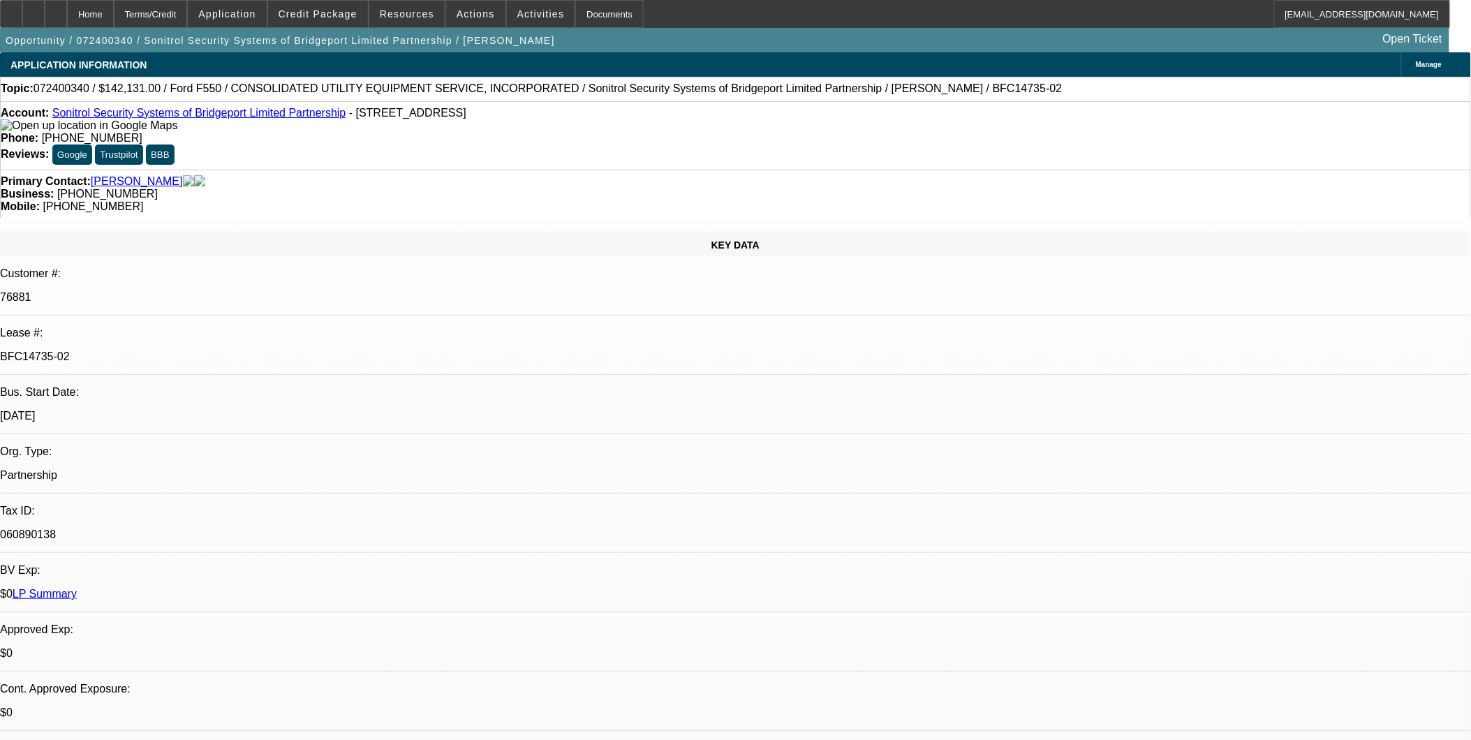
select select "0"
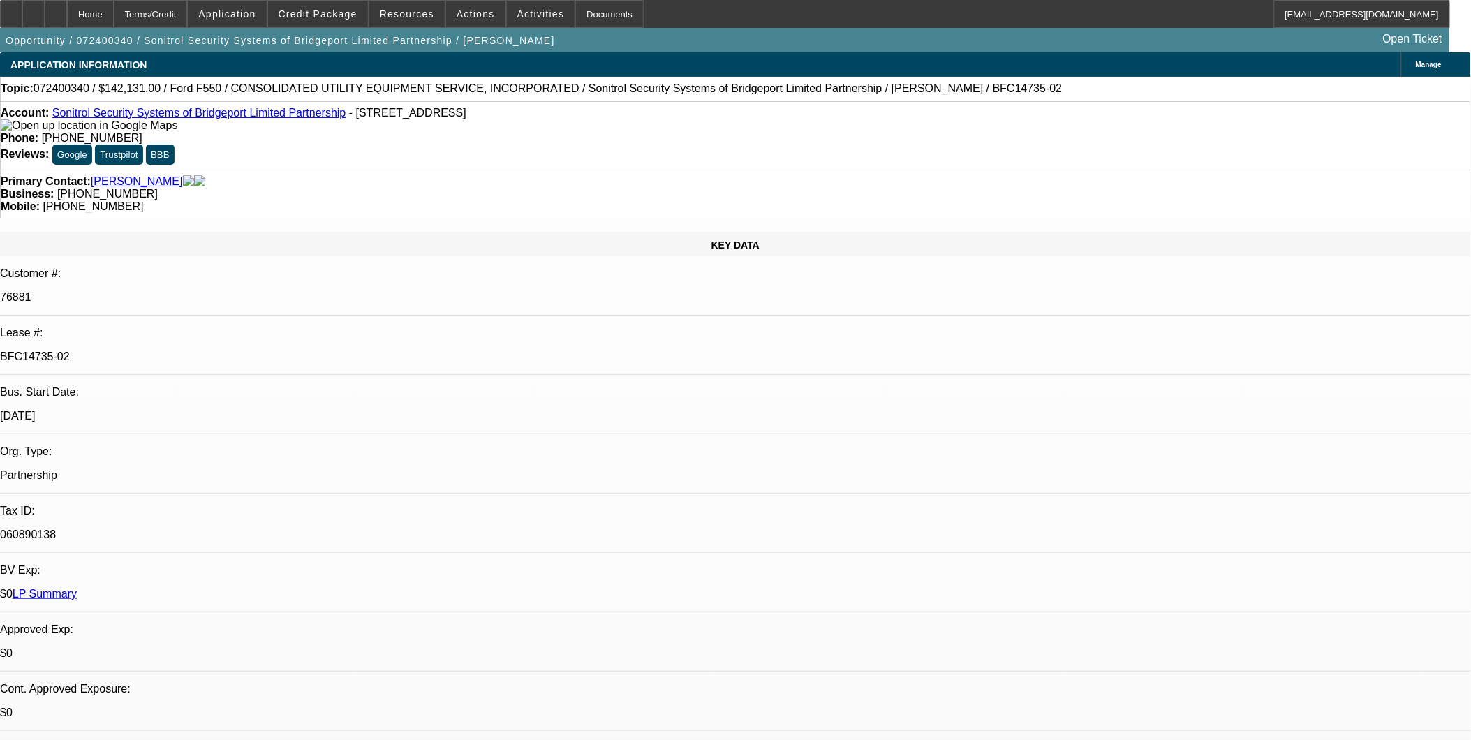
select select "0"
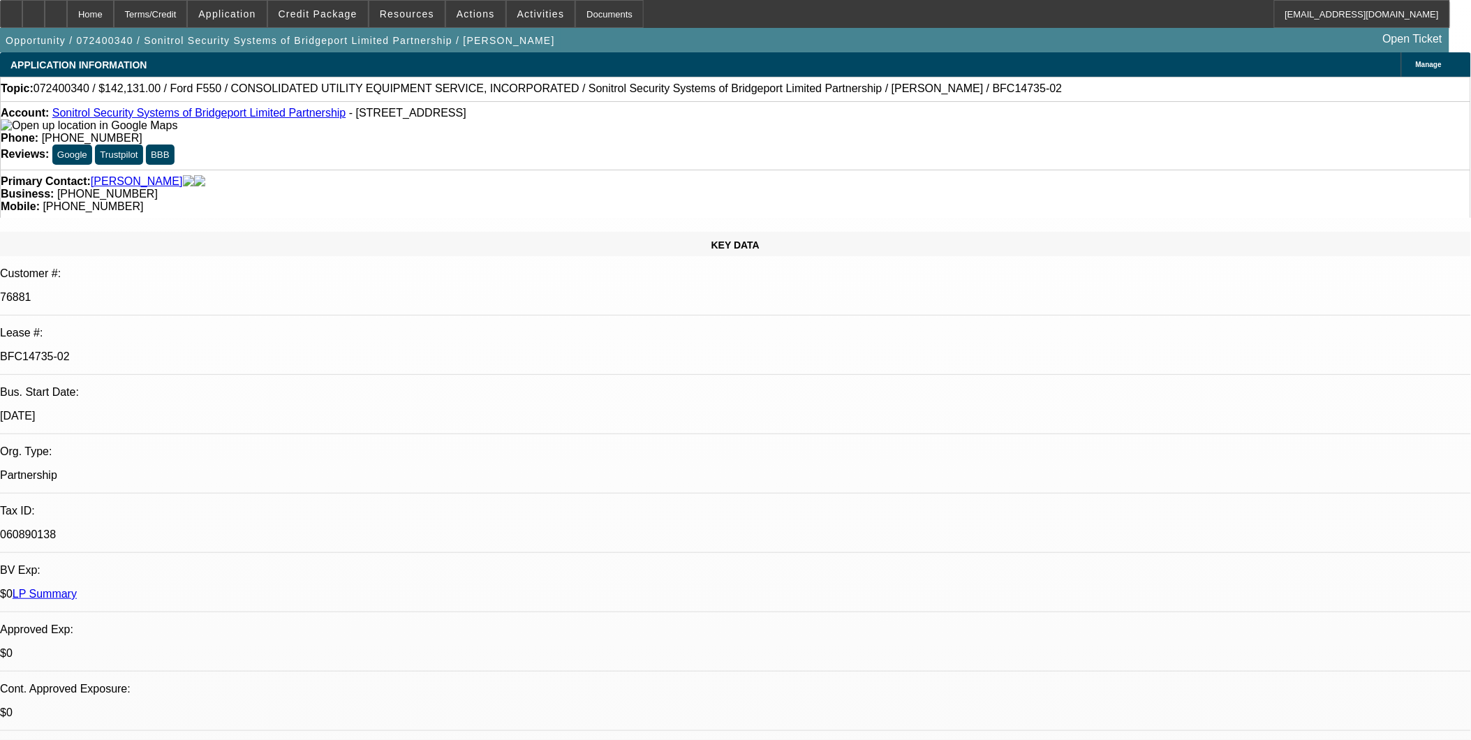
select select "0"
select select "1"
select select "2"
select select "6"
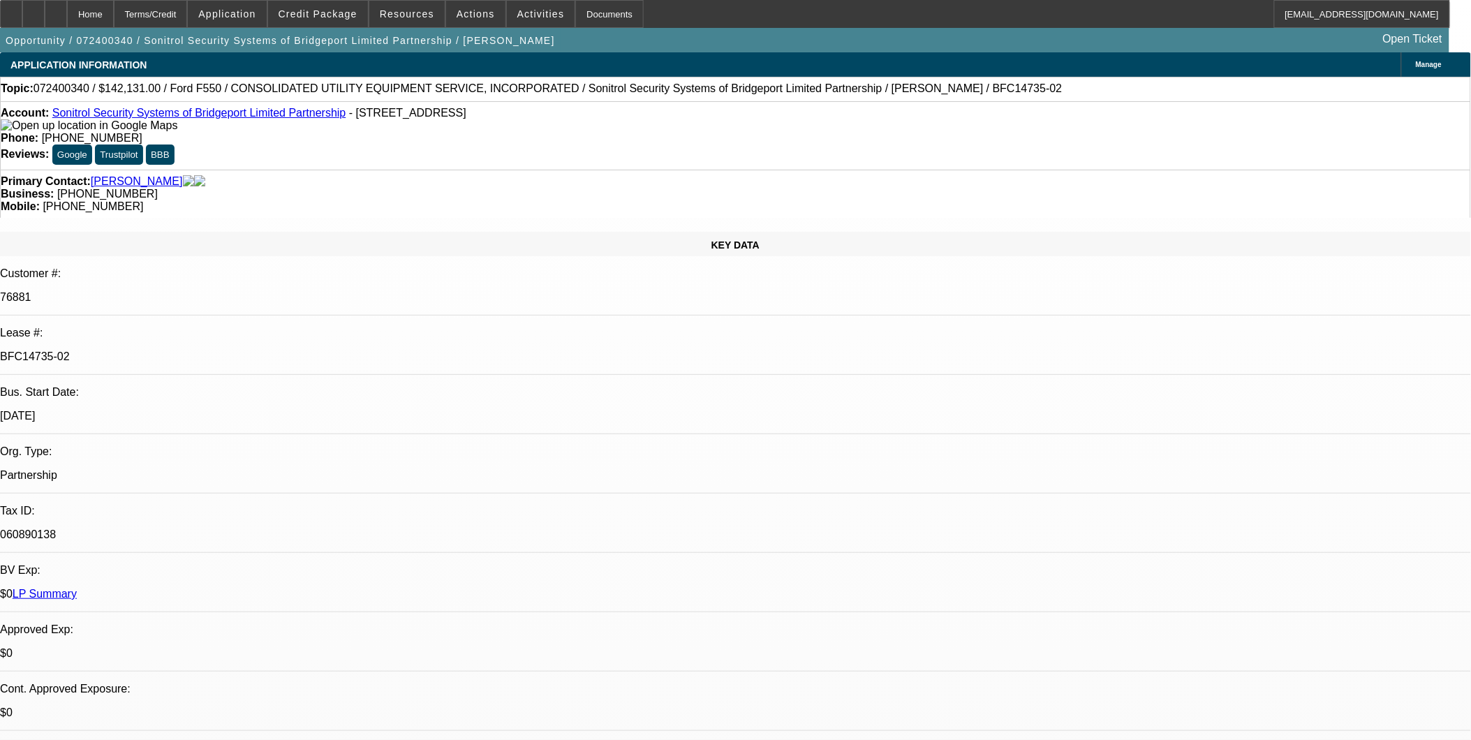
select select "1"
select select "2"
select select "6"
select select "1"
select select "2"
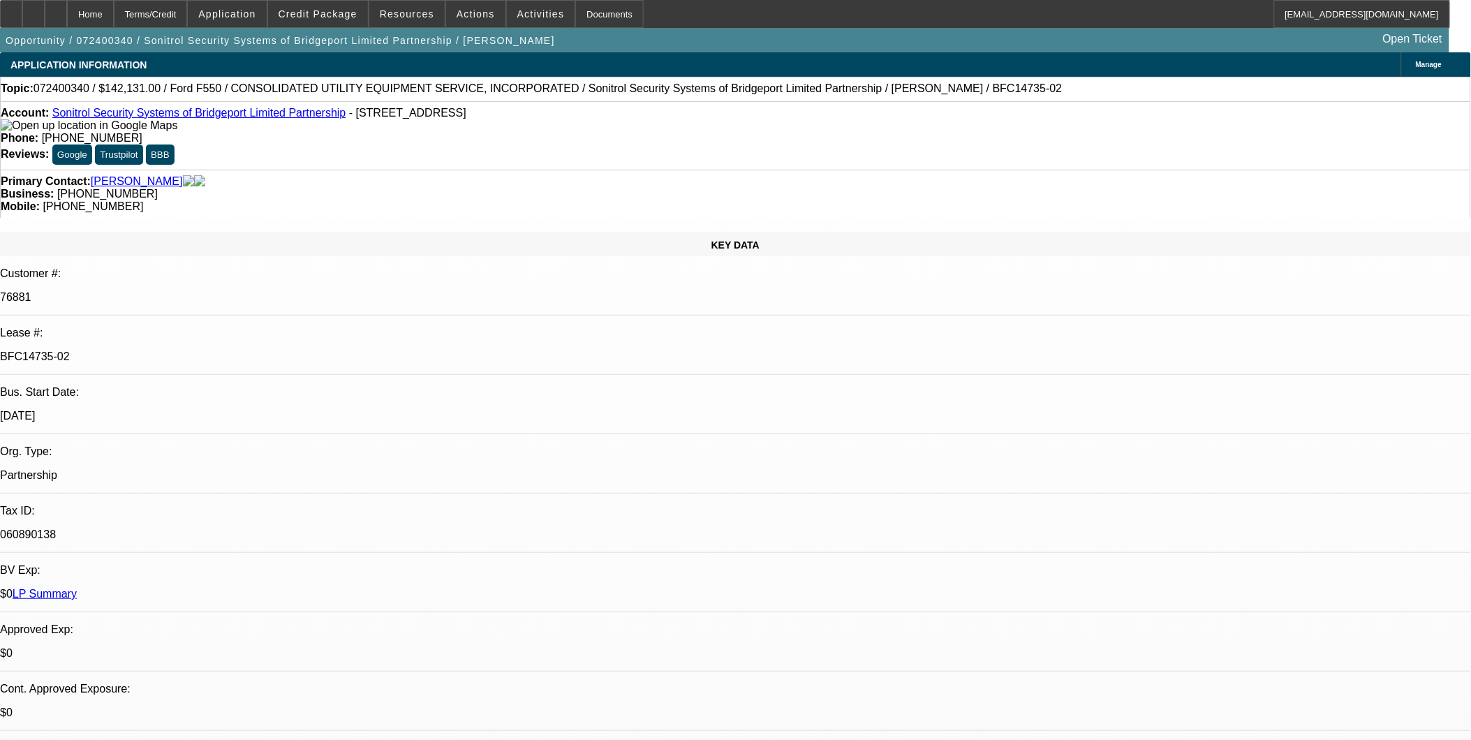
select select "6"
select select "1"
select select "2"
select select "6"
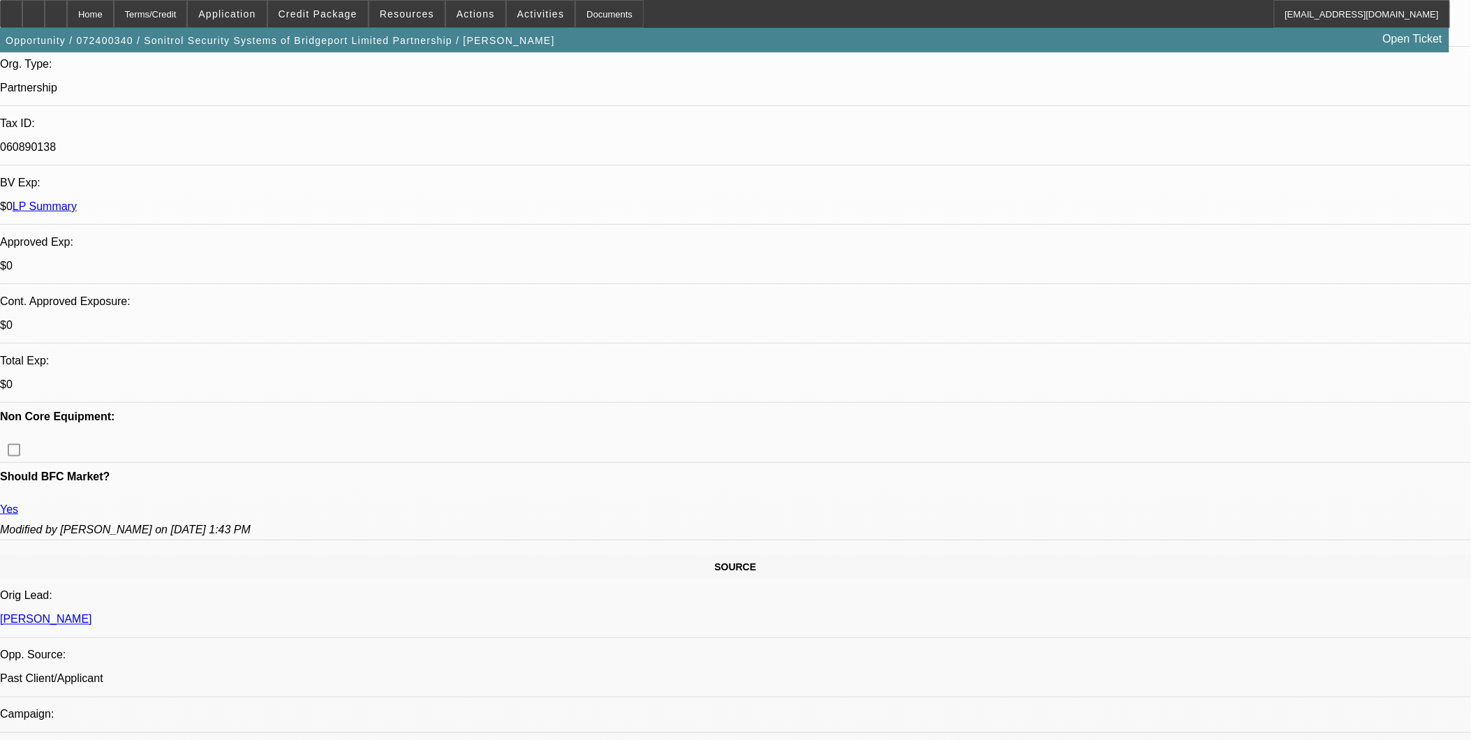
scroll to position [465, 0]
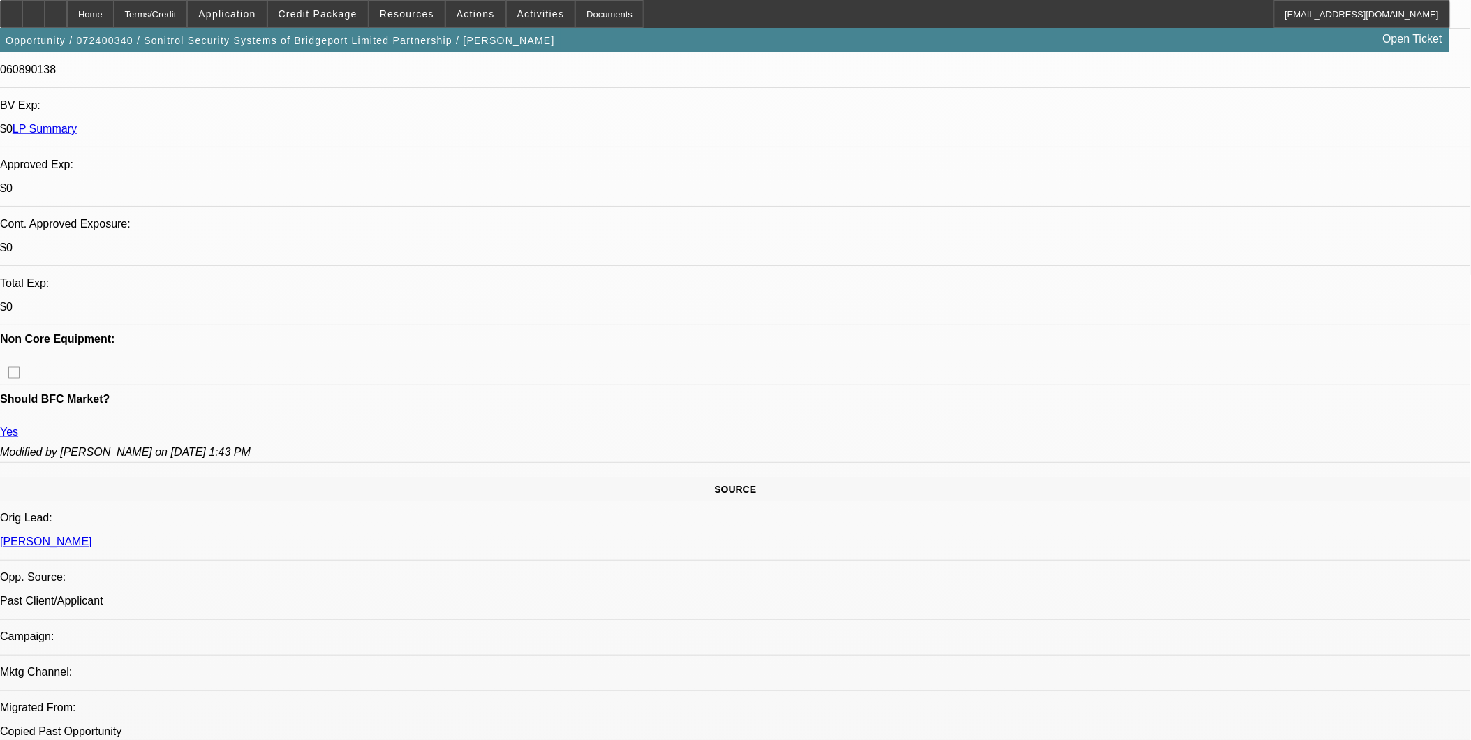
drag, startPoint x: 445, startPoint y: 380, endPoint x: 424, endPoint y: 378, distance: 21.0
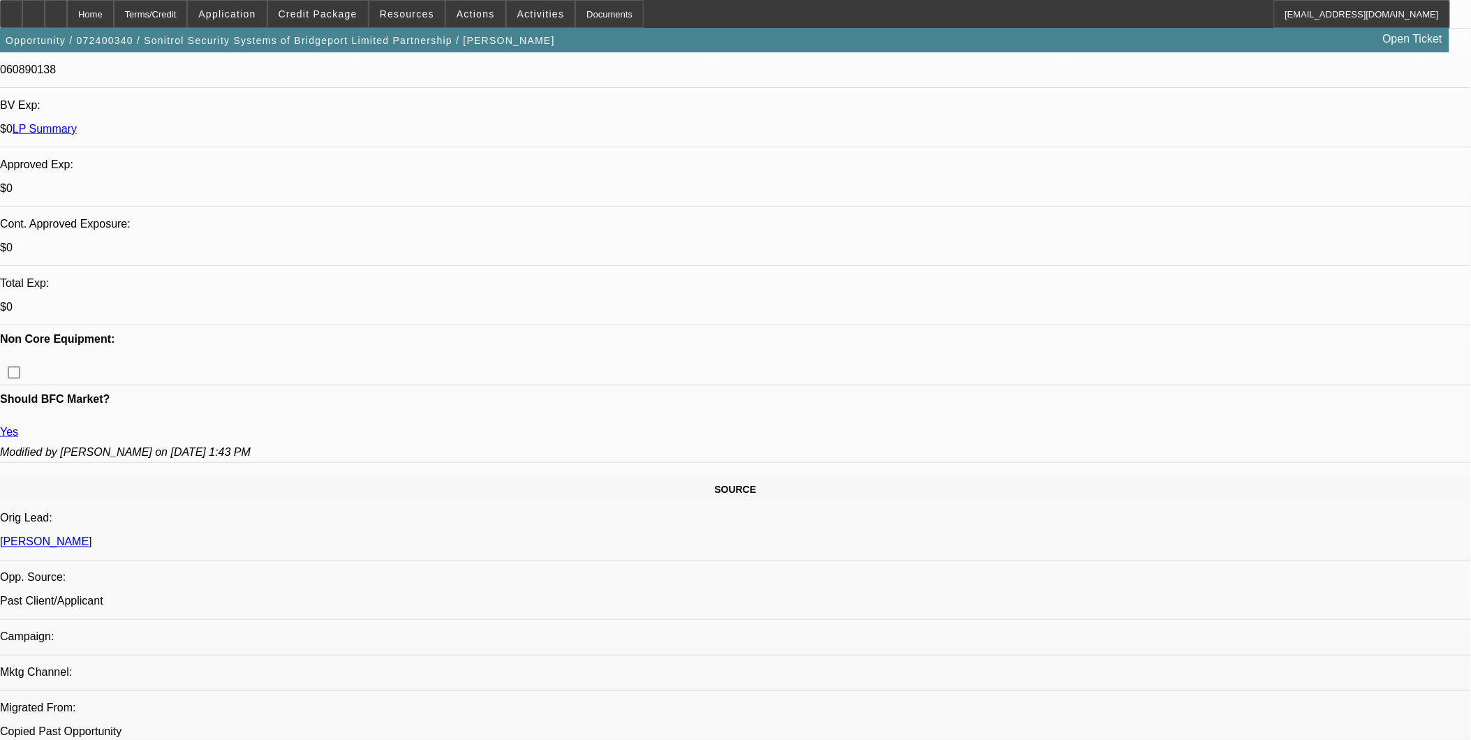
click at [302, 12] on span "Credit Package" at bounding box center [318, 13] width 79 height 11
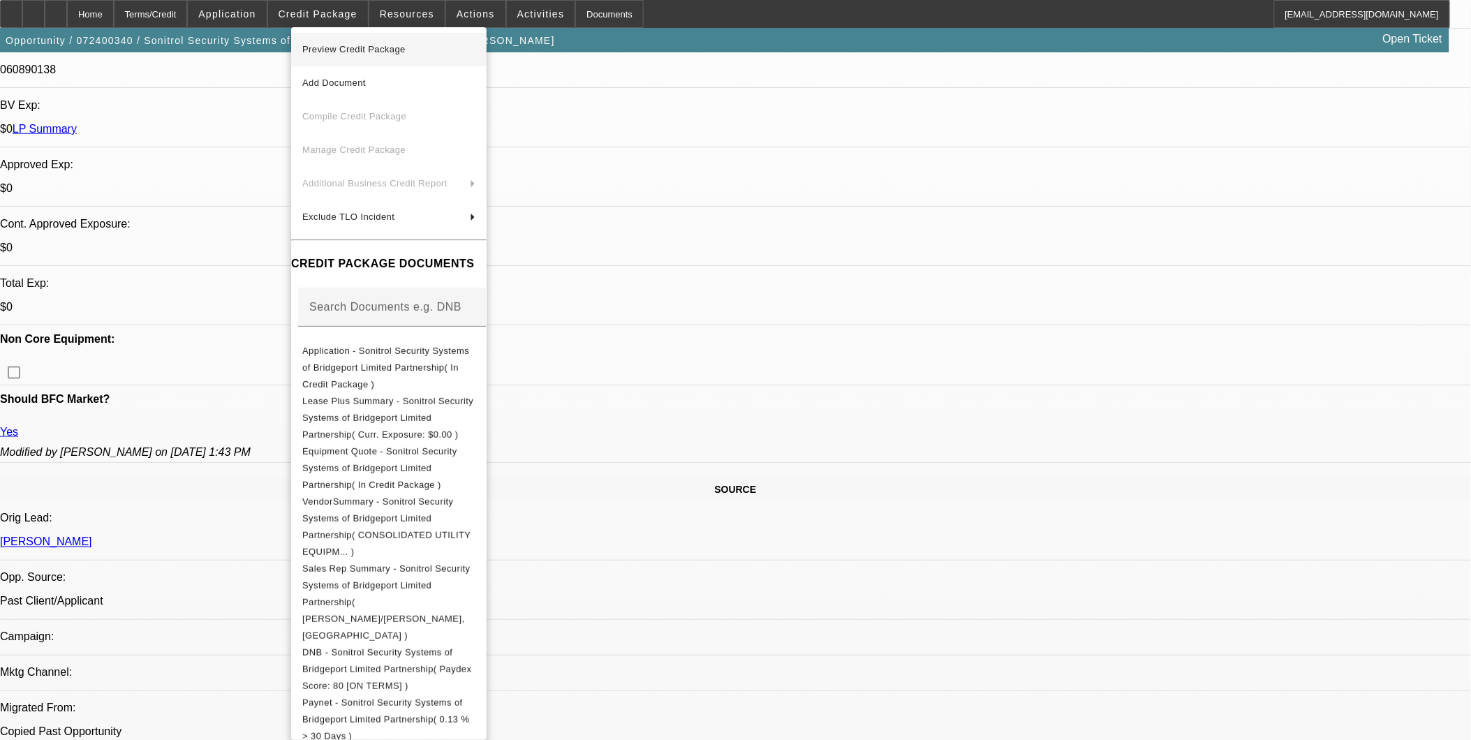
click at [426, 50] on span "Preview Credit Package" at bounding box center [388, 49] width 173 height 17
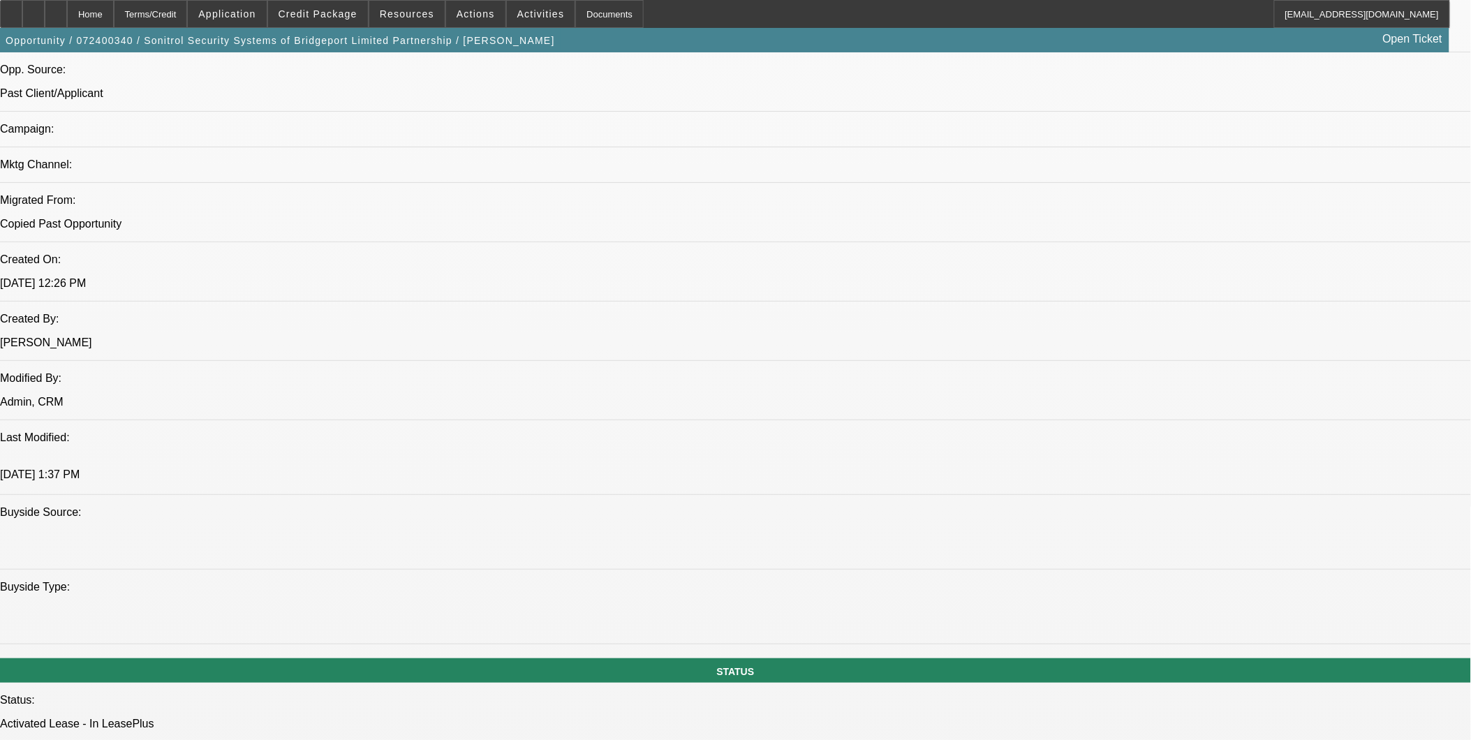
scroll to position [1008, 0]
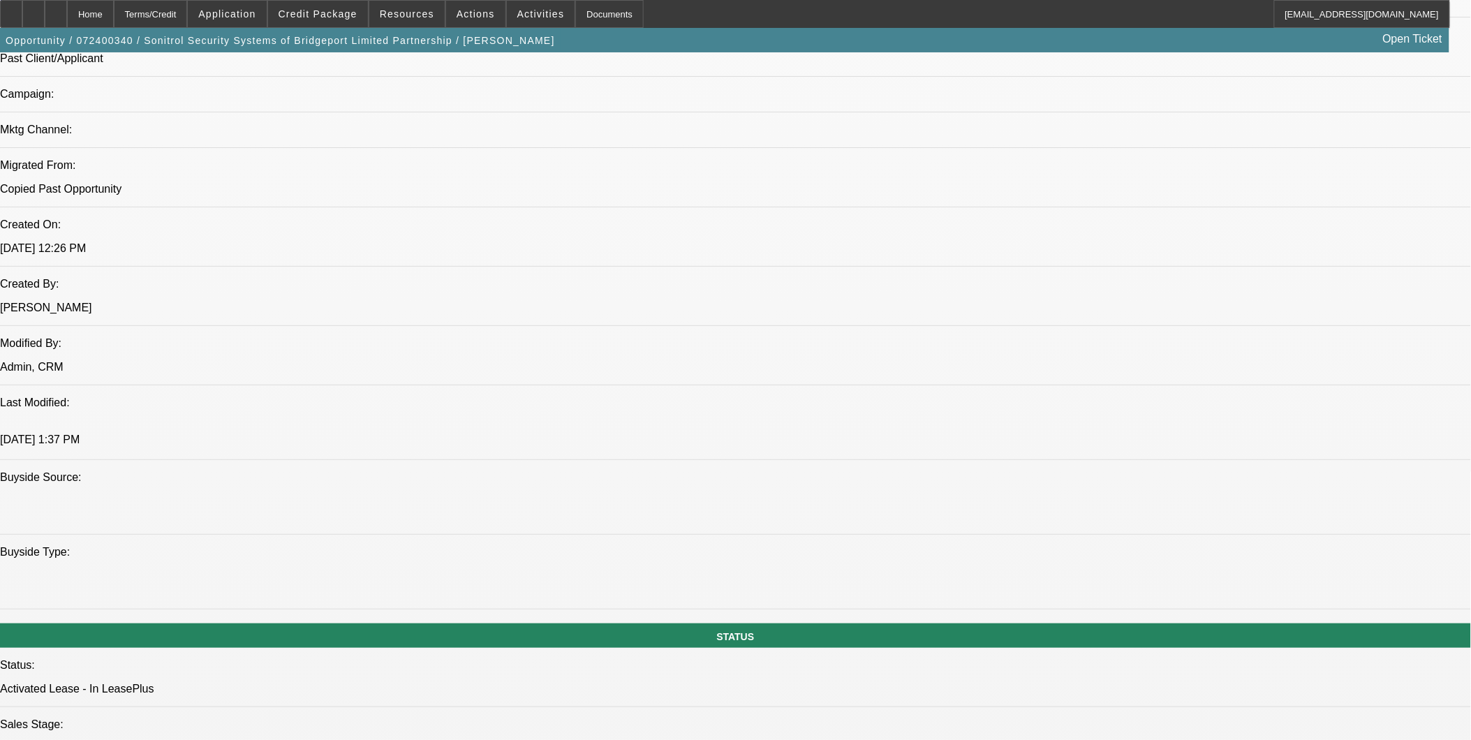
drag, startPoint x: 414, startPoint y: 556, endPoint x: 449, endPoint y: 556, distance: 34.9
drag, startPoint x: 544, startPoint y: 422, endPoint x: 648, endPoint y: 419, distance: 103.4
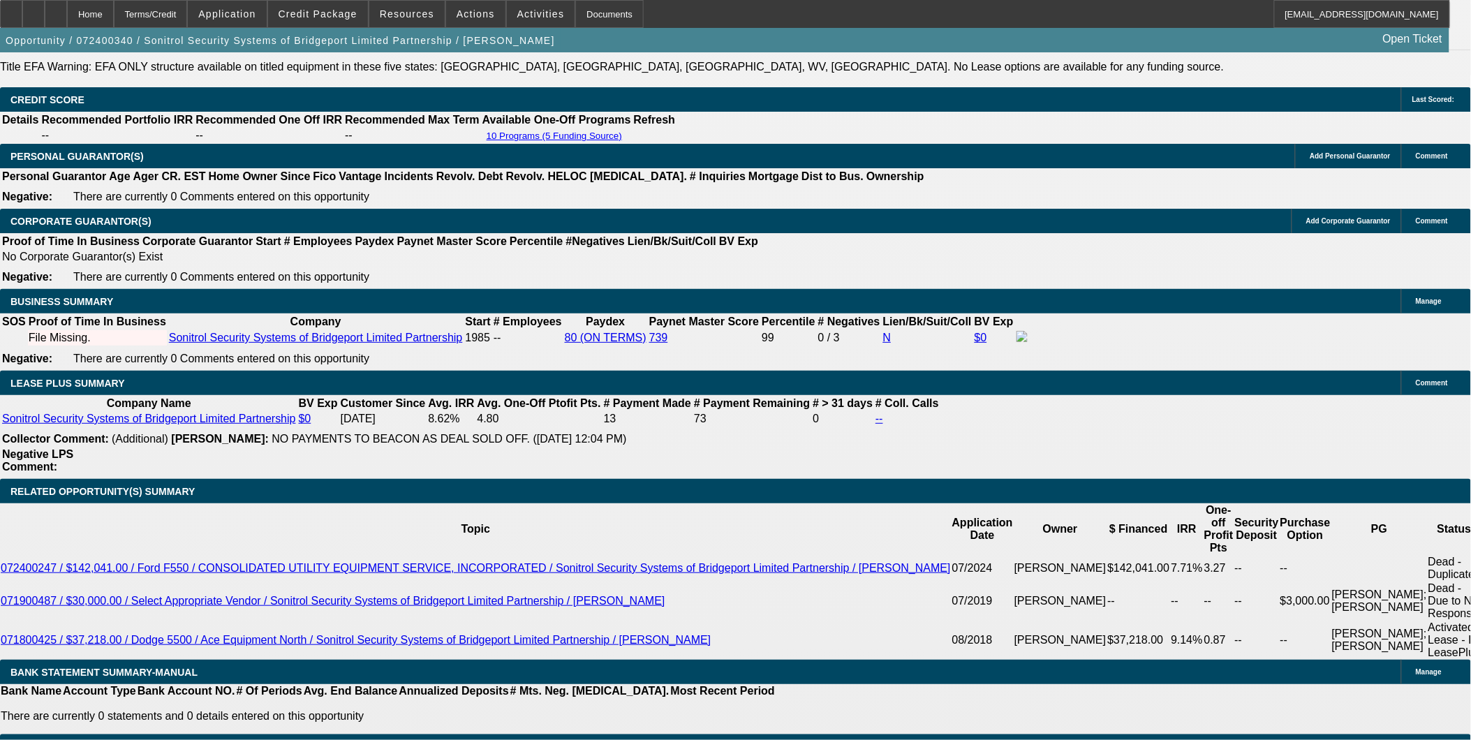
scroll to position [2172, 0]
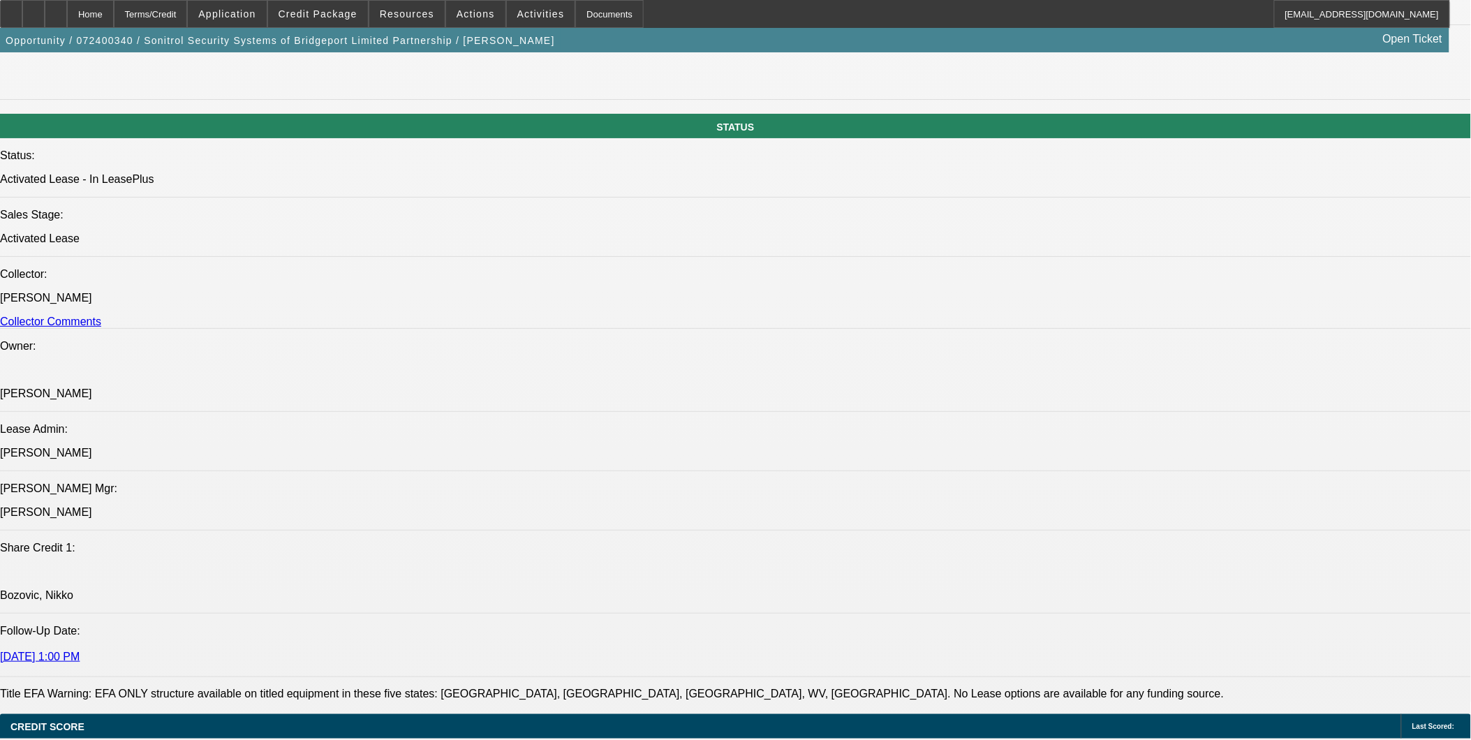
scroll to position [1163, 0]
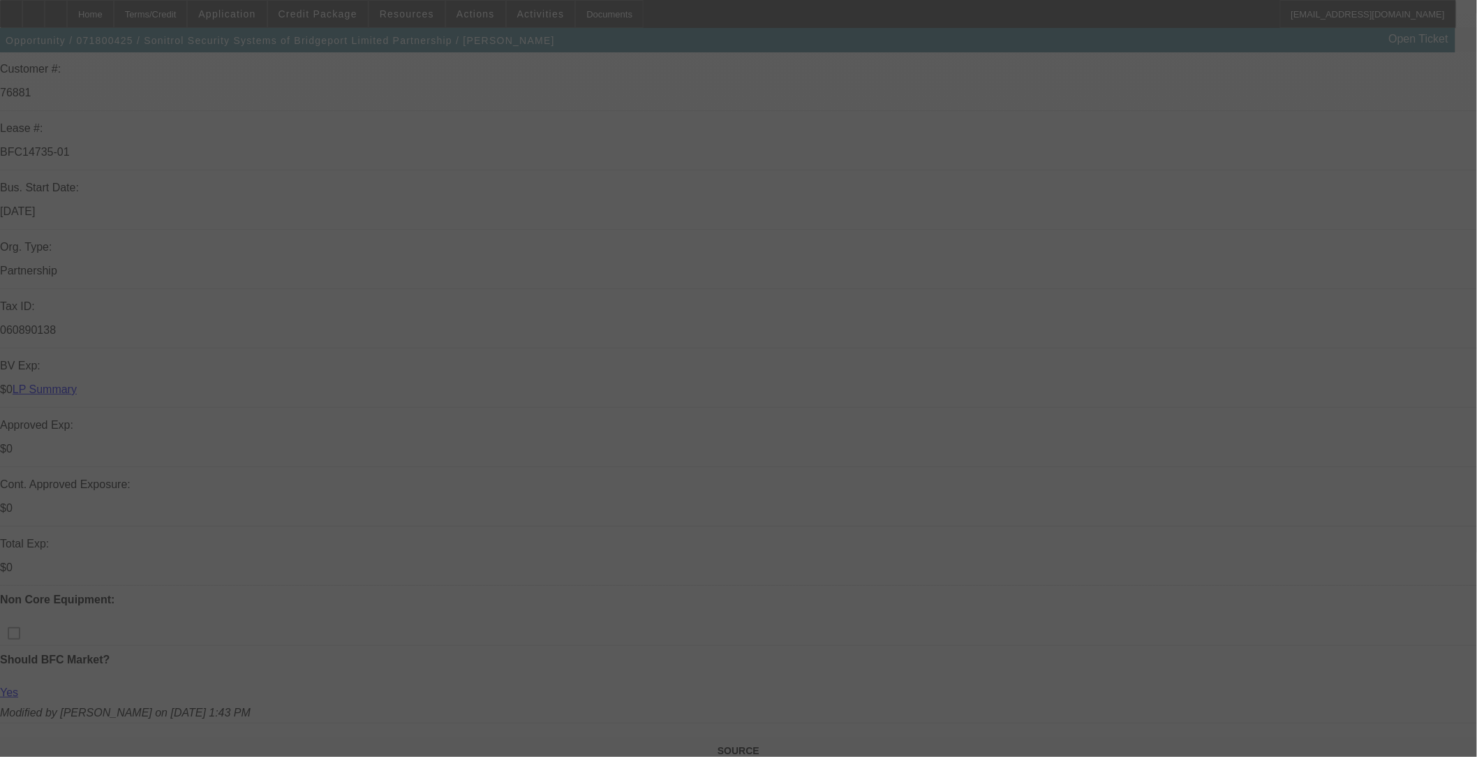
scroll to position [232, 0]
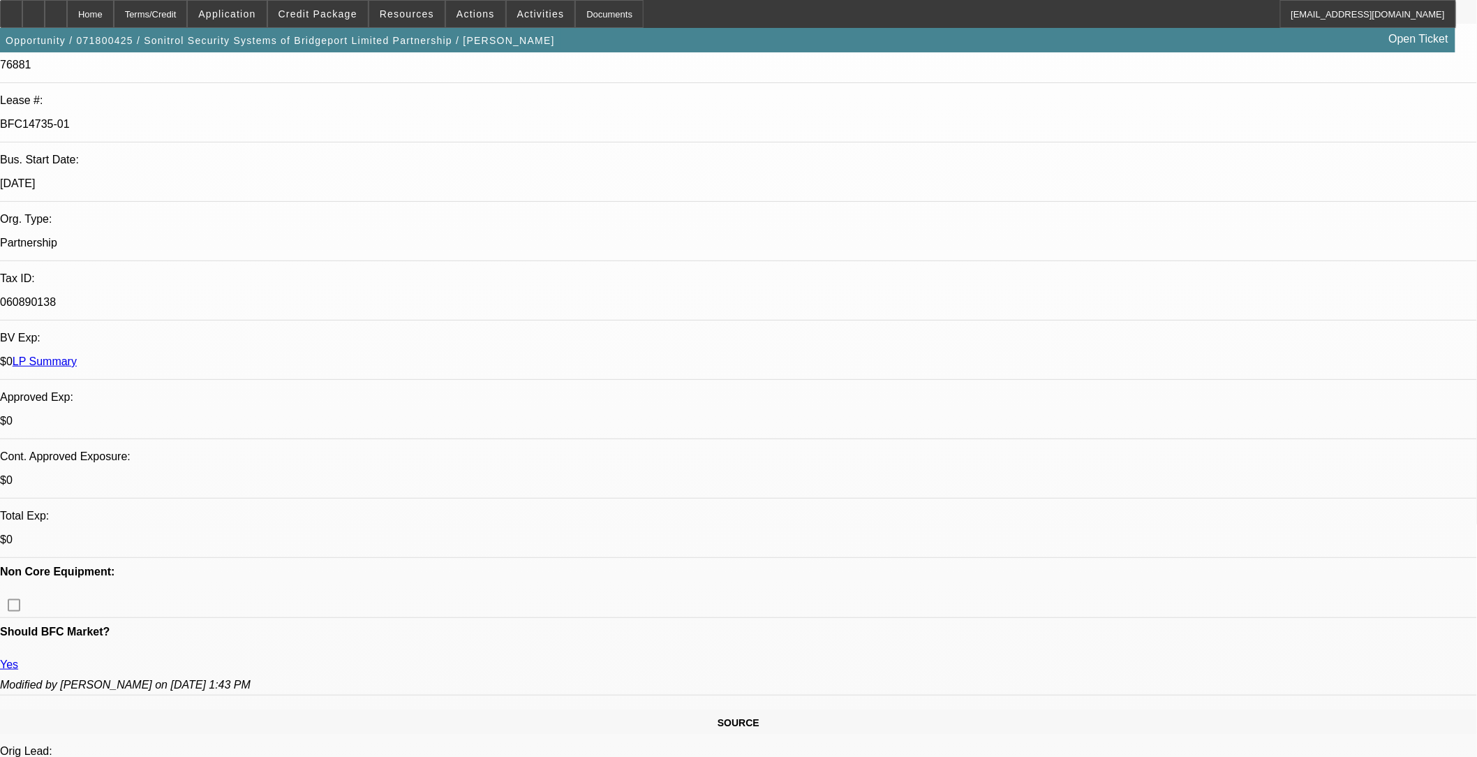
select select "0"
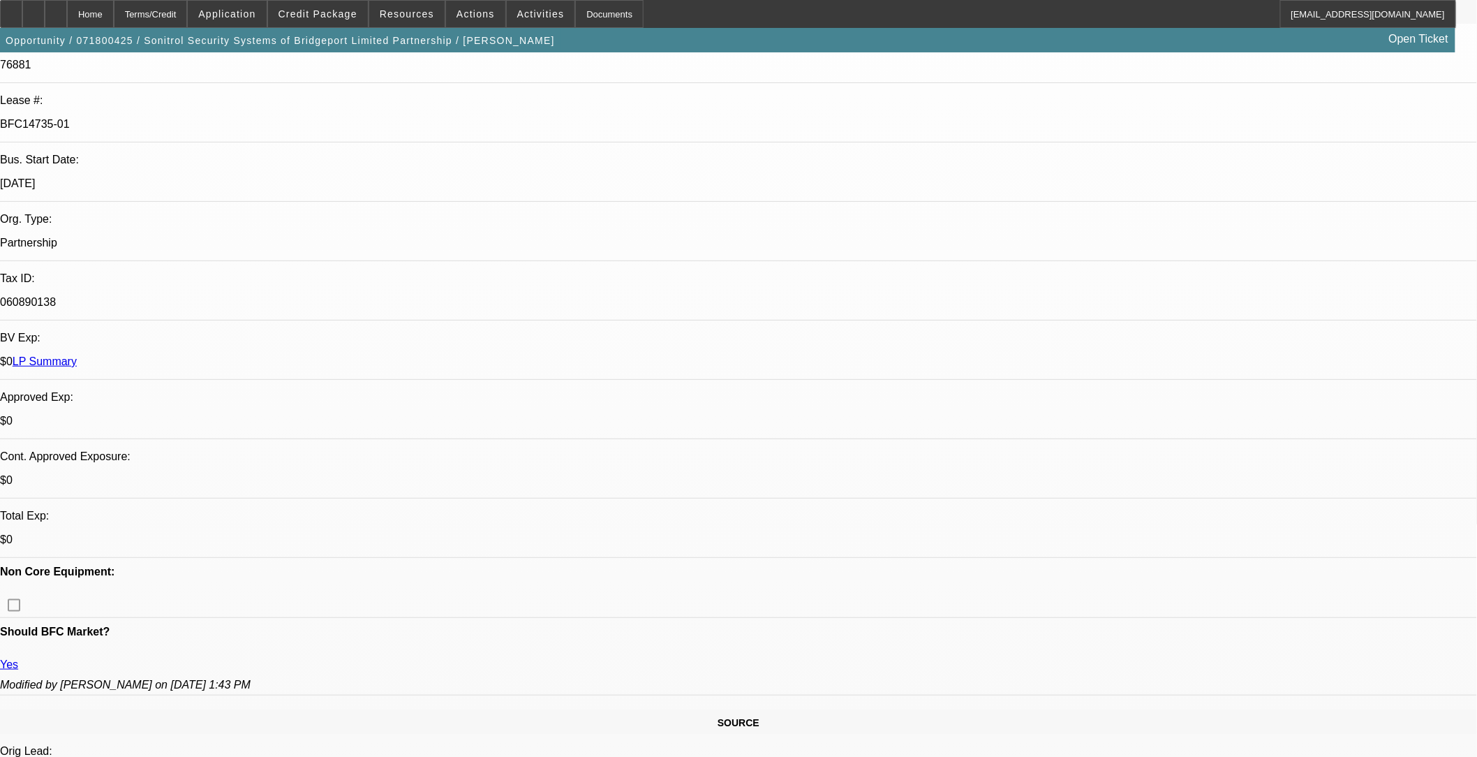
select select "0"
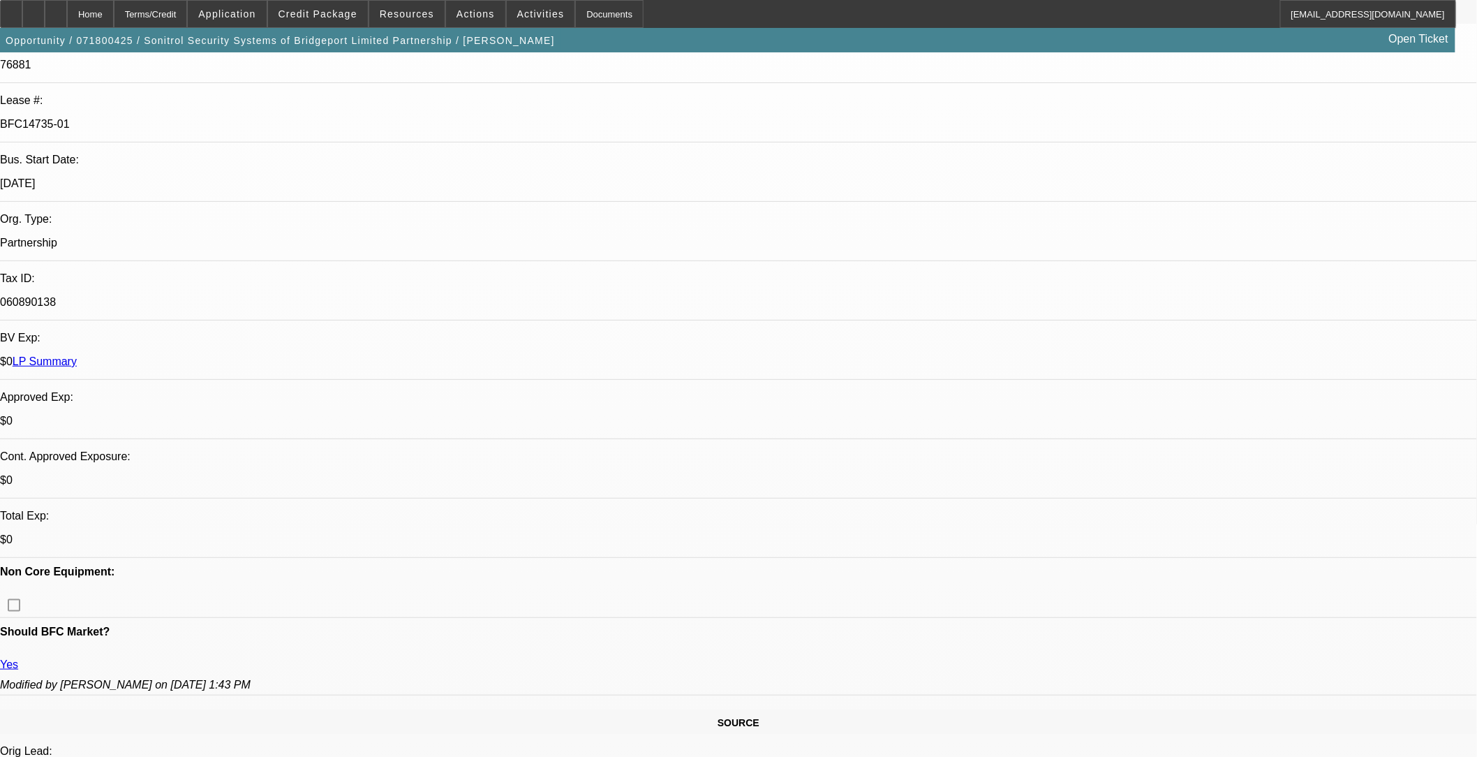
select select "0"
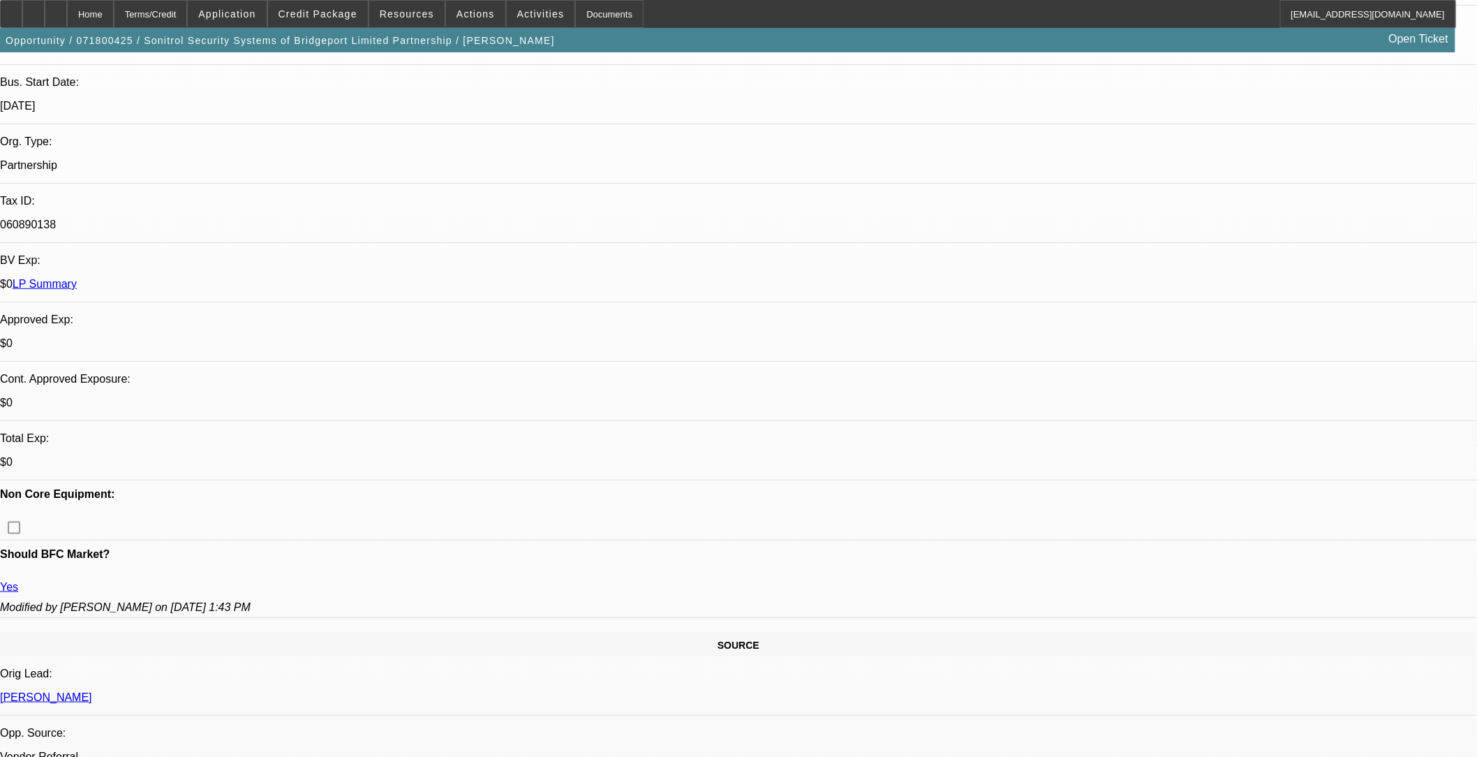
select select "1"
select select "6"
select select "1"
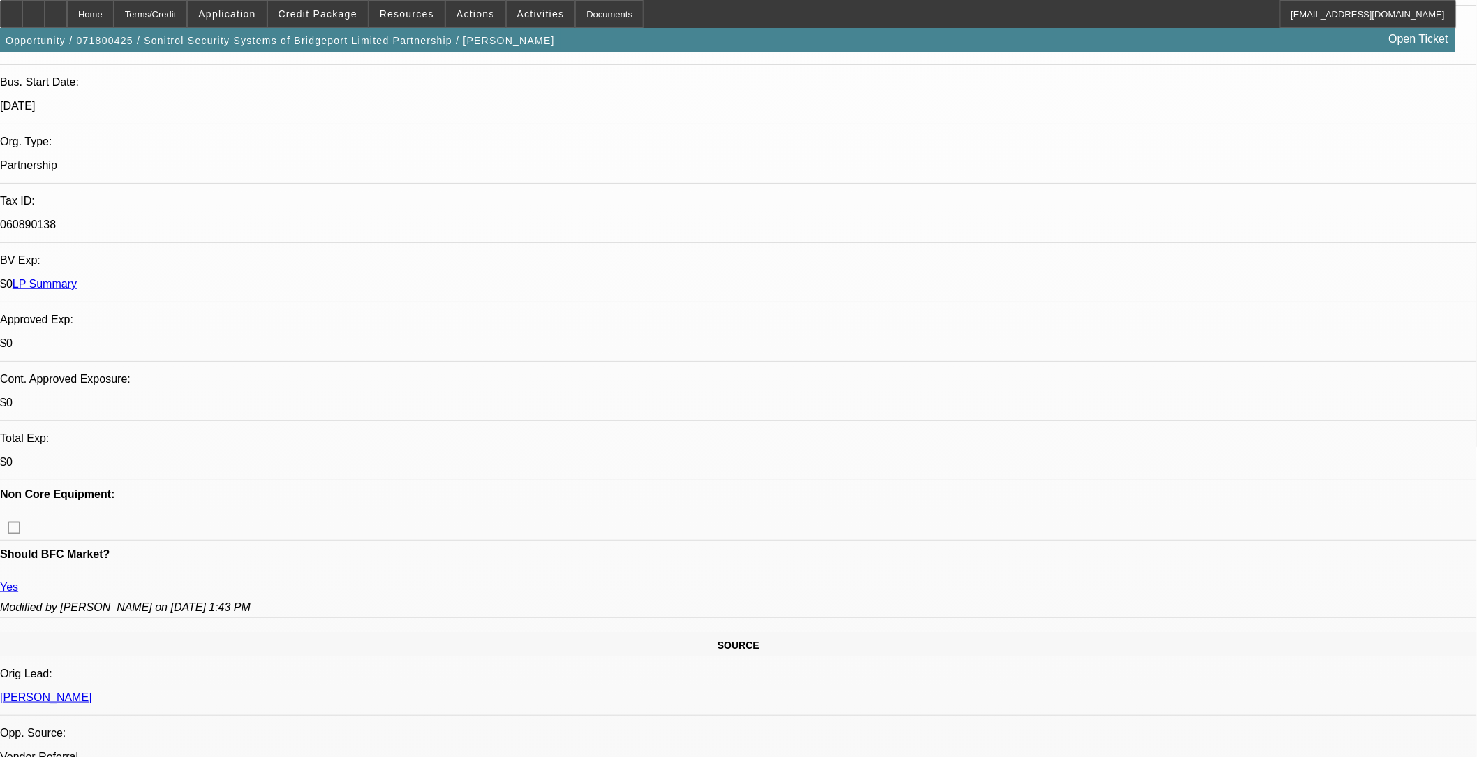
select select "6"
select select "1"
select select "6"
select select "1"
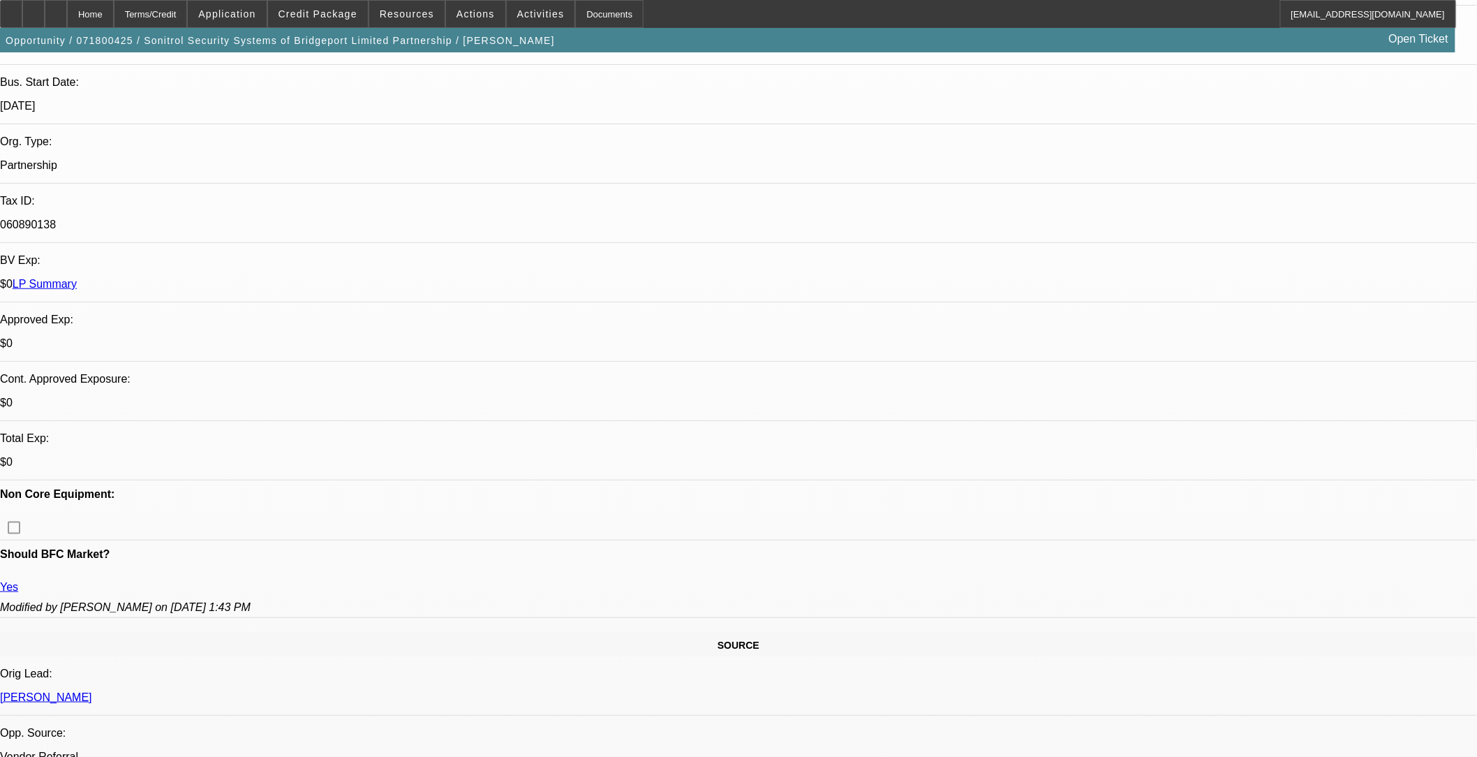
select select "1"
select select "6"
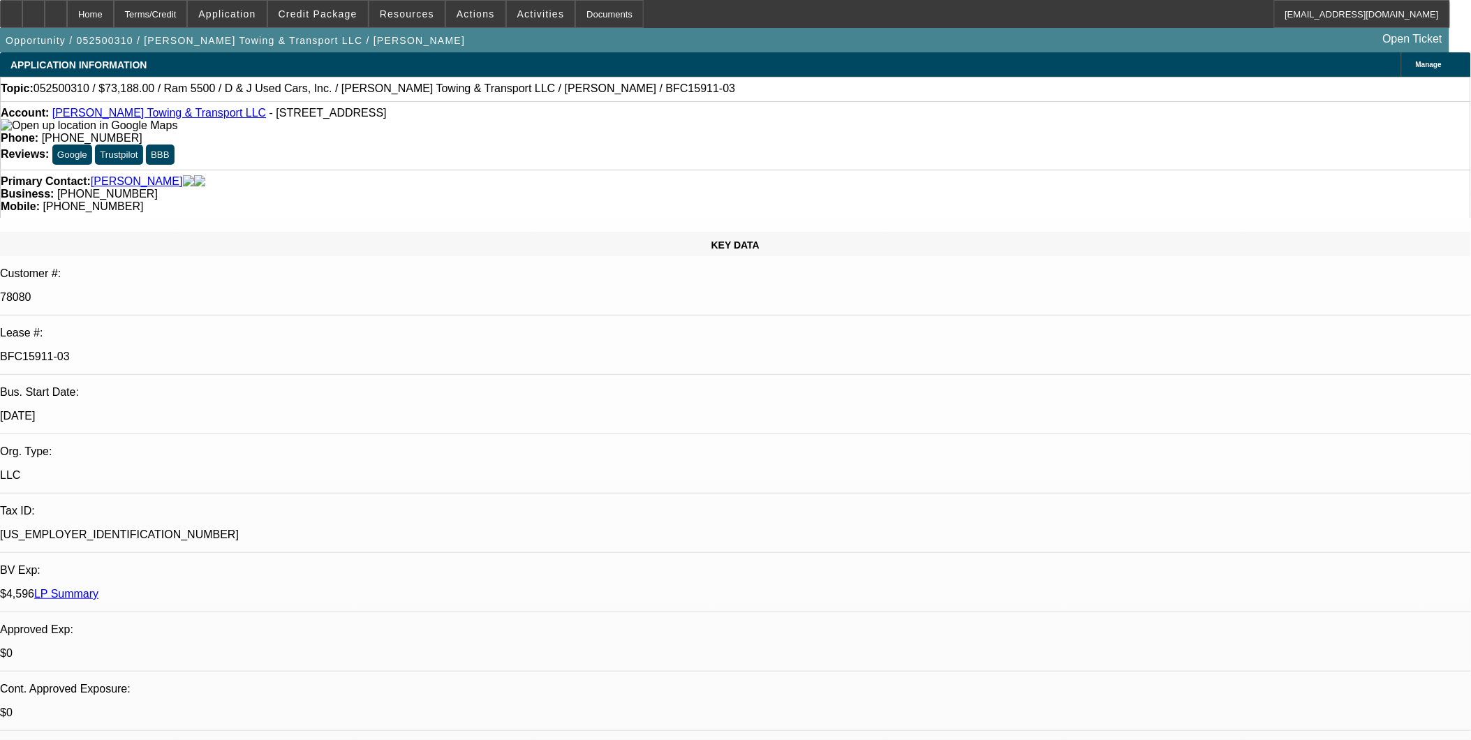
select select "0"
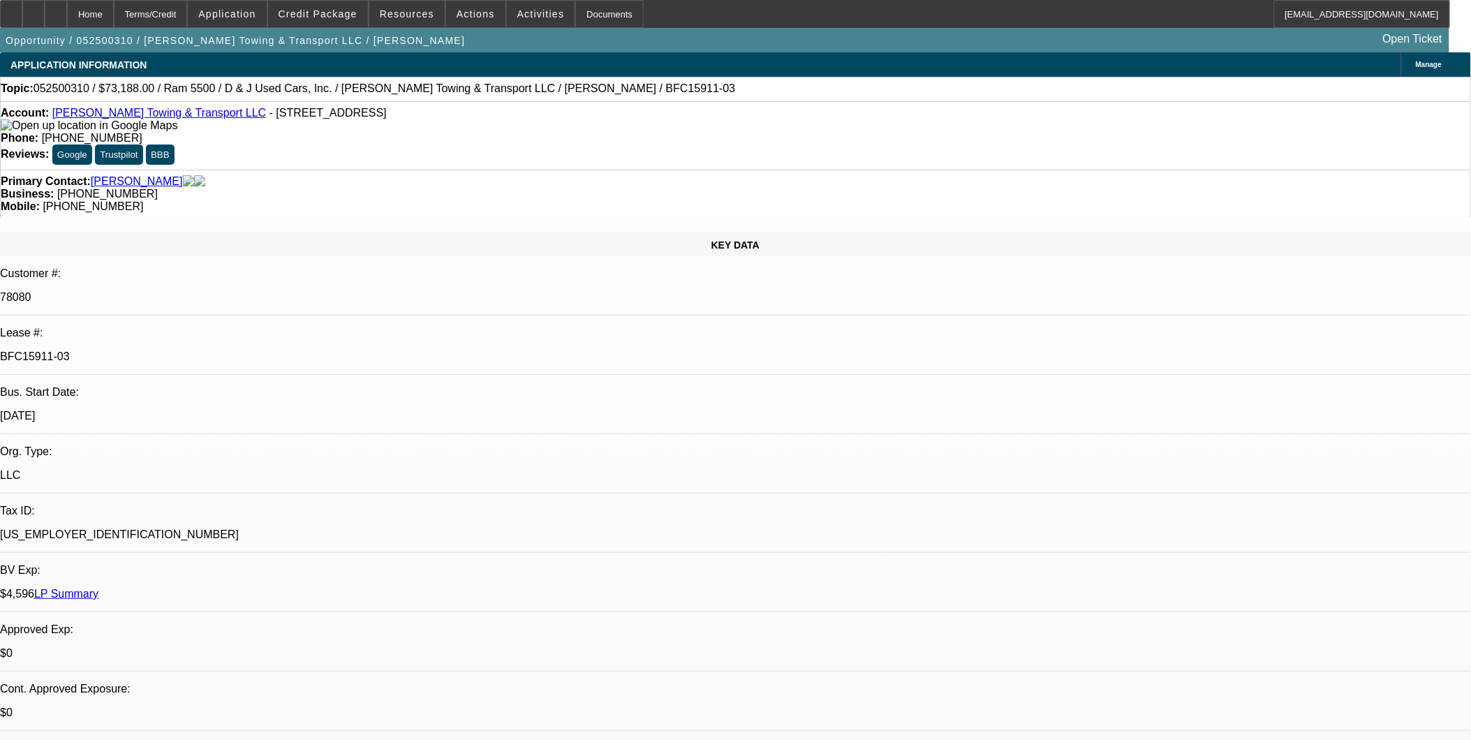
select select "0"
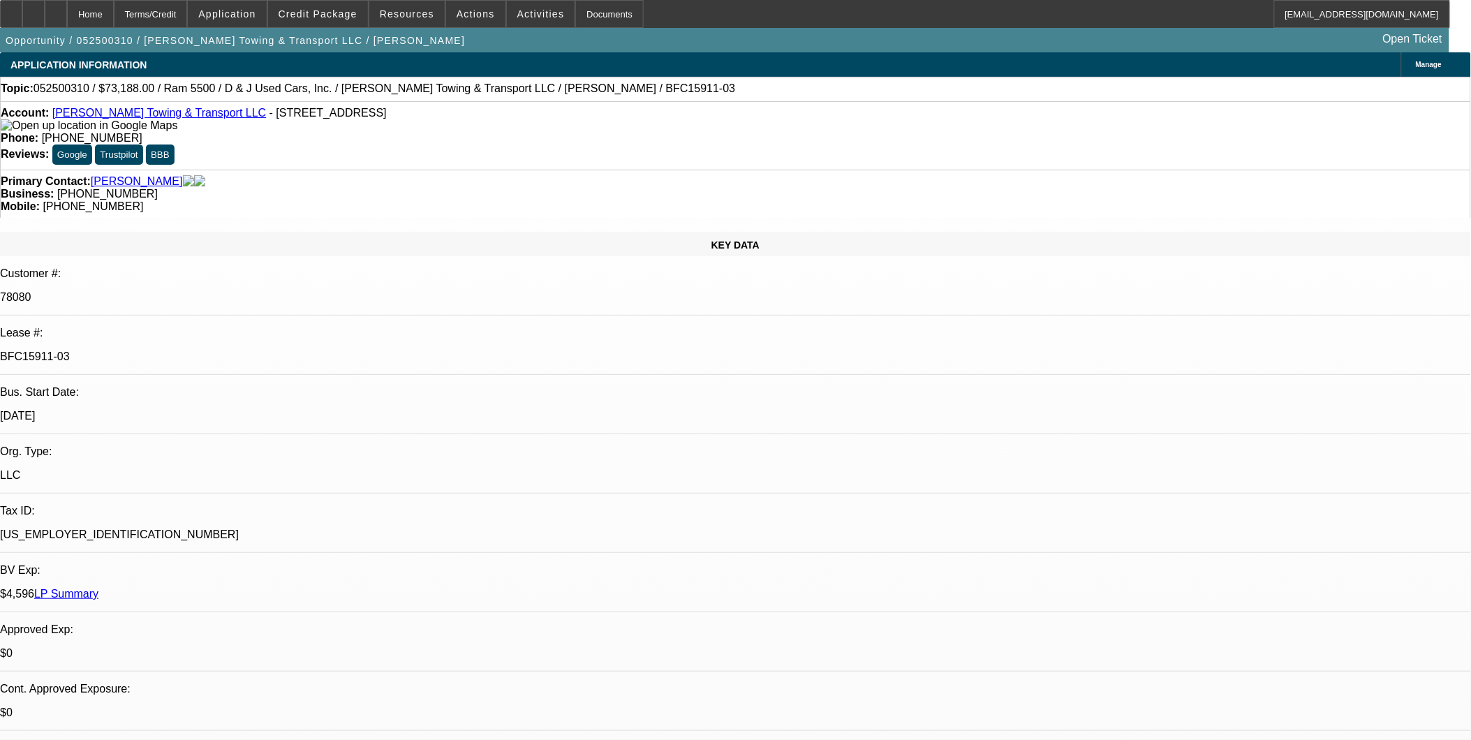
select select "0"
select select "1"
select select "6"
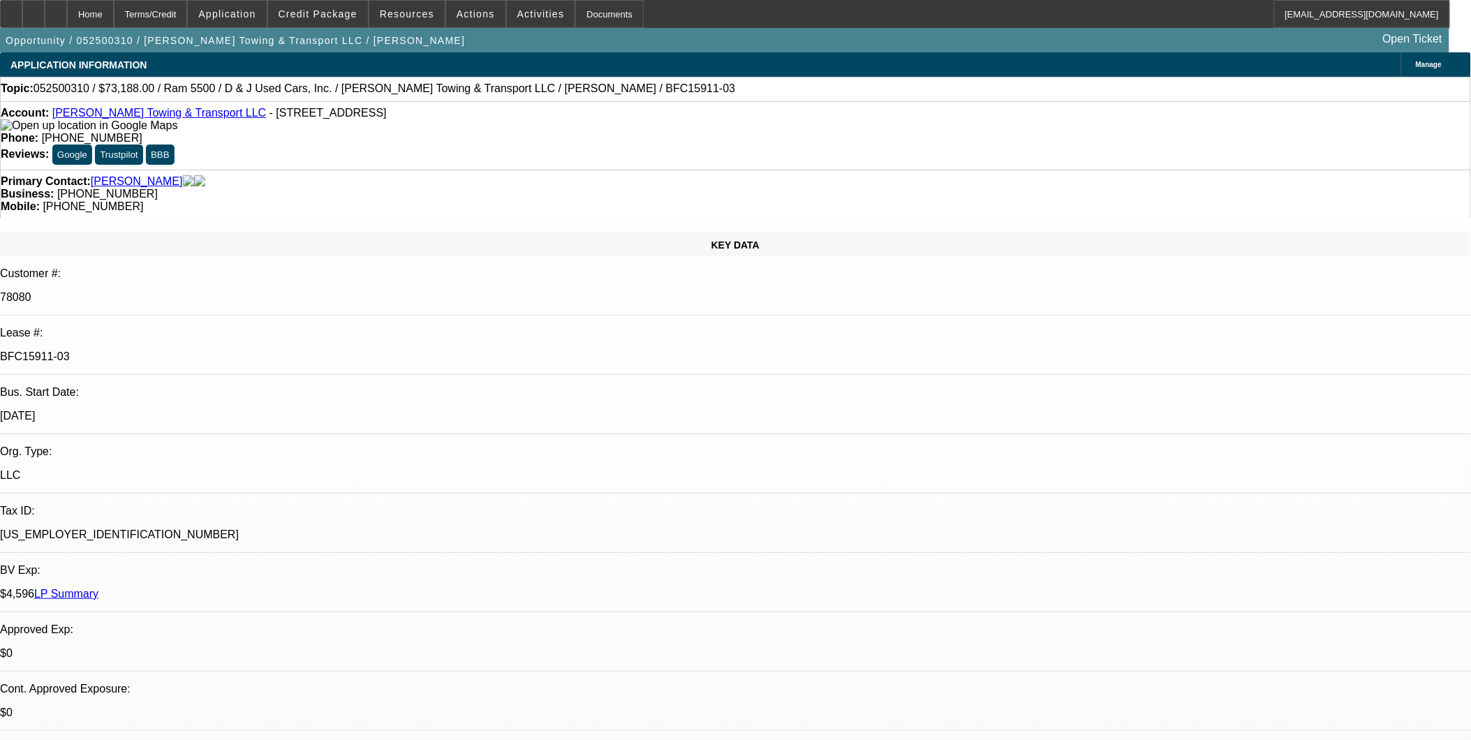
select select "1"
select select "6"
select select "1"
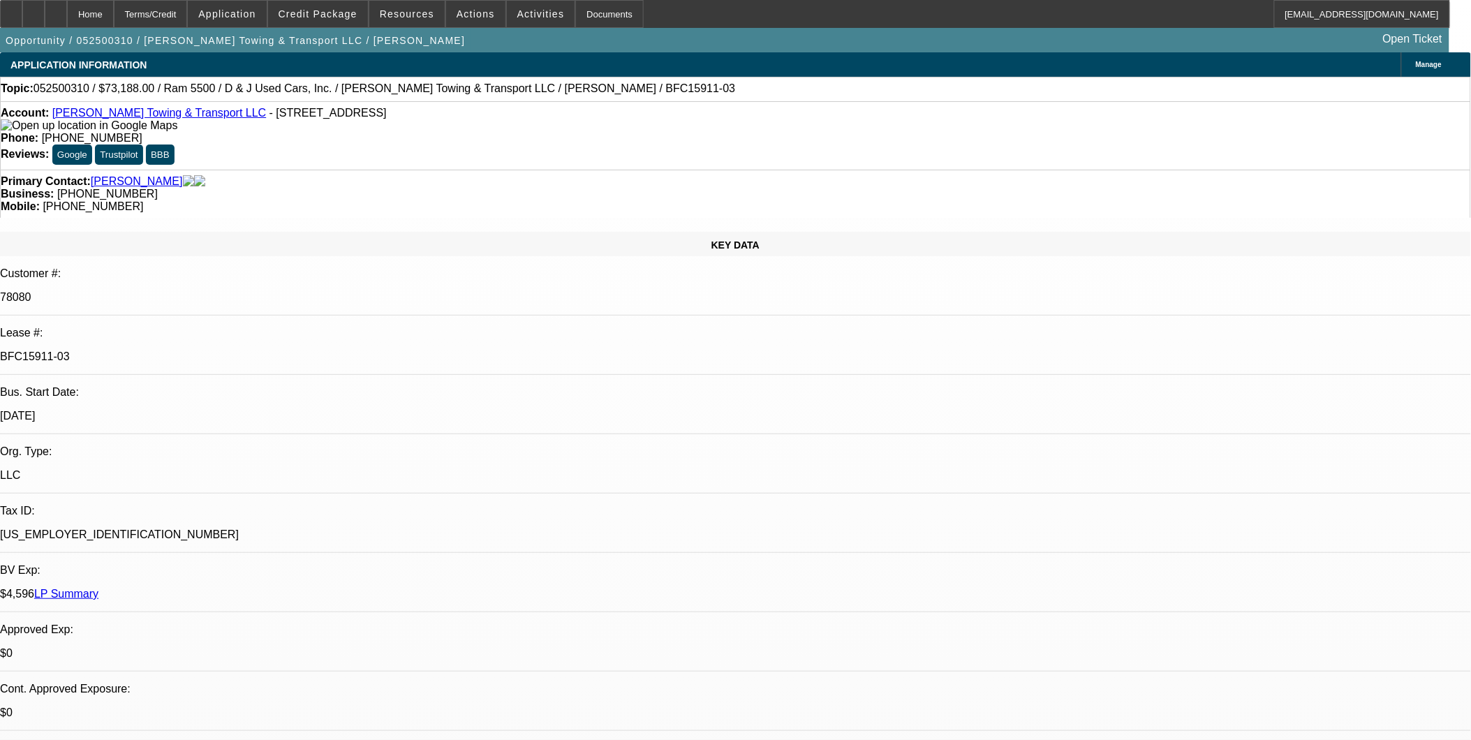
select select "6"
select select "1"
select select "6"
